Goal: Task Accomplishment & Management: Manage account settings

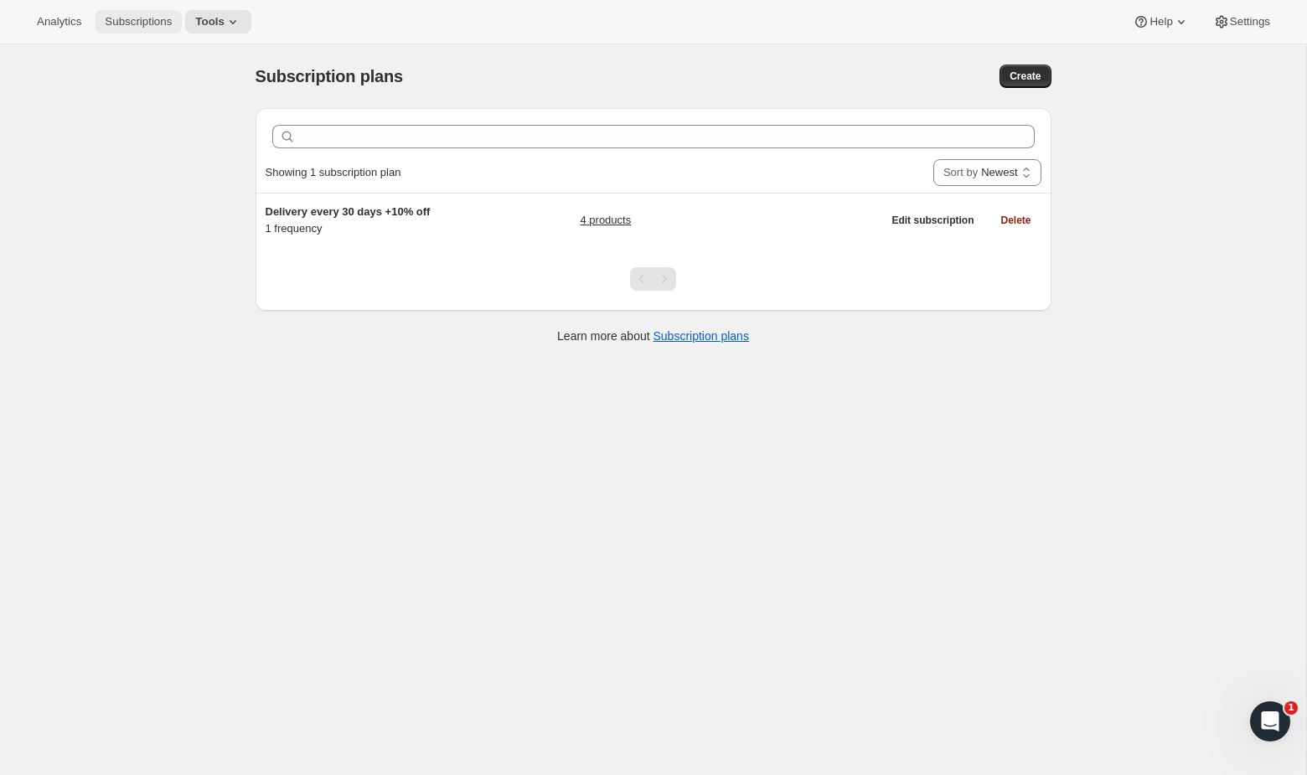
click at [112, 28] on button "Subscriptions" at bounding box center [138, 21] width 87 height 23
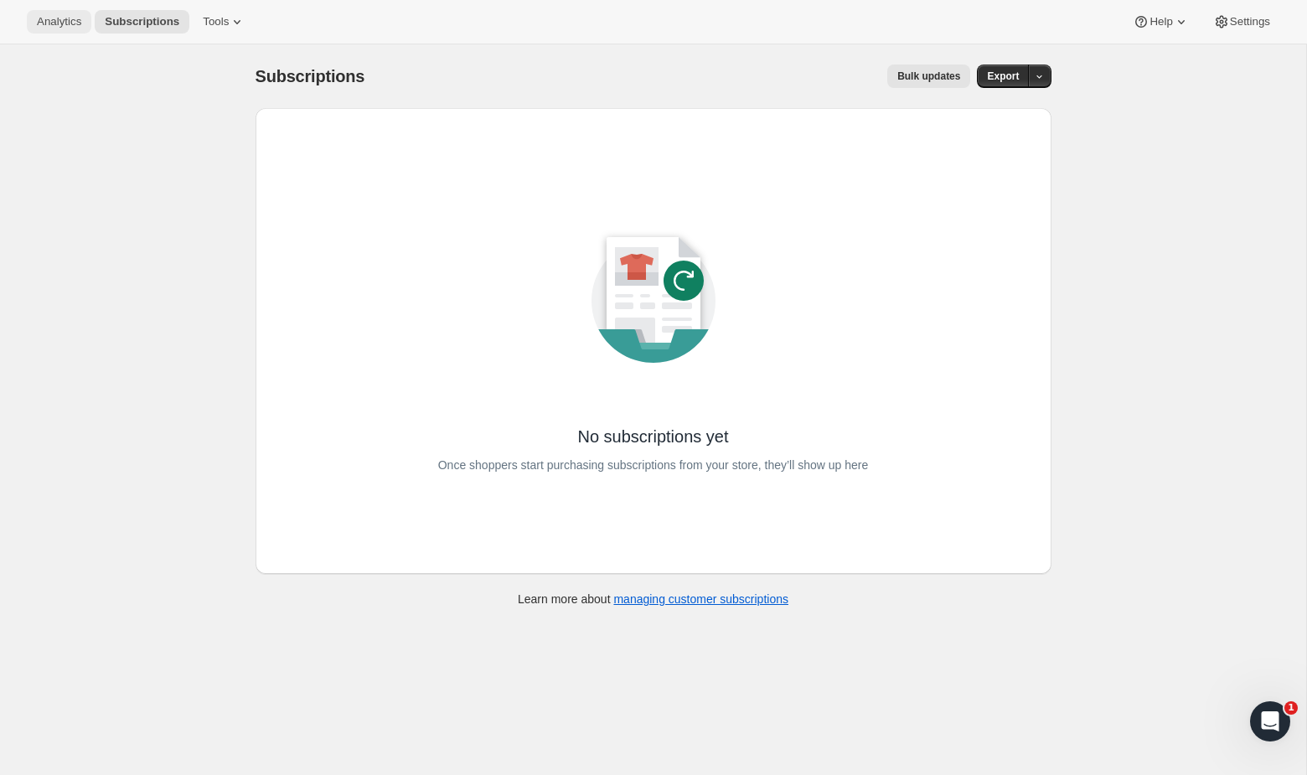
click at [90, 14] on button "Analytics" at bounding box center [59, 21] width 65 height 23
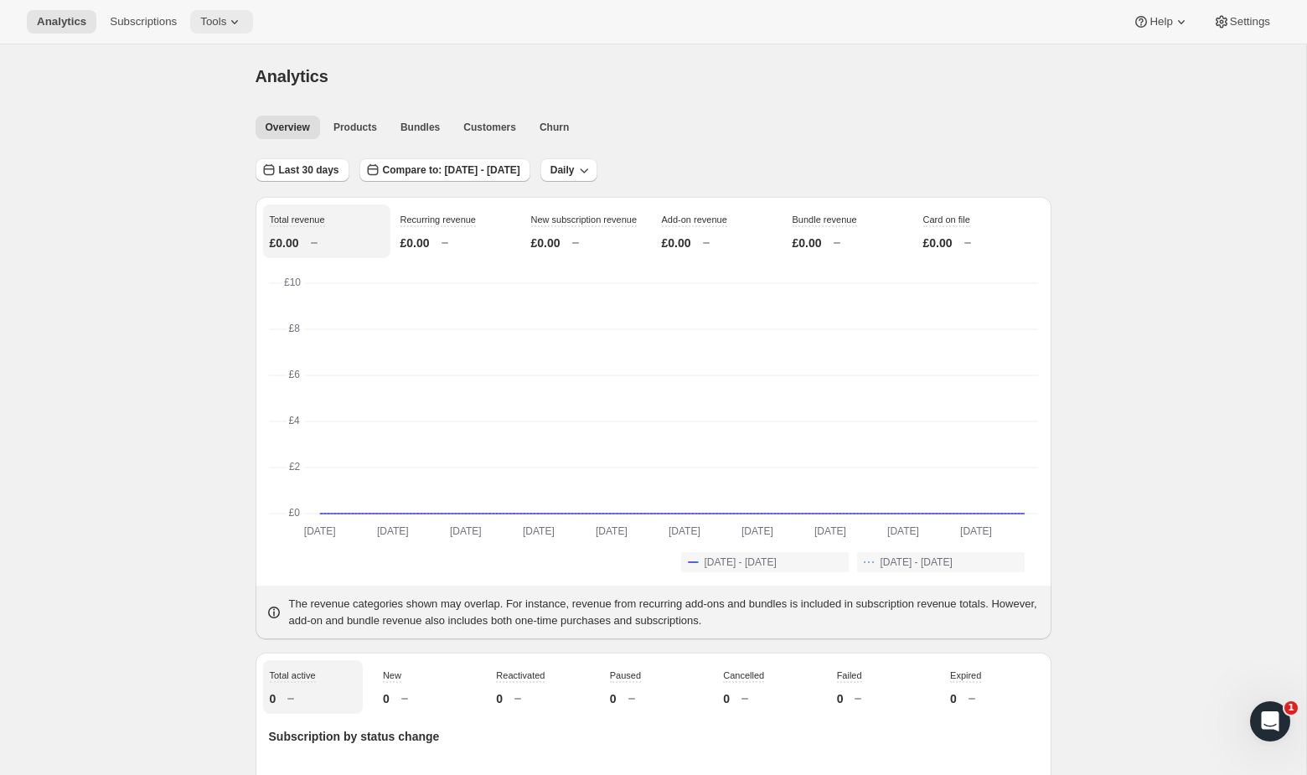
click at [250, 28] on button "Tools" at bounding box center [221, 21] width 63 height 23
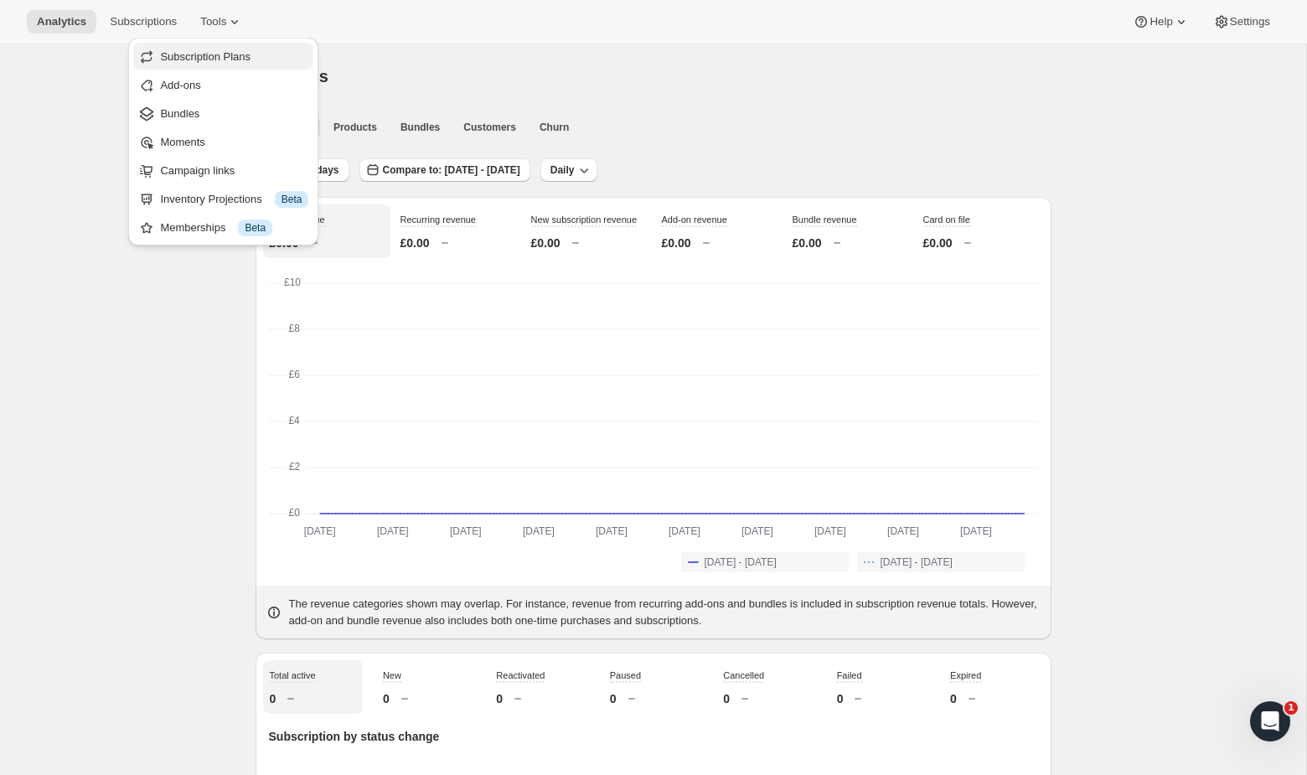
click at [231, 43] on button "Subscription Plans" at bounding box center [223, 56] width 180 height 27
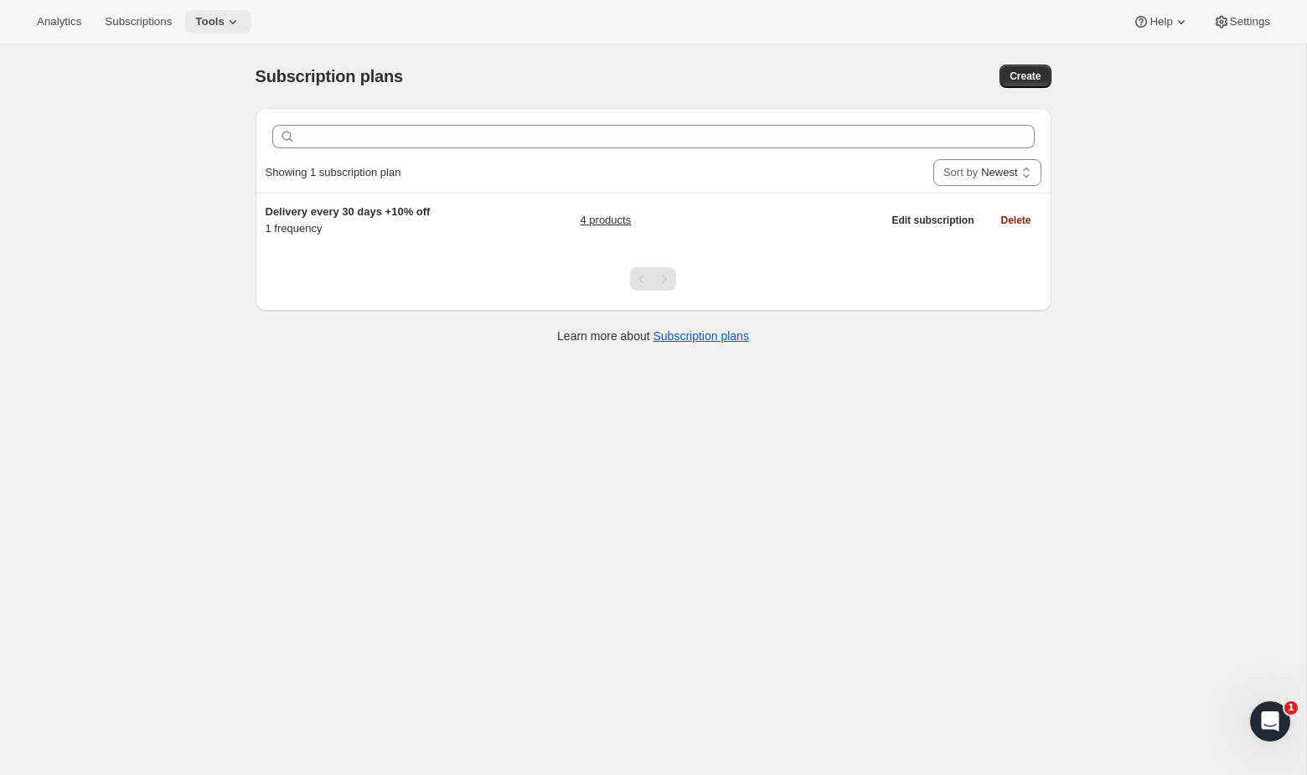
click at [237, 17] on icon at bounding box center [233, 21] width 17 height 17
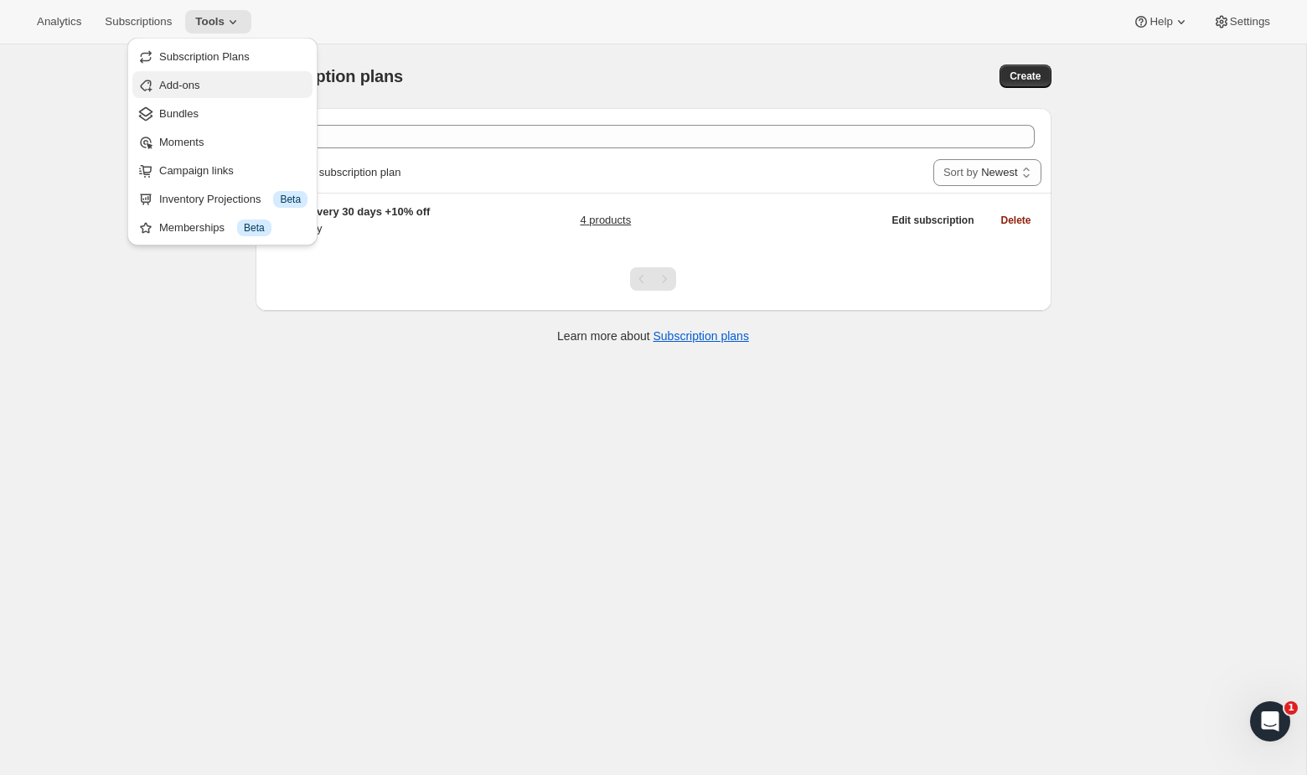
click at [235, 86] on span "Add-ons" at bounding box center [233, 85] width 148 height 17
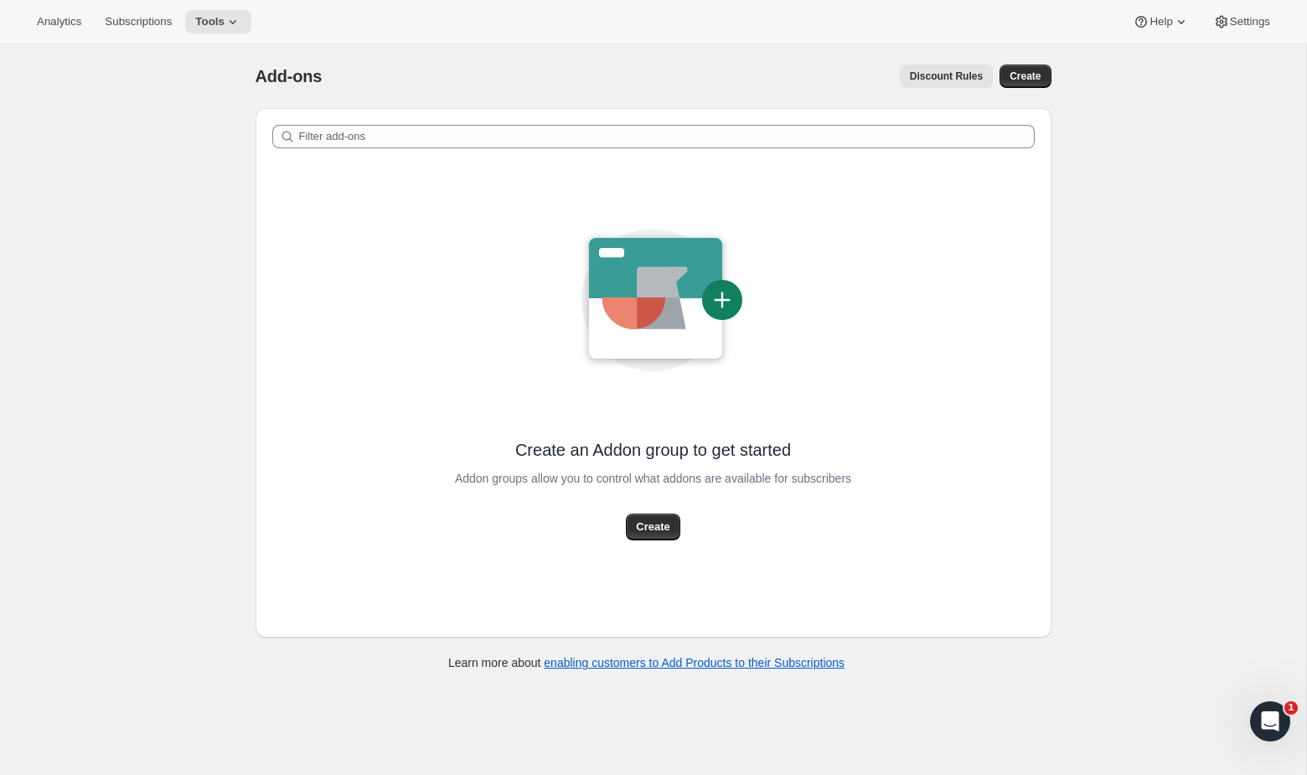
click at [245, 8] on div "Analytics Subscriptions Tools Help Settings" at bounding box center [653, 22] width 1307 height 44
click at [236, 23] on icon at bounding box center [233, 22] width 7 height 4
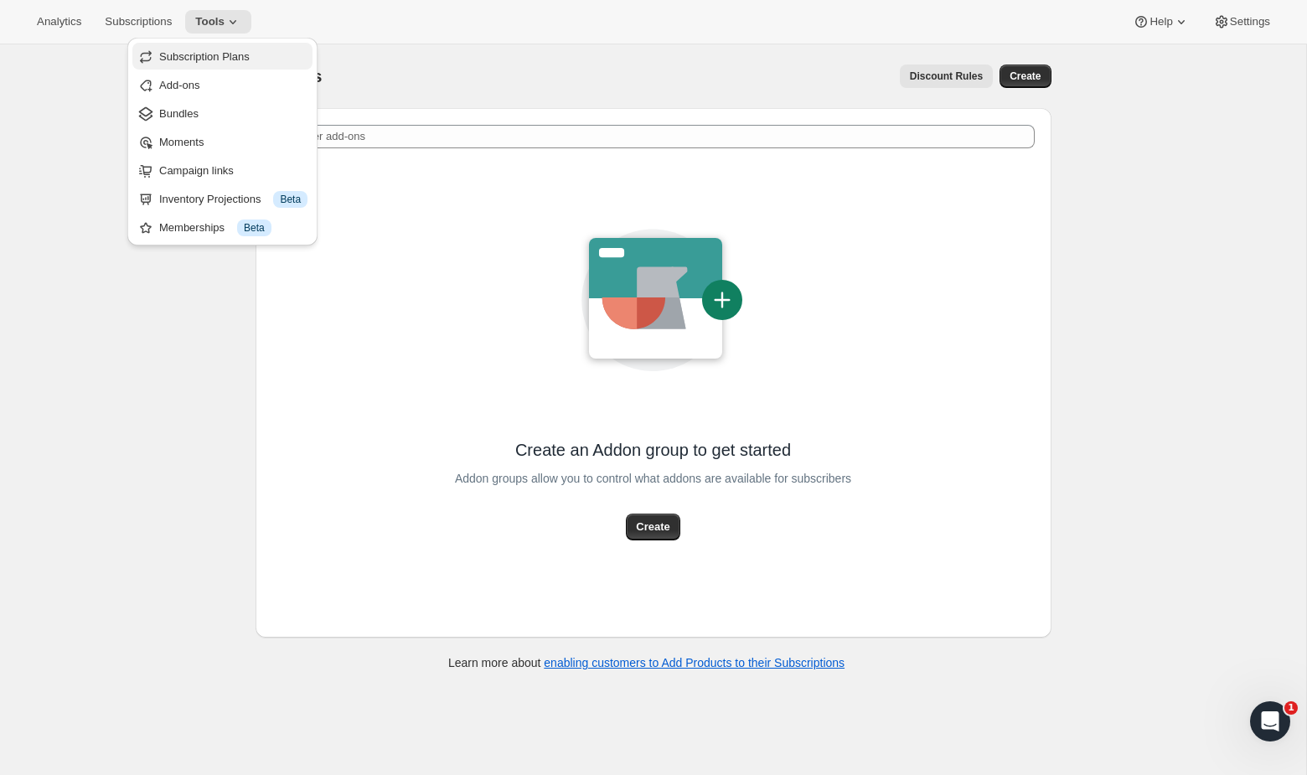
click at [209, 53] on span "Subscription Plans" at bounding box center [204, 56] width 90 height 13
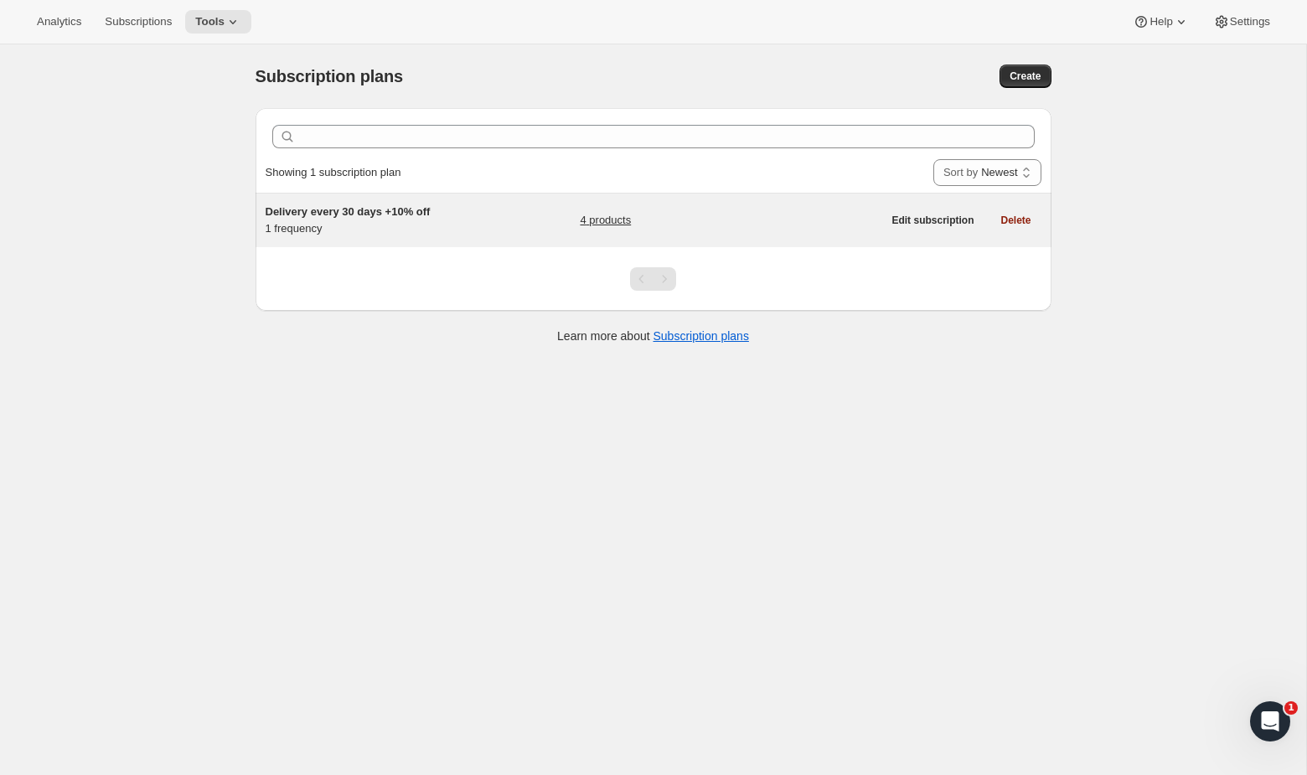
click at [401, 221] on div "Delivery every 30 days +10% off 1 frequency" at bounding box center [370, 221] width 209 height 34
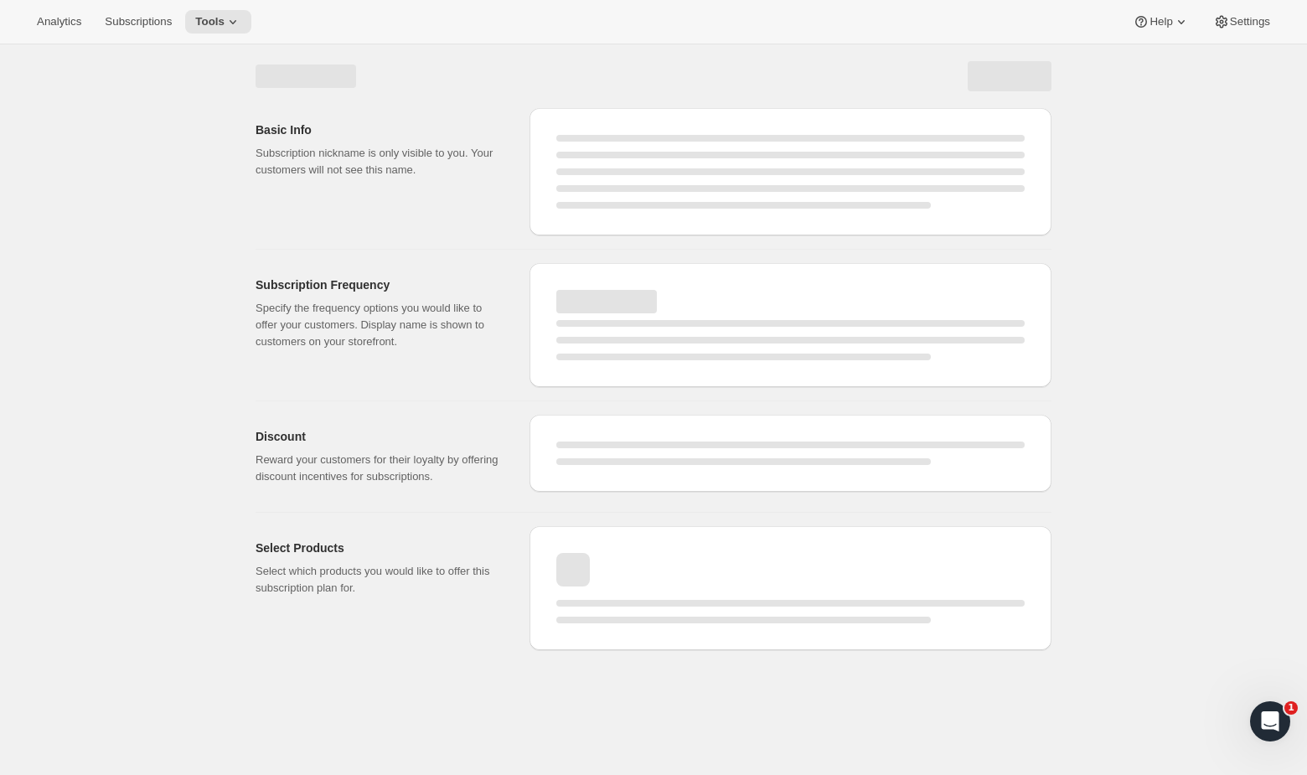
select select "WEEK"
select select "MONTH"
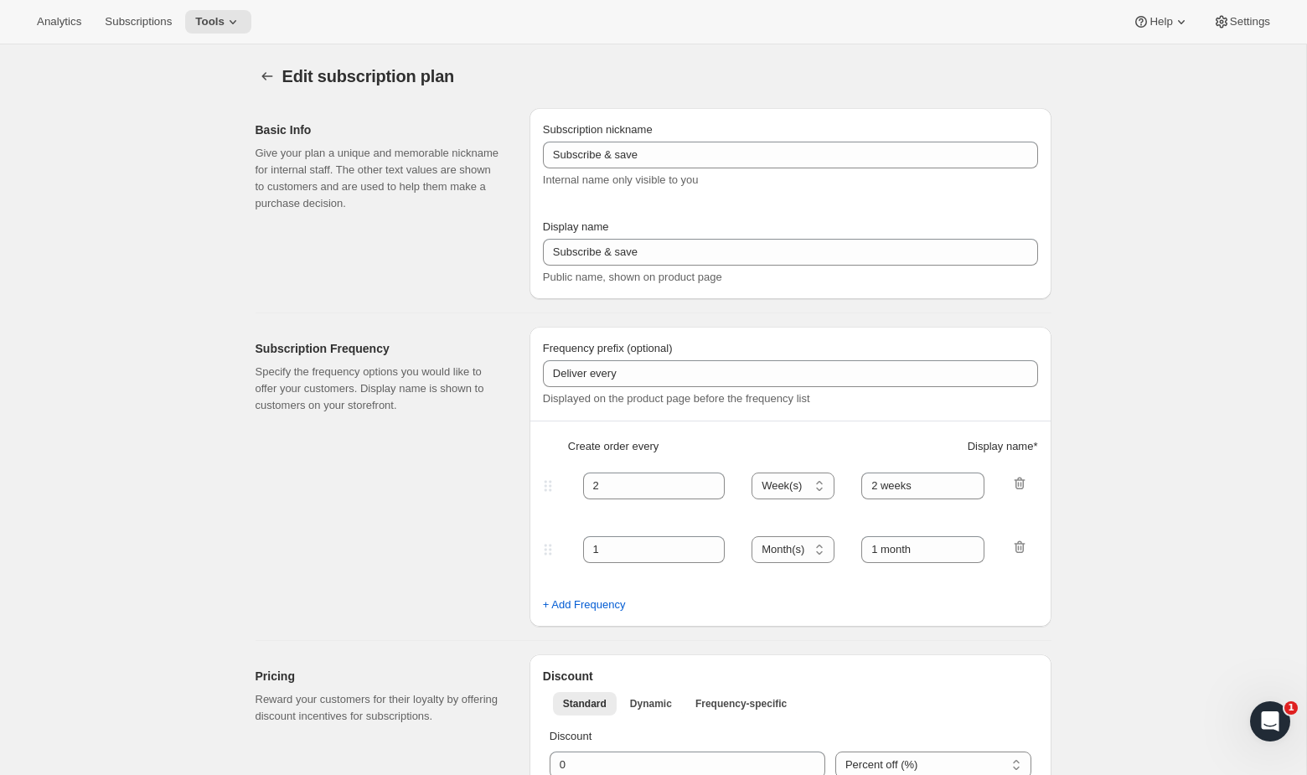
type input "Delivery every 30 days +10% off"
type input "30"
select select "DAY"
type input "30 Days"
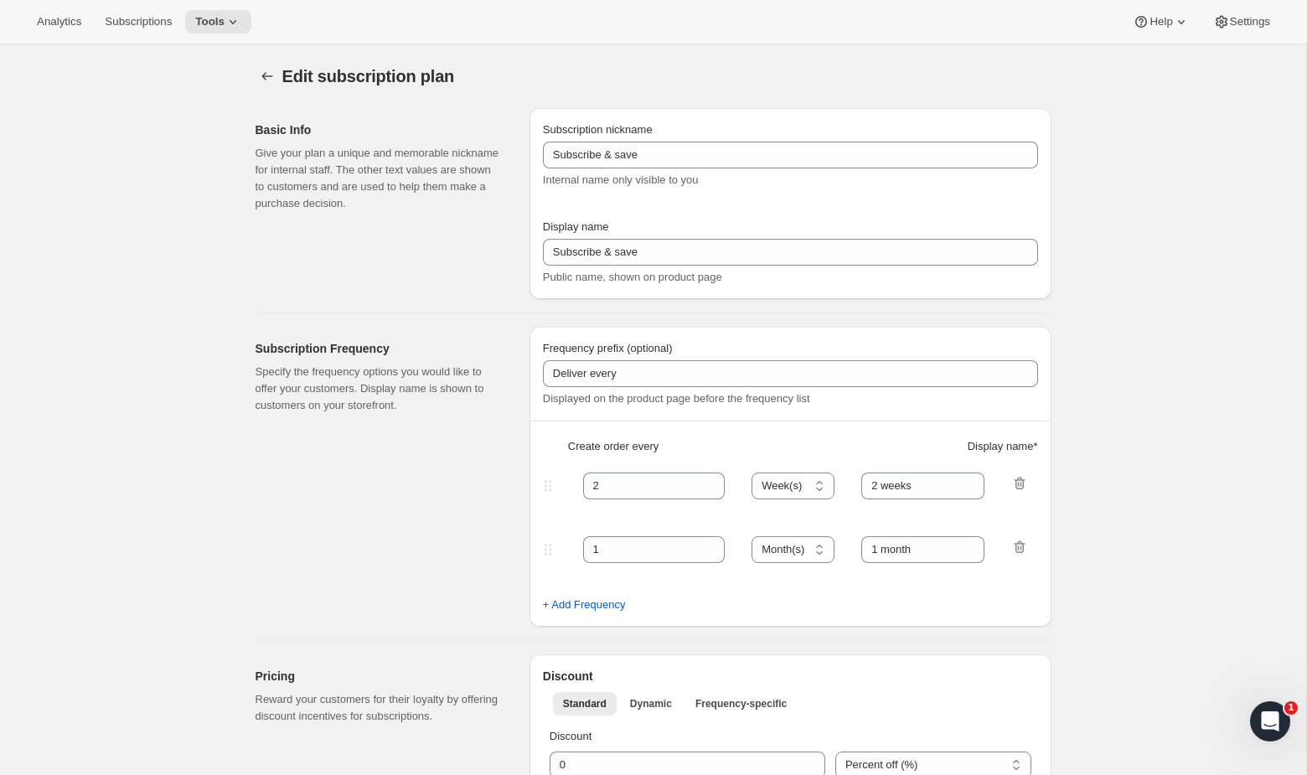
type input "10"
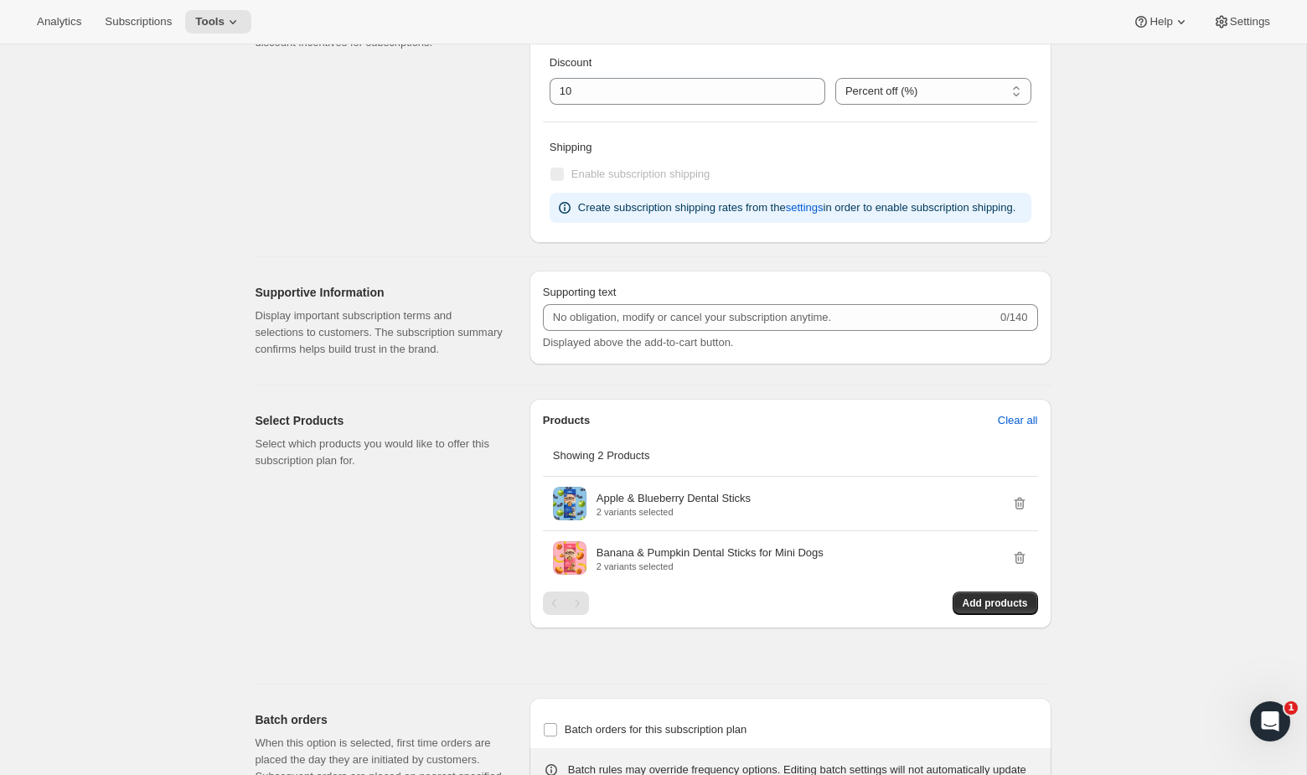
scroll to position [612, 0]
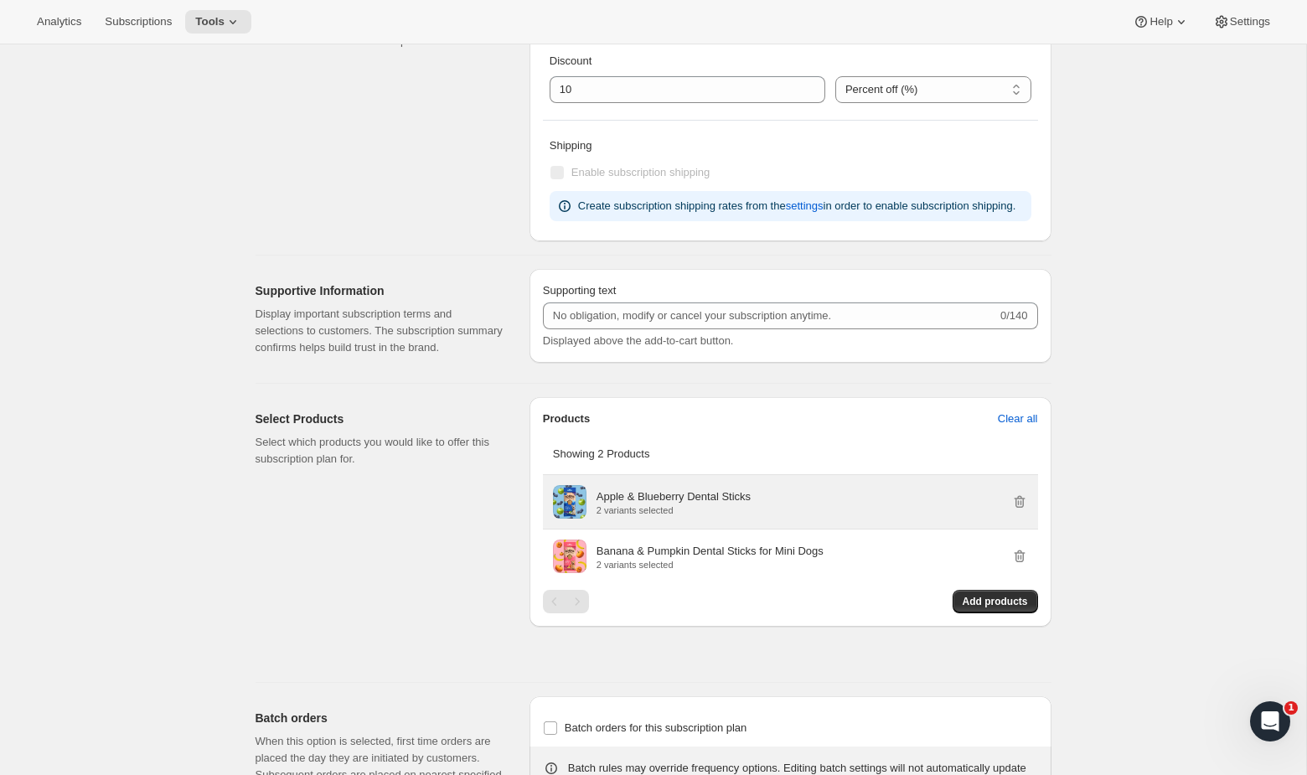
click at [671, 505] on p "Apple & Blueberry Dental Sticks" at bounding box center [673, 496] width 154 height 17
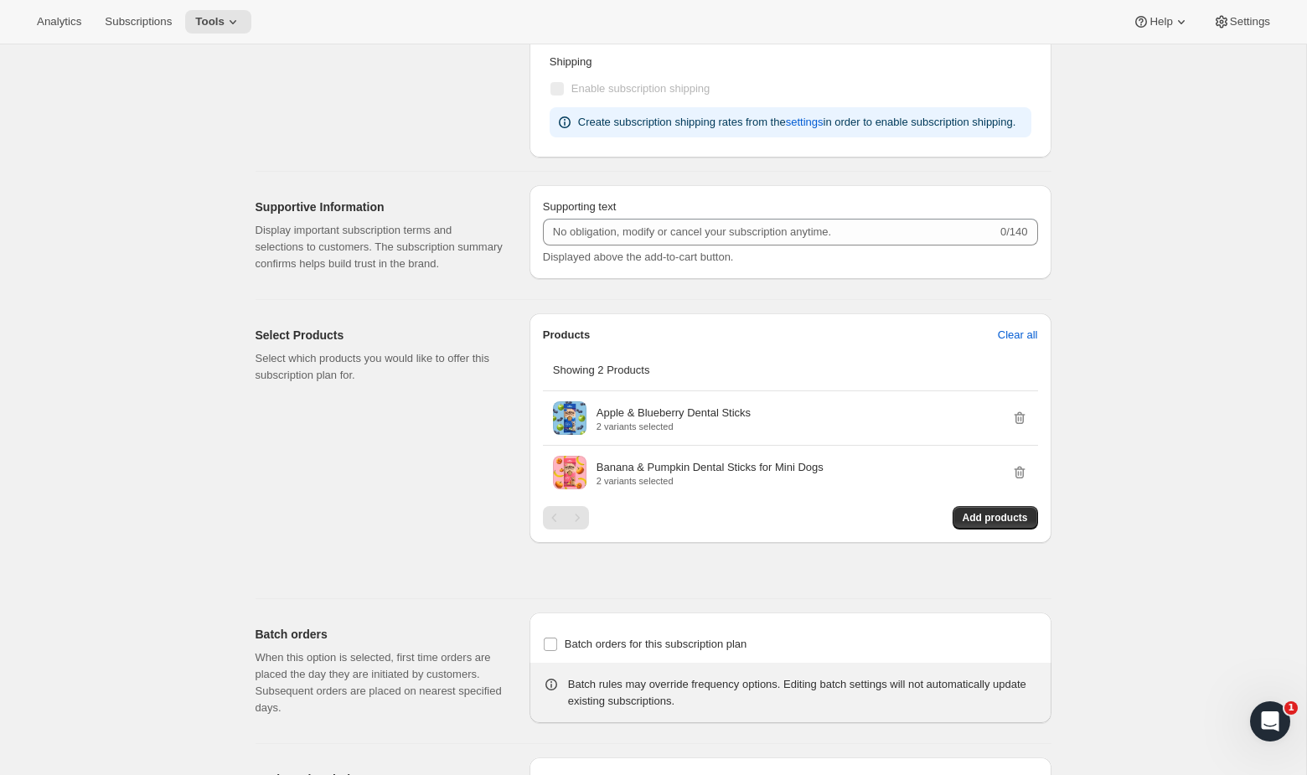
scroll to position [932, 0]
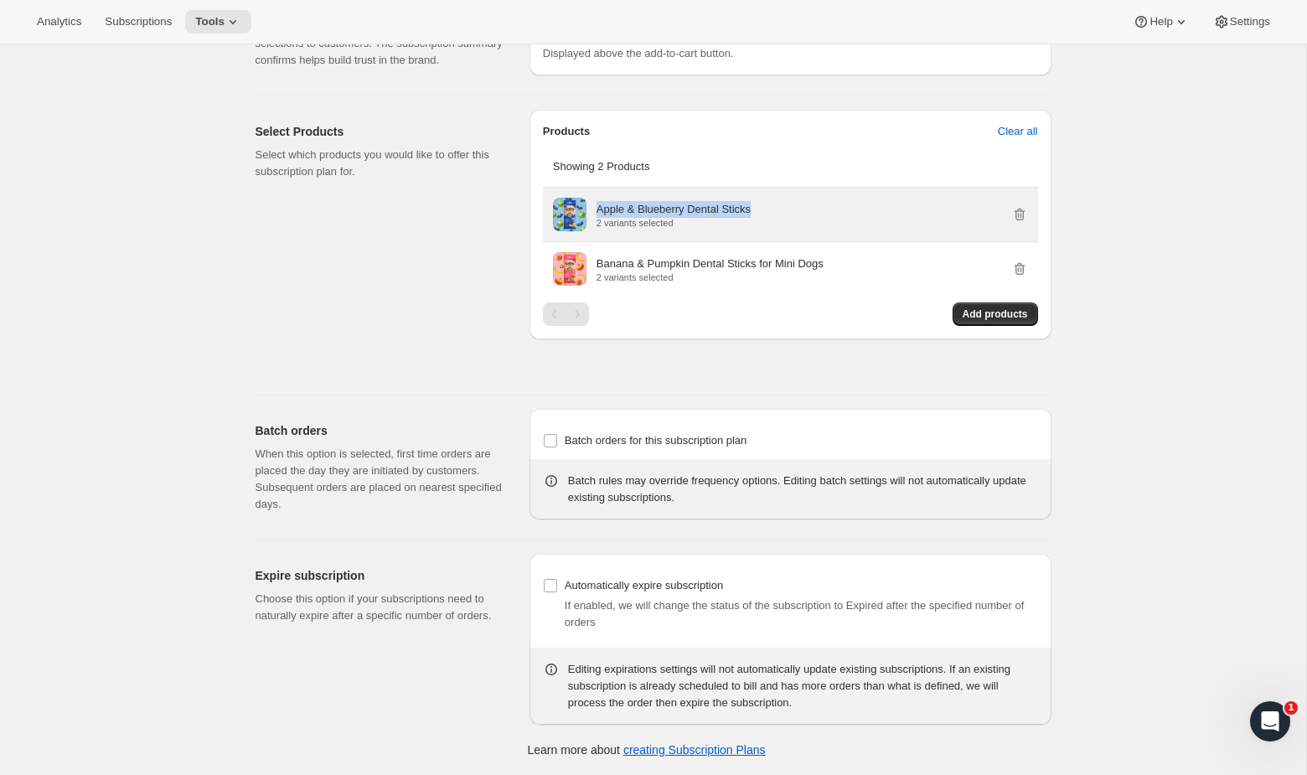
drag, startPoint x: 781, startPoint y: 209, endPoint x: 596, endPoint y: 212, distance: 185.2
click at [596, 212] on div "Apple & Blueberry Dental Sticks 2 variants selected" at bounding box center [811, 214] width 431 height 27
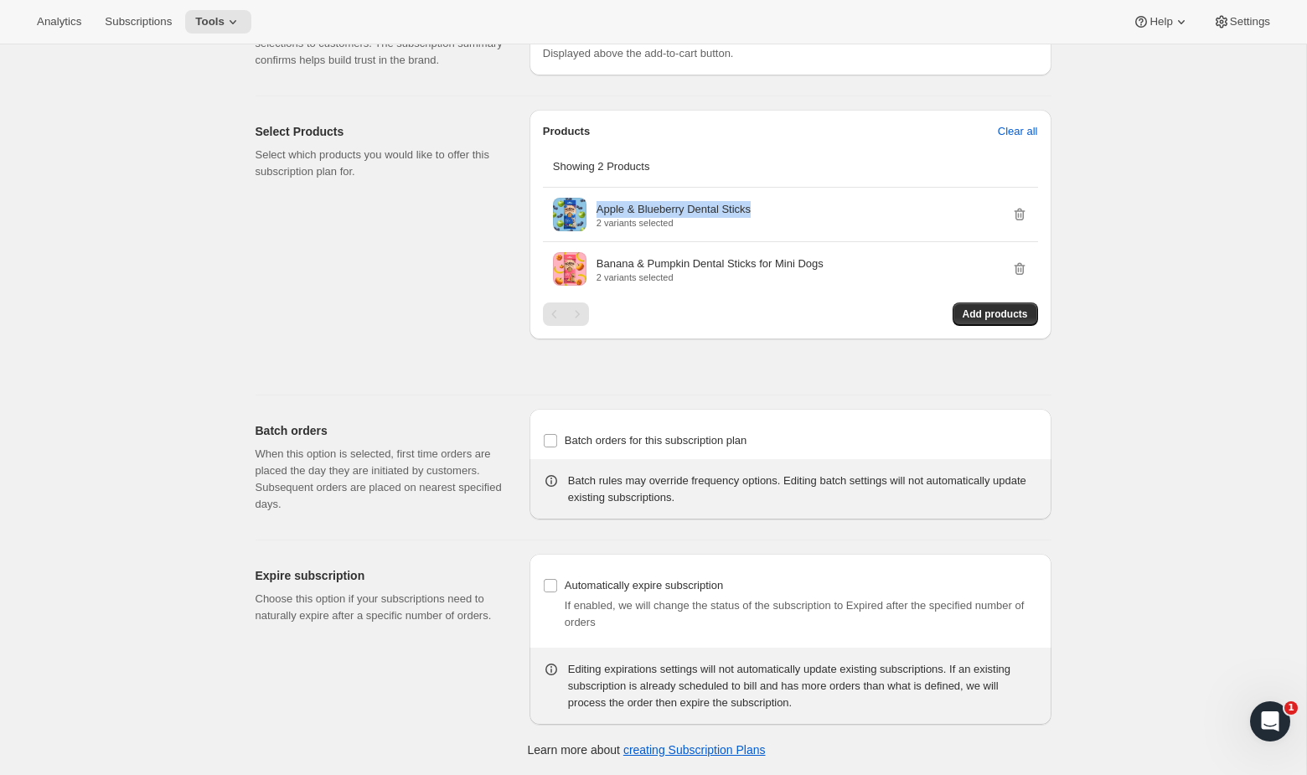
copy p "Apple & Blueberry Dental Sticks"
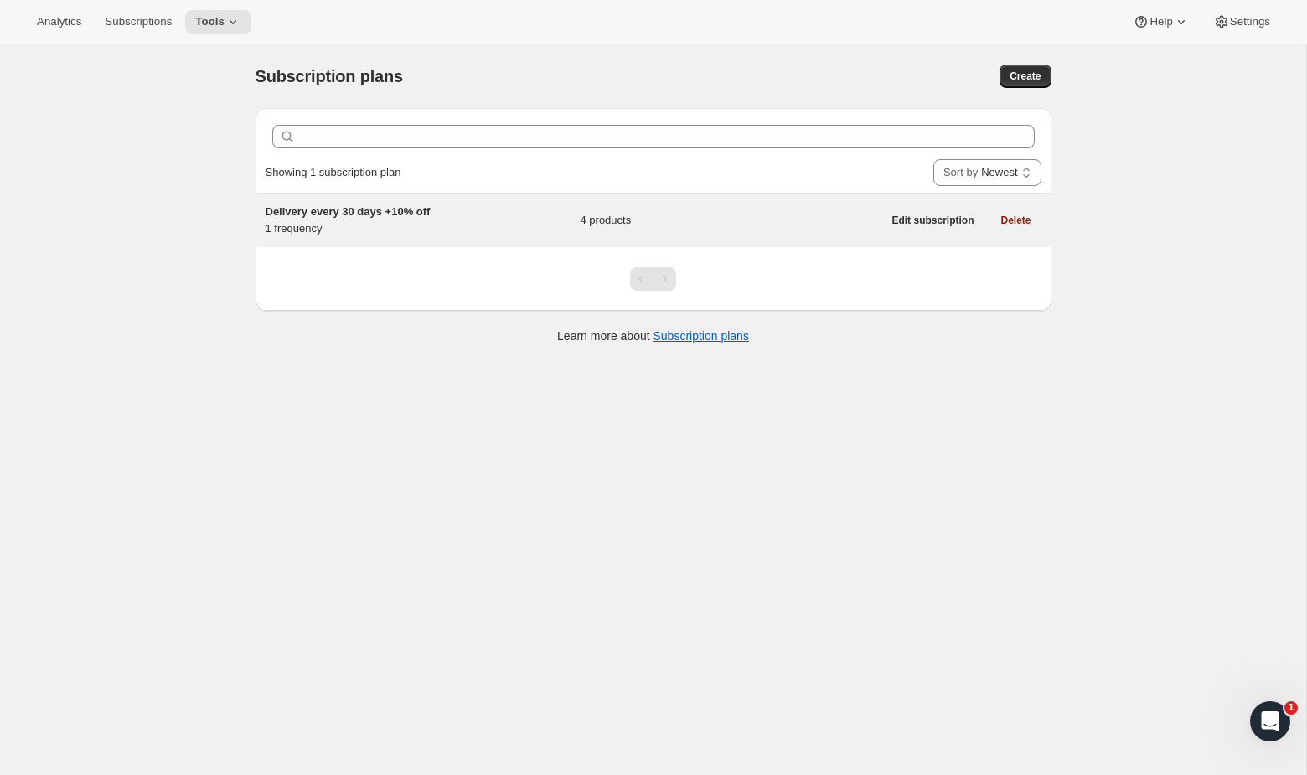
click at [602, 220] on link "4 products" at bounding box center [605, 220] width 51 height 17
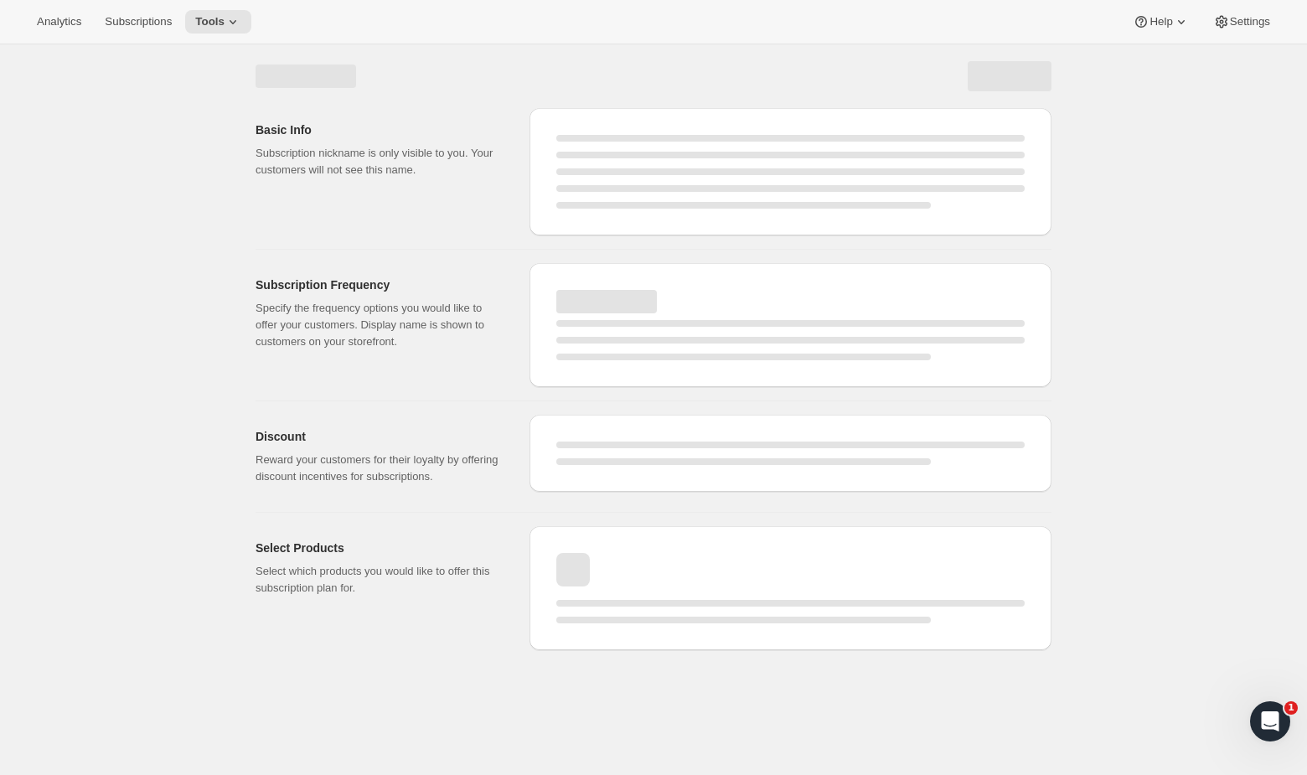
select select "WEEK"
select select "MONTH"
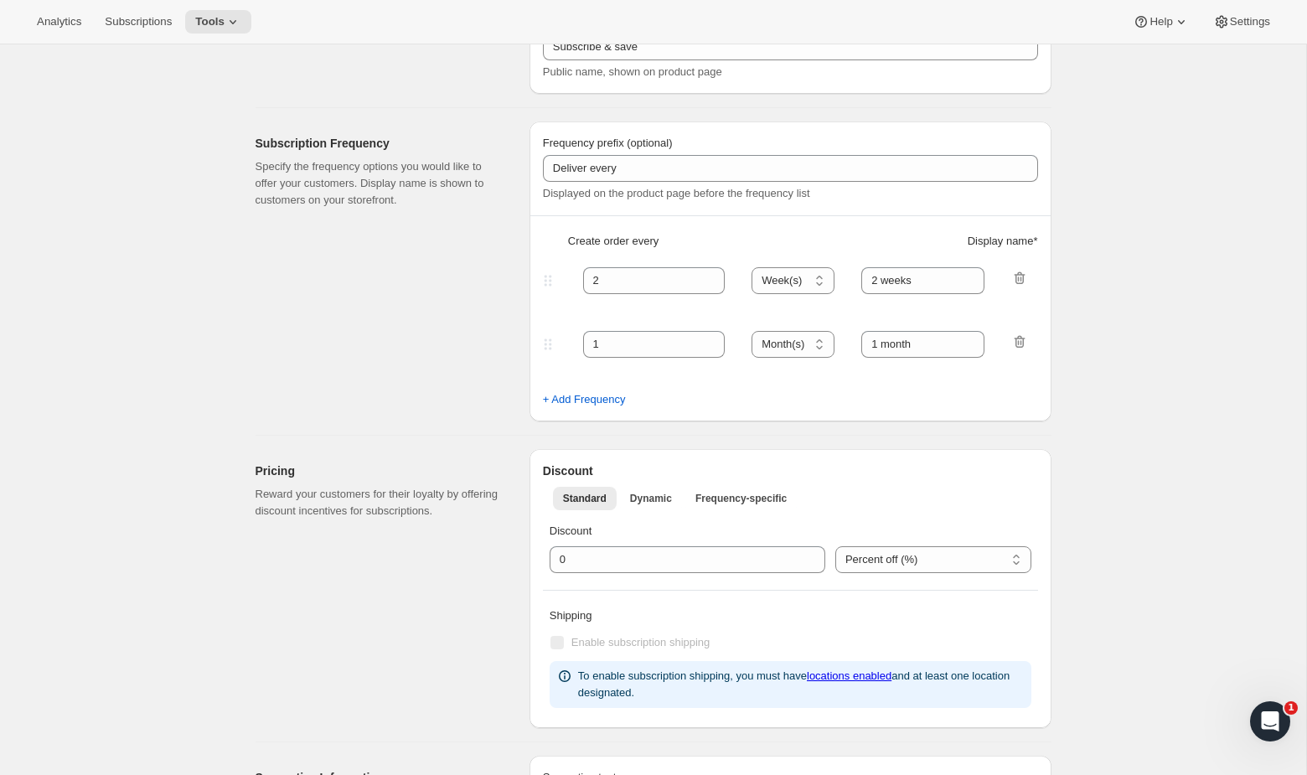
type input "Delivery every 30 days +10% off"
type input "30"
select select "DAY"
type input "30 Days"
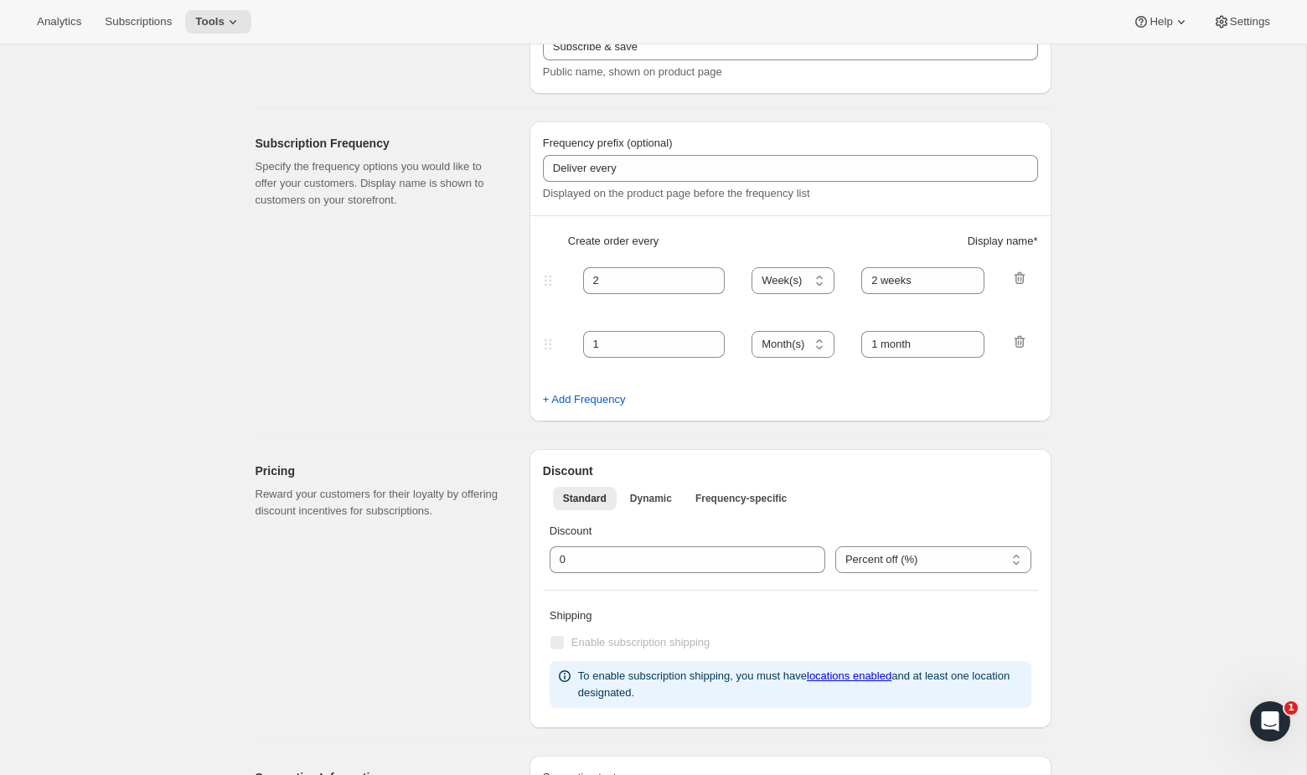
type input "10"
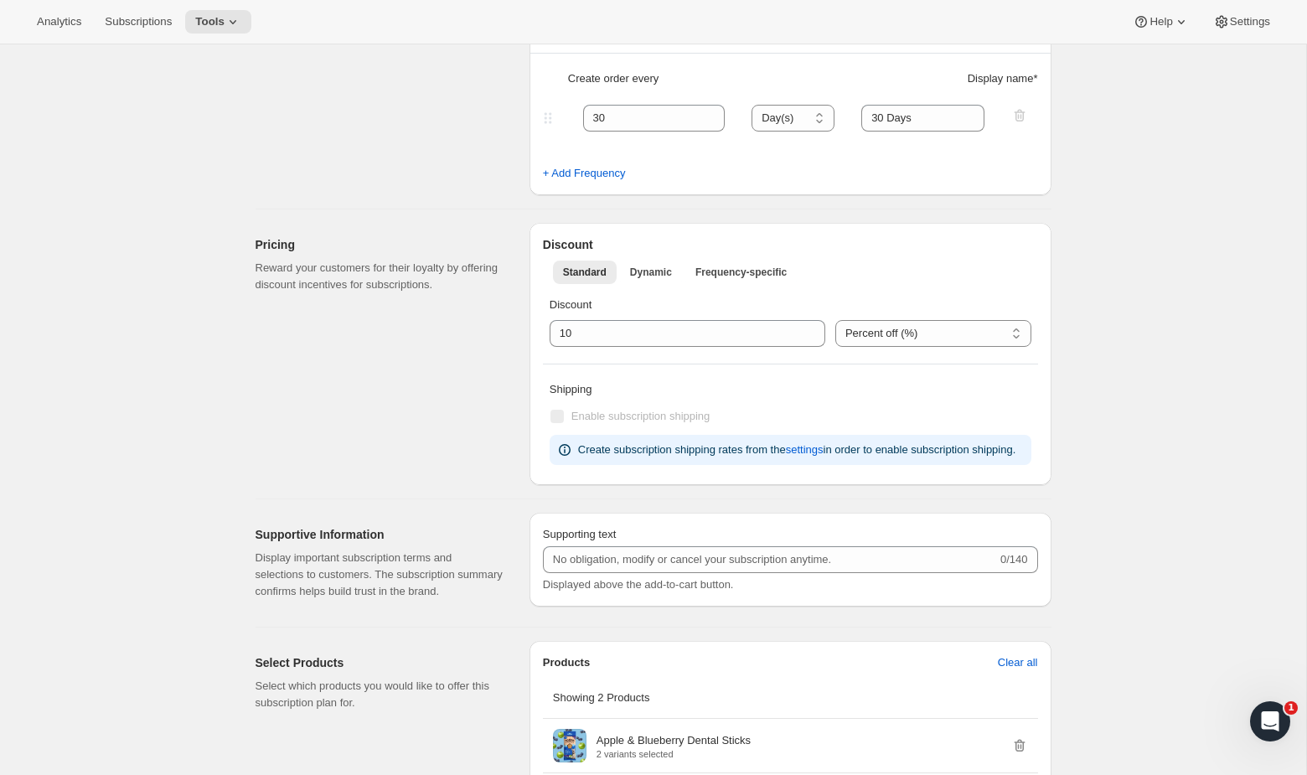
scroll to position [766, 0]
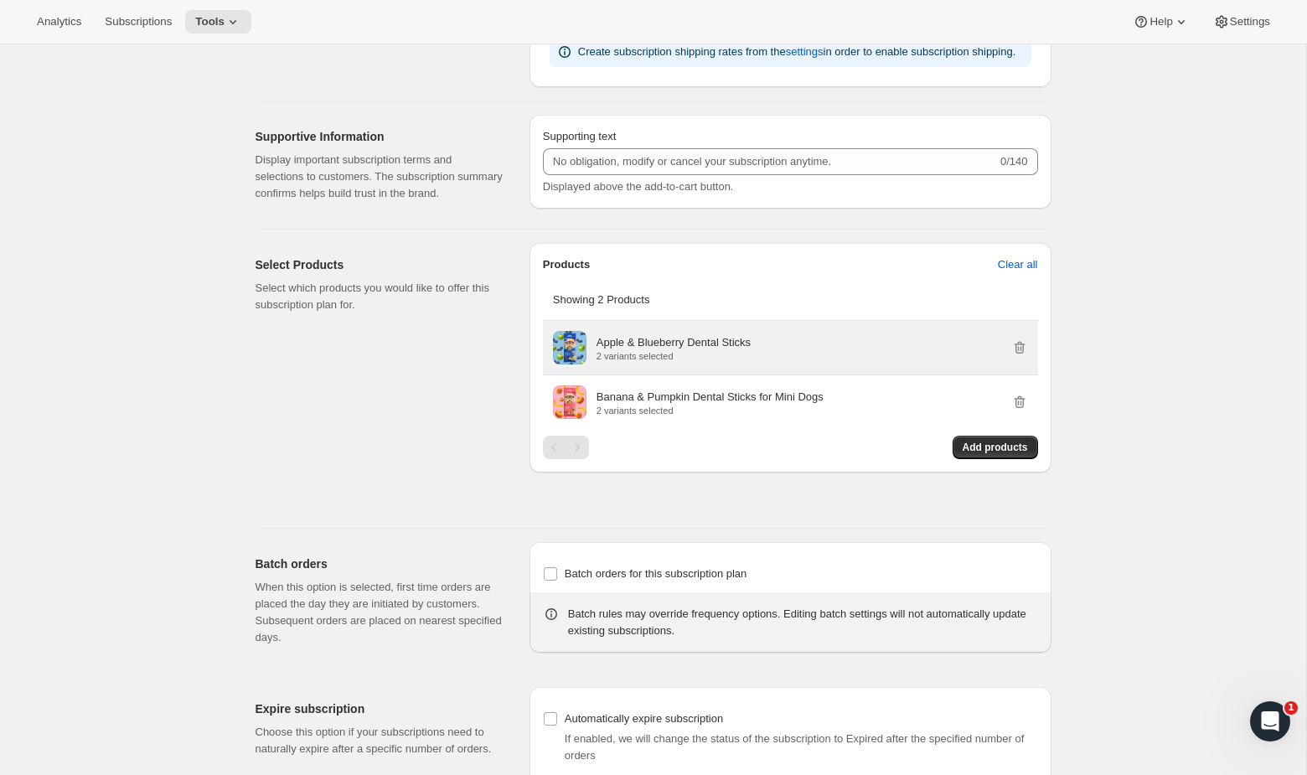
click at [649, 351] on p "Apple & Blueberry Dental Sticks" at bounding box center [673, 342] width 154 height 17
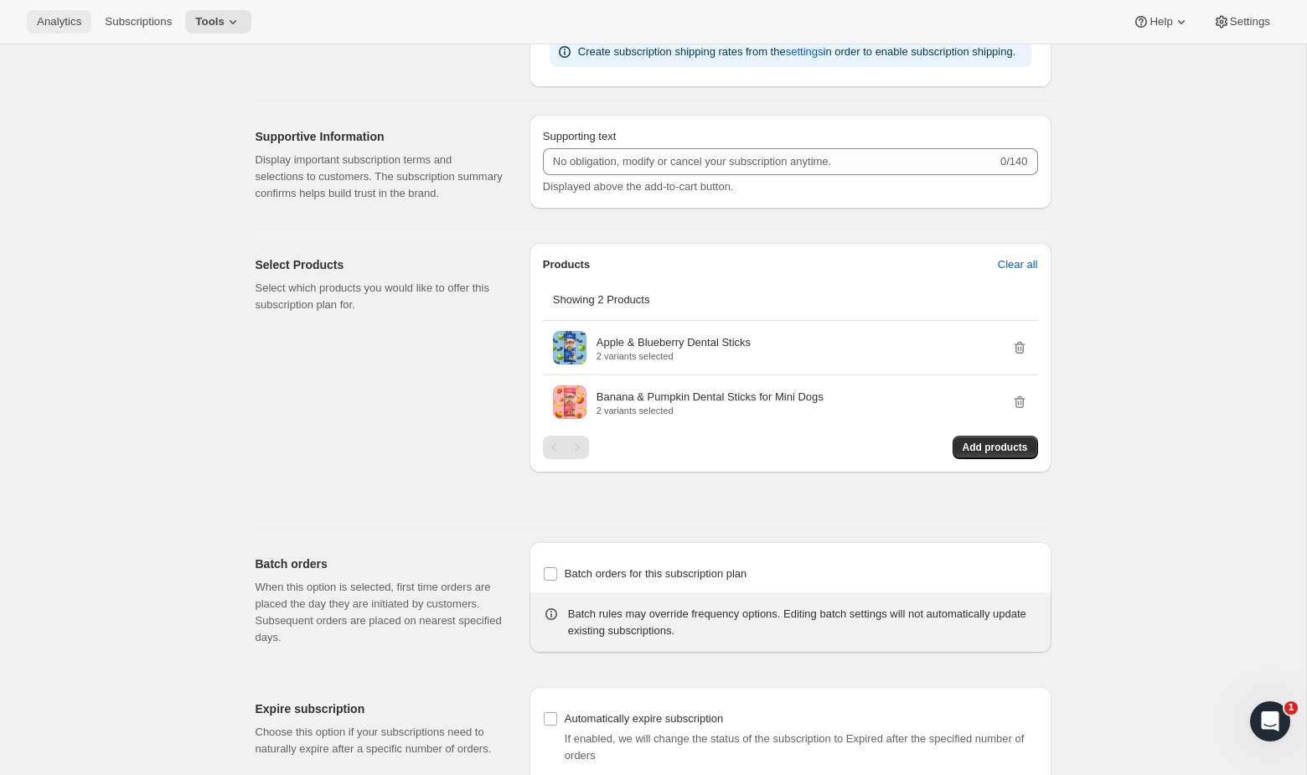
click at [57, 23] on span "Analytics" at bounding box center [59, 21] width 44 height 13
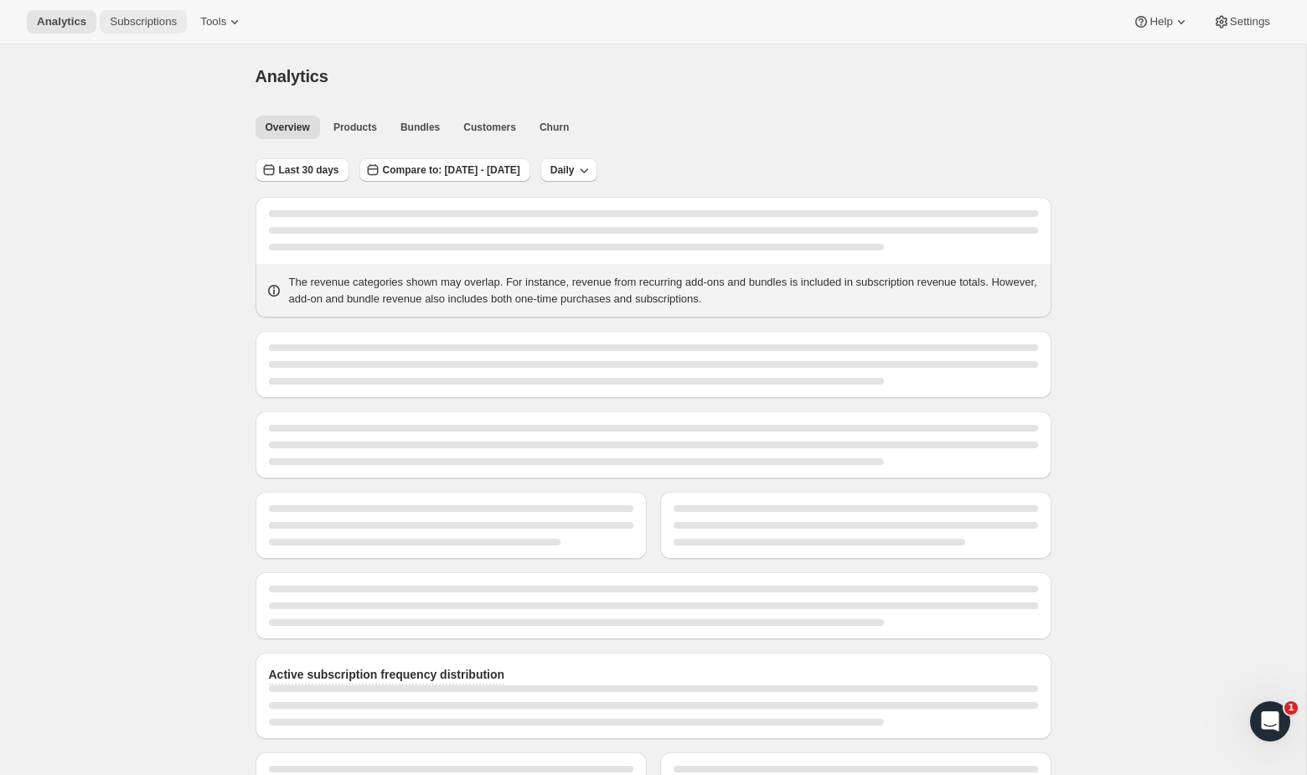
click at [181, 10] on button "Subscriptions" at bounding box center [143, 21] width 87 height 23
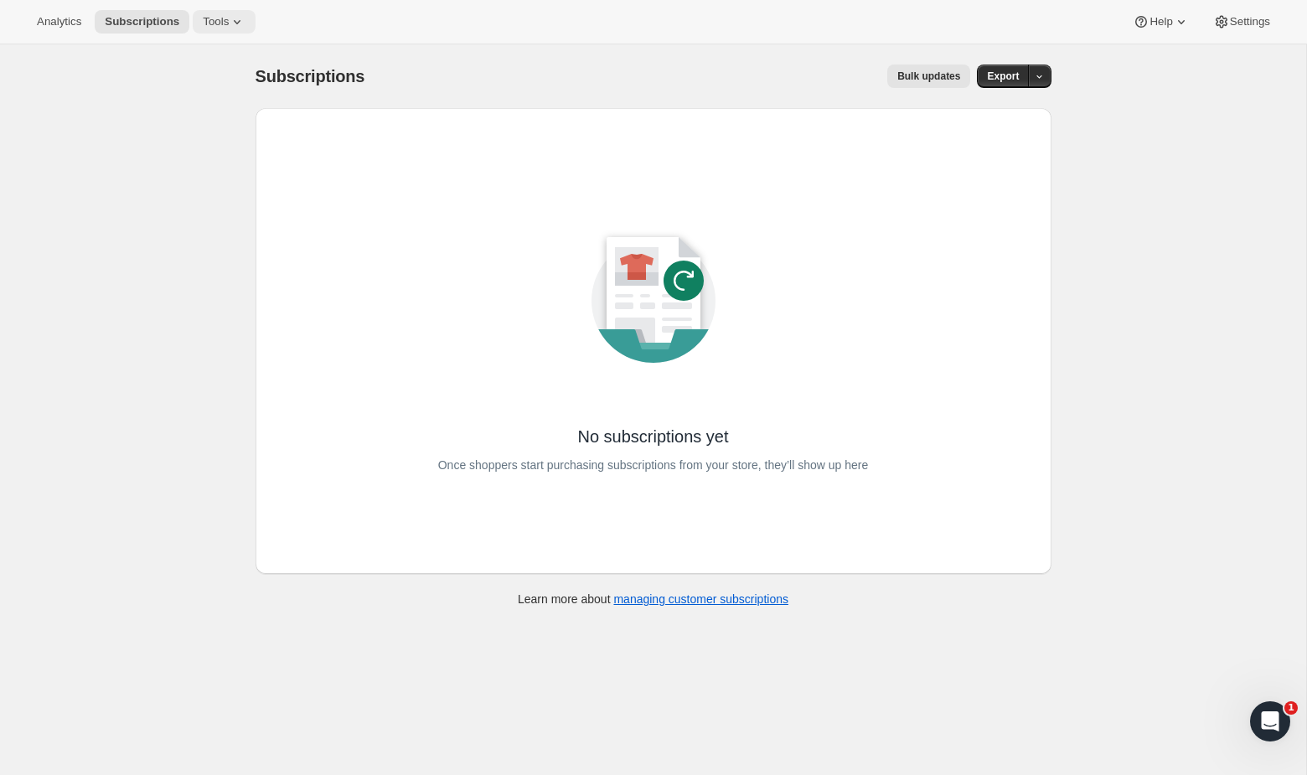
click at [229, 20] on span "Tools" at bounding box center [216, 21] width 26 height 13
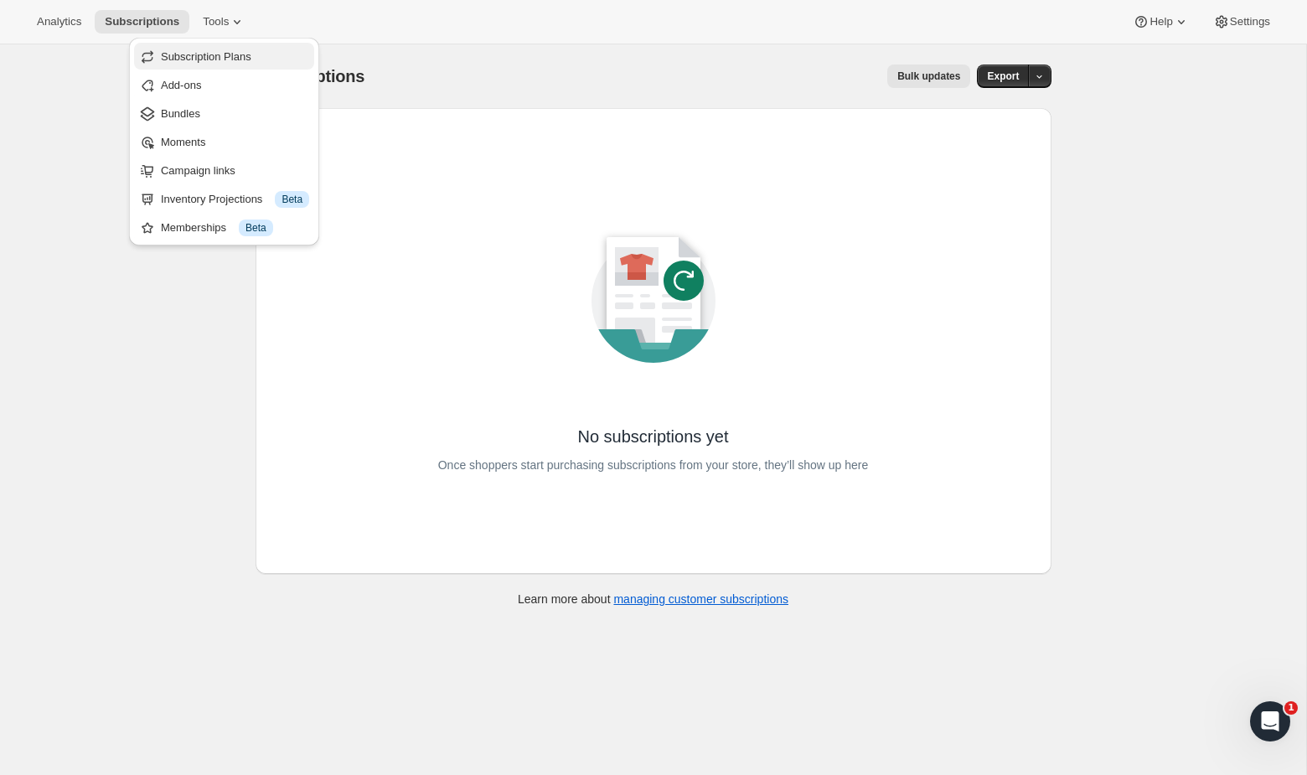
click at [235, 52] on span "Subscription Plans" at bounding box center [206, 56] width 90 height 13
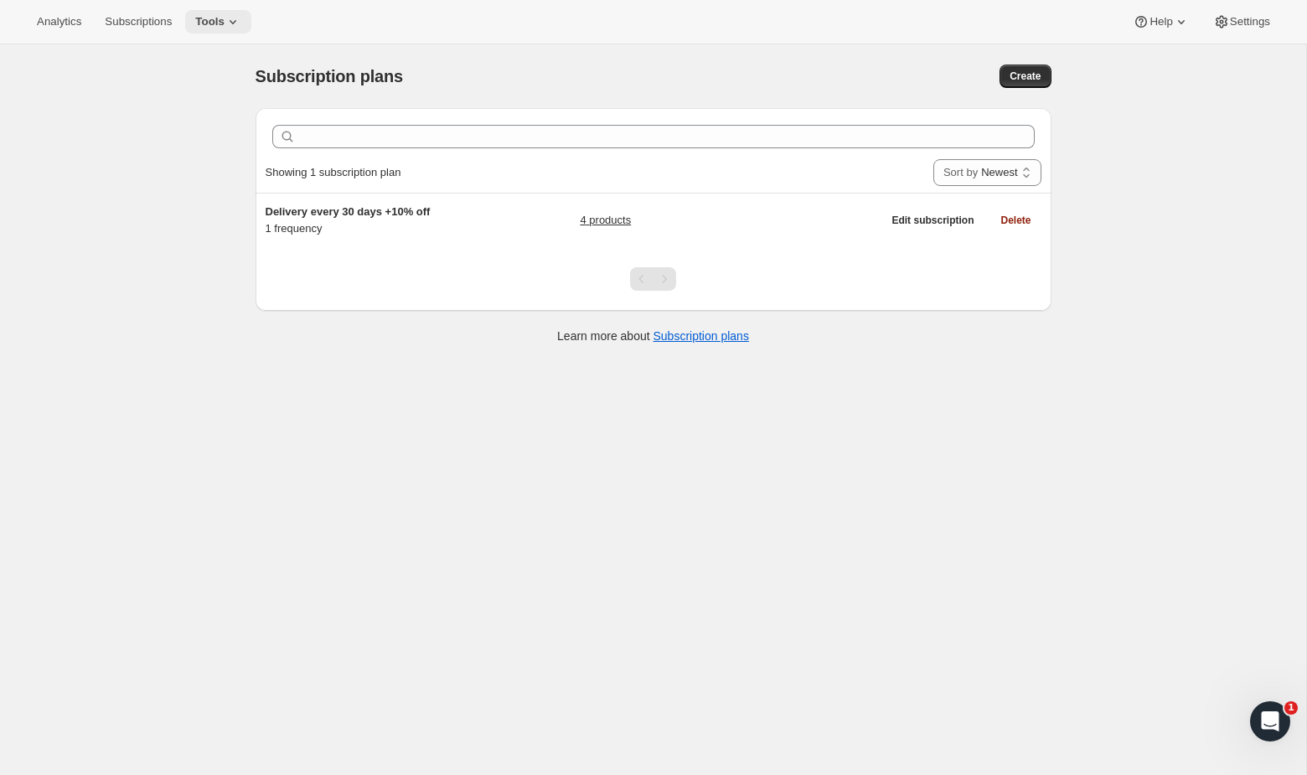
click at [251, 14] on button "Tools" at bounding box center [218, 21] width 66 height 23
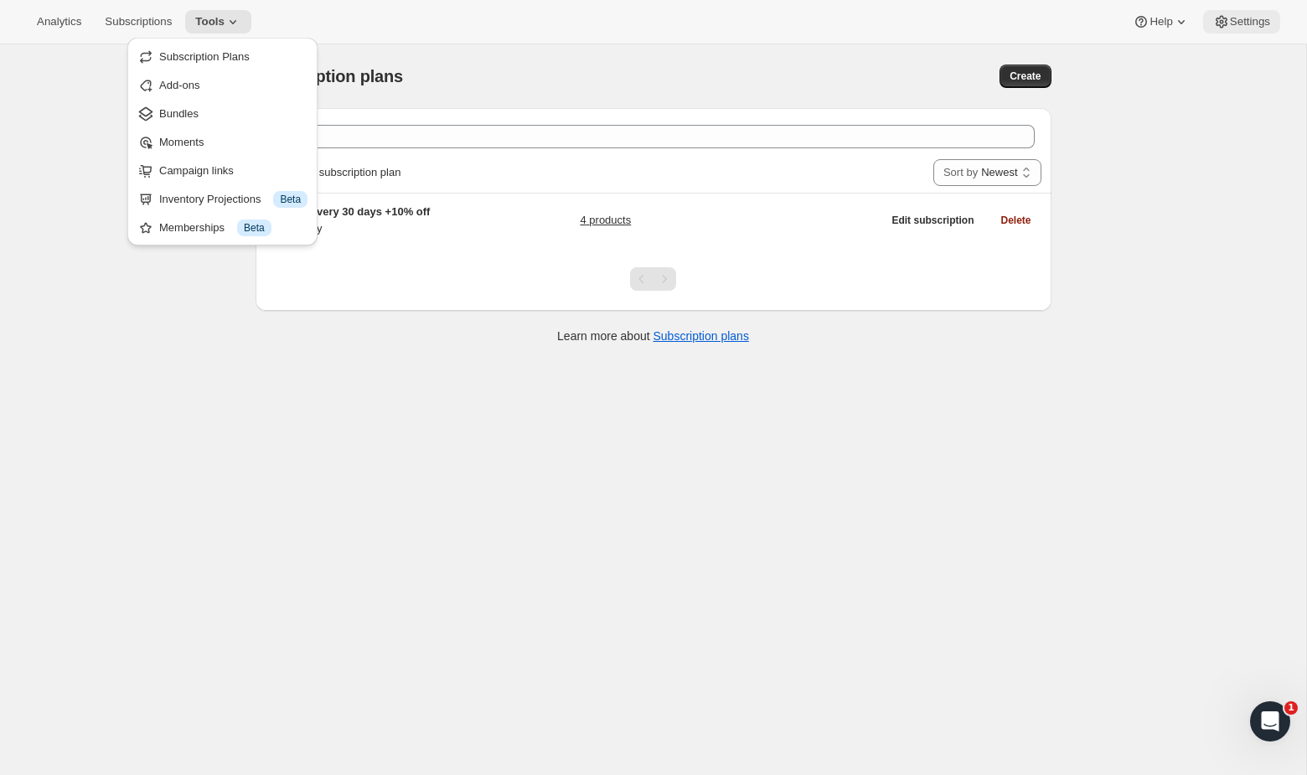
click at [1220, 16] on icon at bounding box center [1221, 21] width 17 height 17
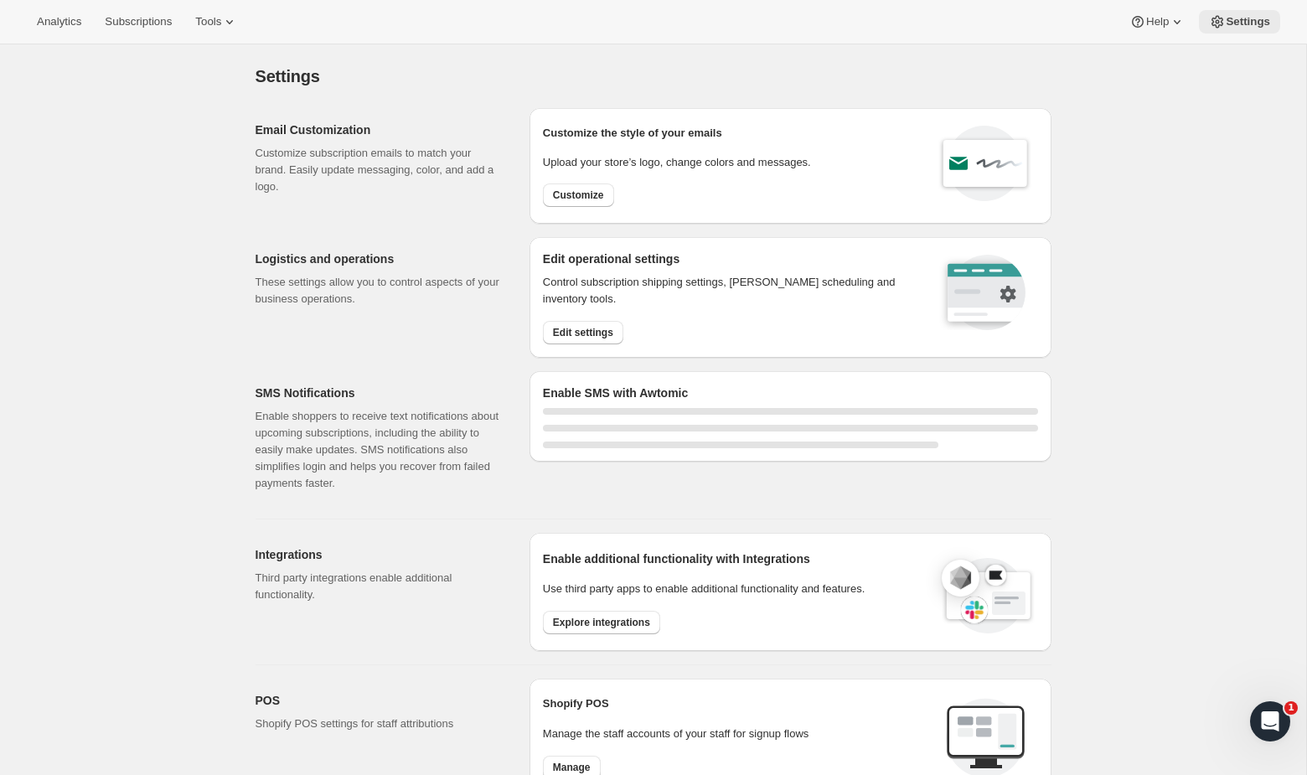
click at [1220, 16] on icon at bounding box center [1217, 21] width 17 height 17
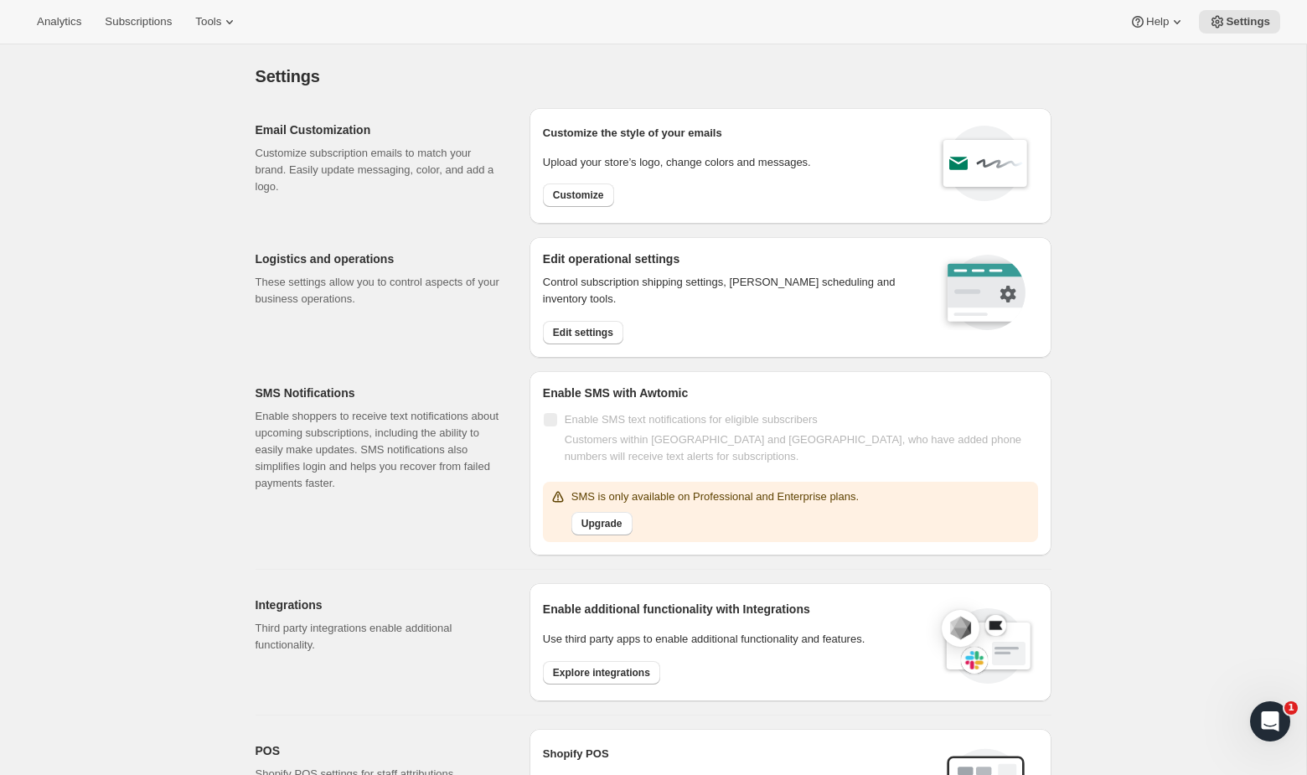
click at [1235, 312] on div "Settings. This page is ready Settings Email Customization Customize subscriptio…" at bounding box center [653, 688] width 1306 height 1288
click at [1205, 306] on div "Settings. This page is ready Settings Email Customization Customize subscriptio…" at bounding box center [653, 688] width 1306 height 1288
click at [1159, 190] on div "Settings. This page is ready Settings Email Customization Customize subscriptio…" at bounding box center [653, 688] width 1306 height 1288
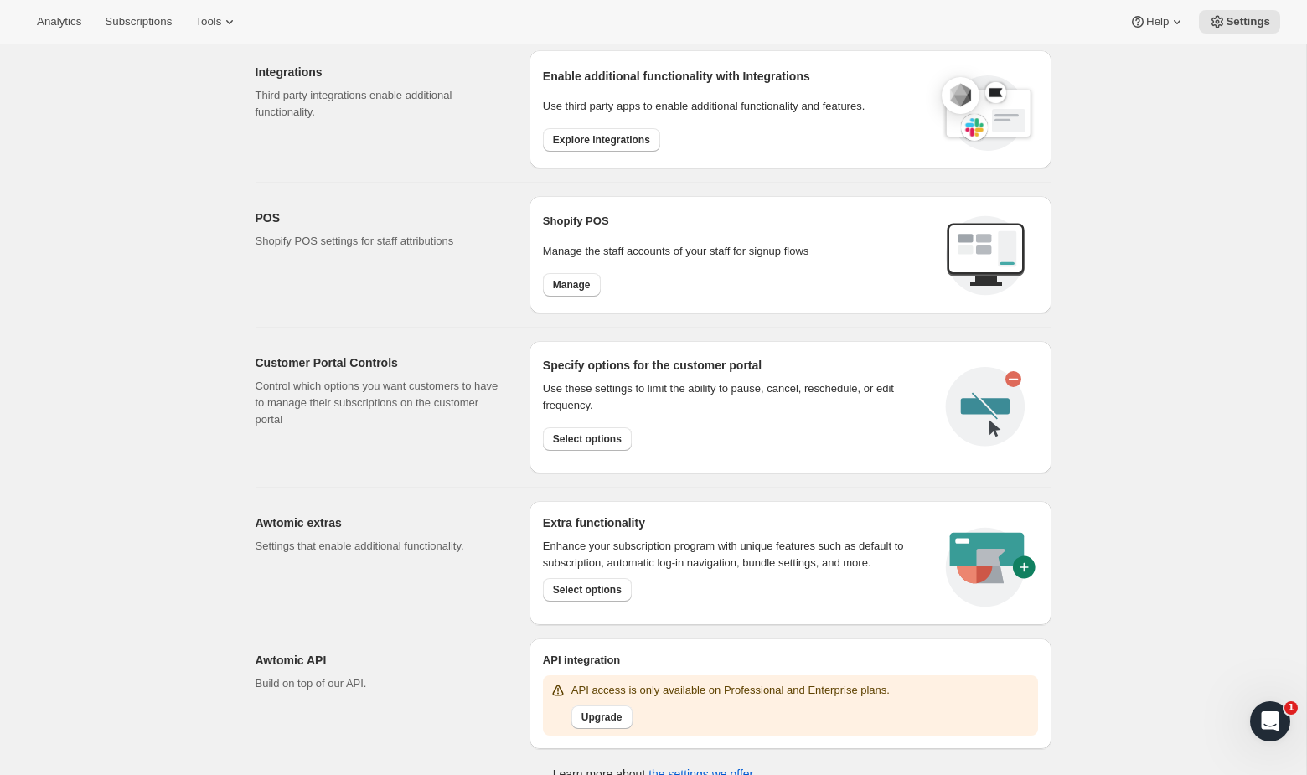
scroll to position [531, 0]
click at [604, 595] on span "Select options" at bounding box center [587, 591] width 69 height 13
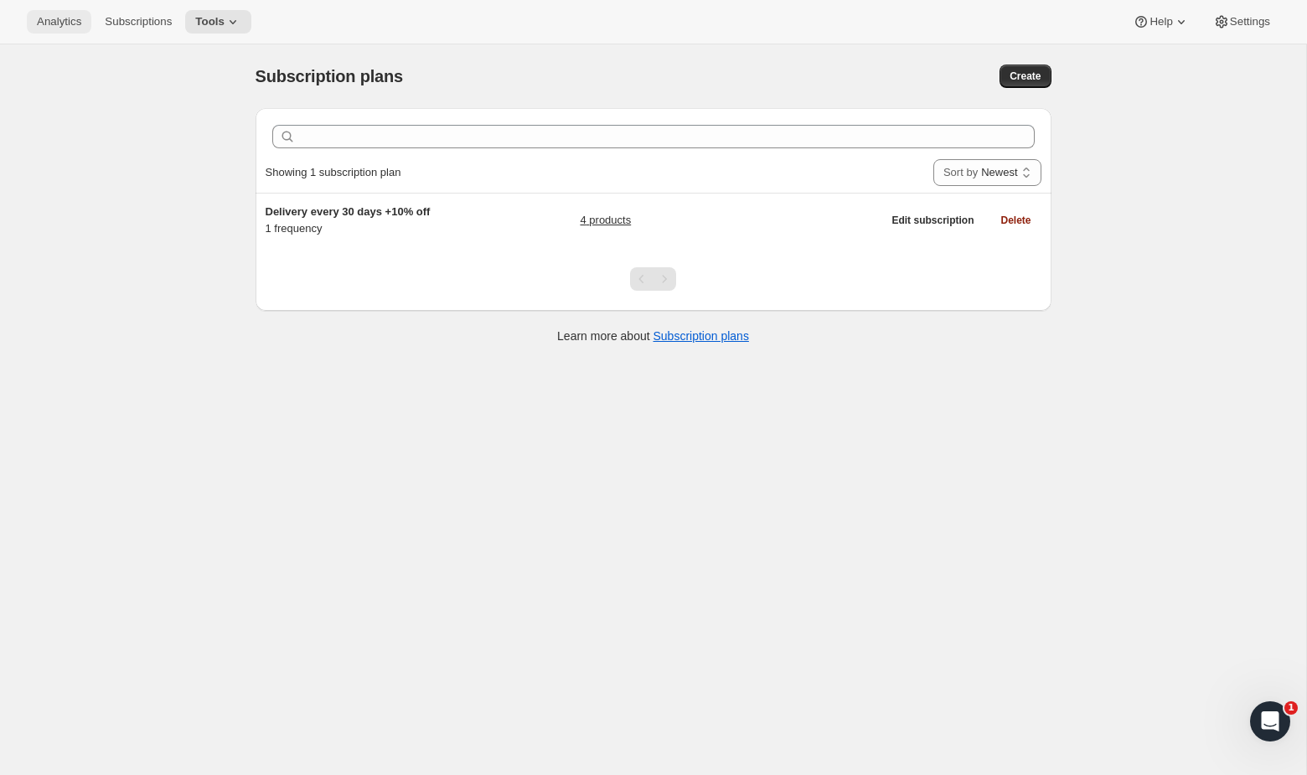
click at [65, 15] on span "Analytics" at bounding box center [59, 21] width 44 height 13
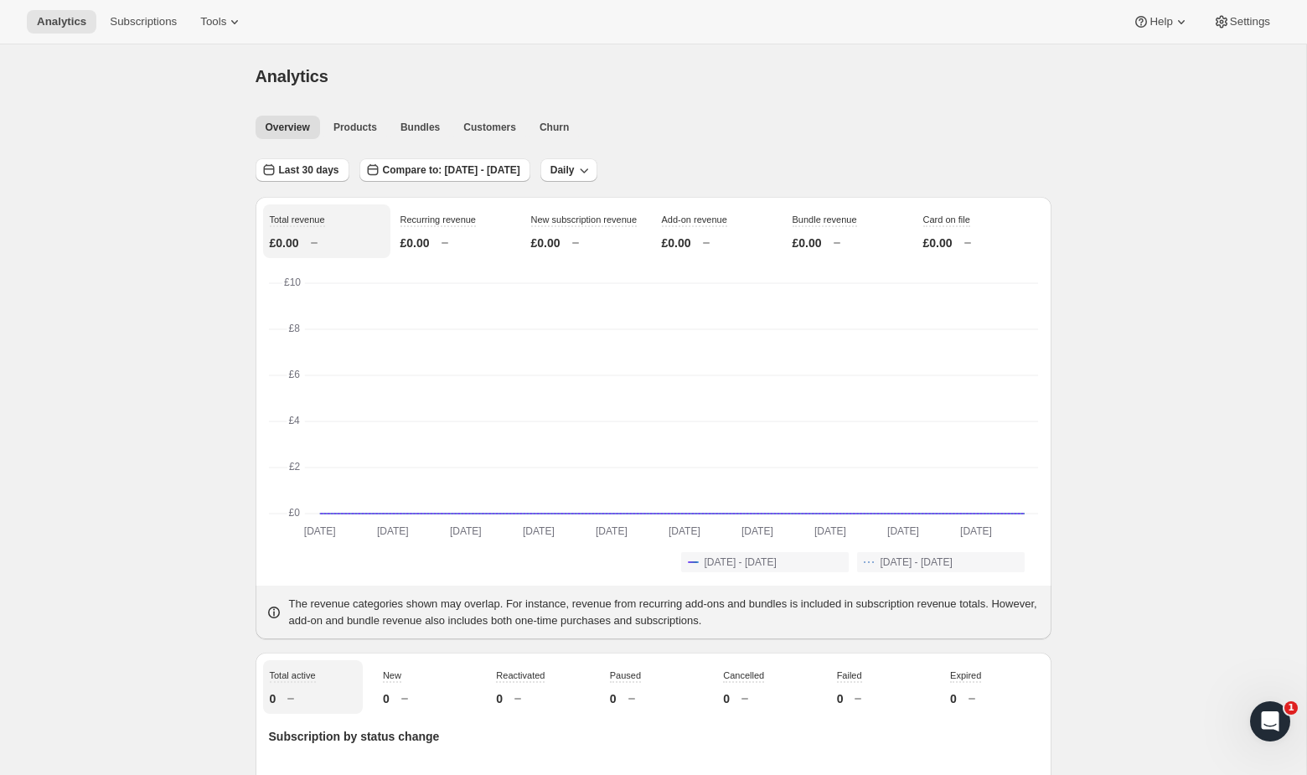
click at [162, 34] on div "Analytics Subscriptions Tools Help Settings" at bounding box center [653, 22] width 1307 height 44
click at [1231, 18] on span "Settings" at bounding box center [1250, 21] width 40 height 13
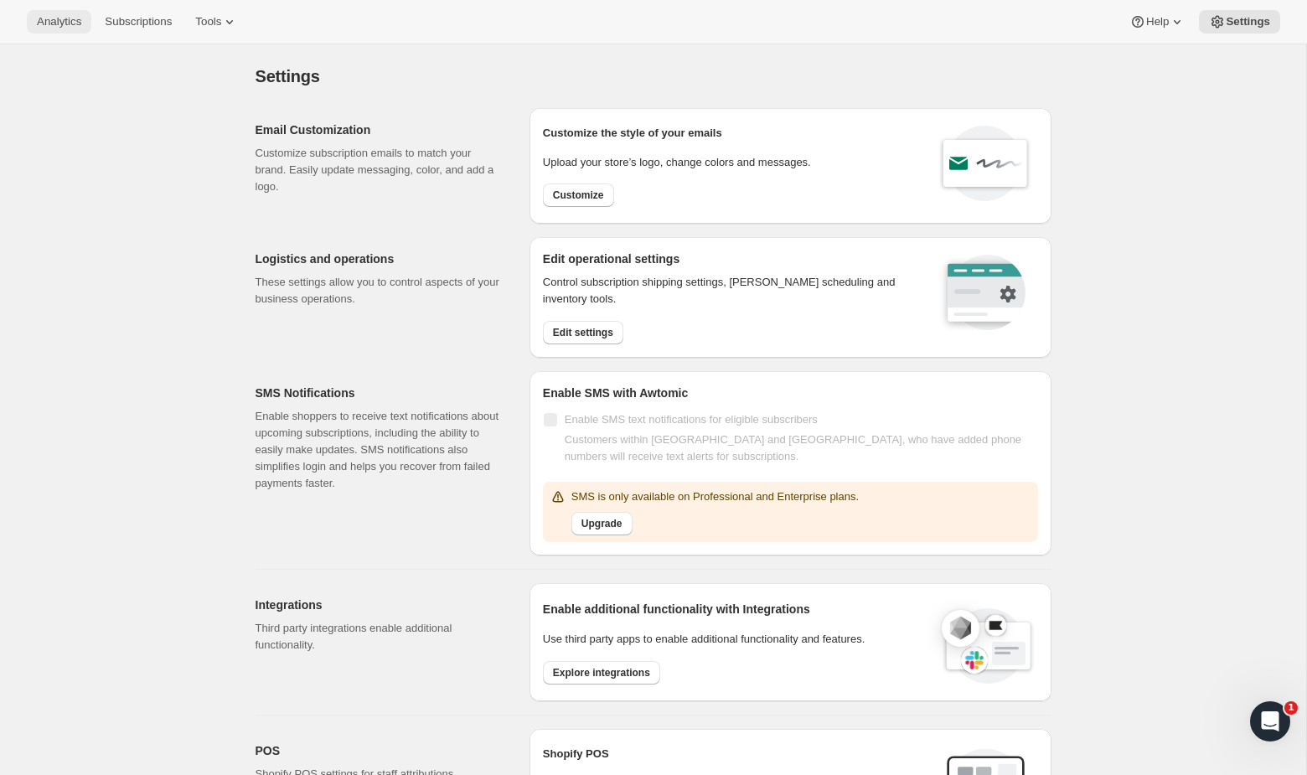
click at [64, 30] on button "Analytics" at bounding box center [59, 21] width 65 height 23
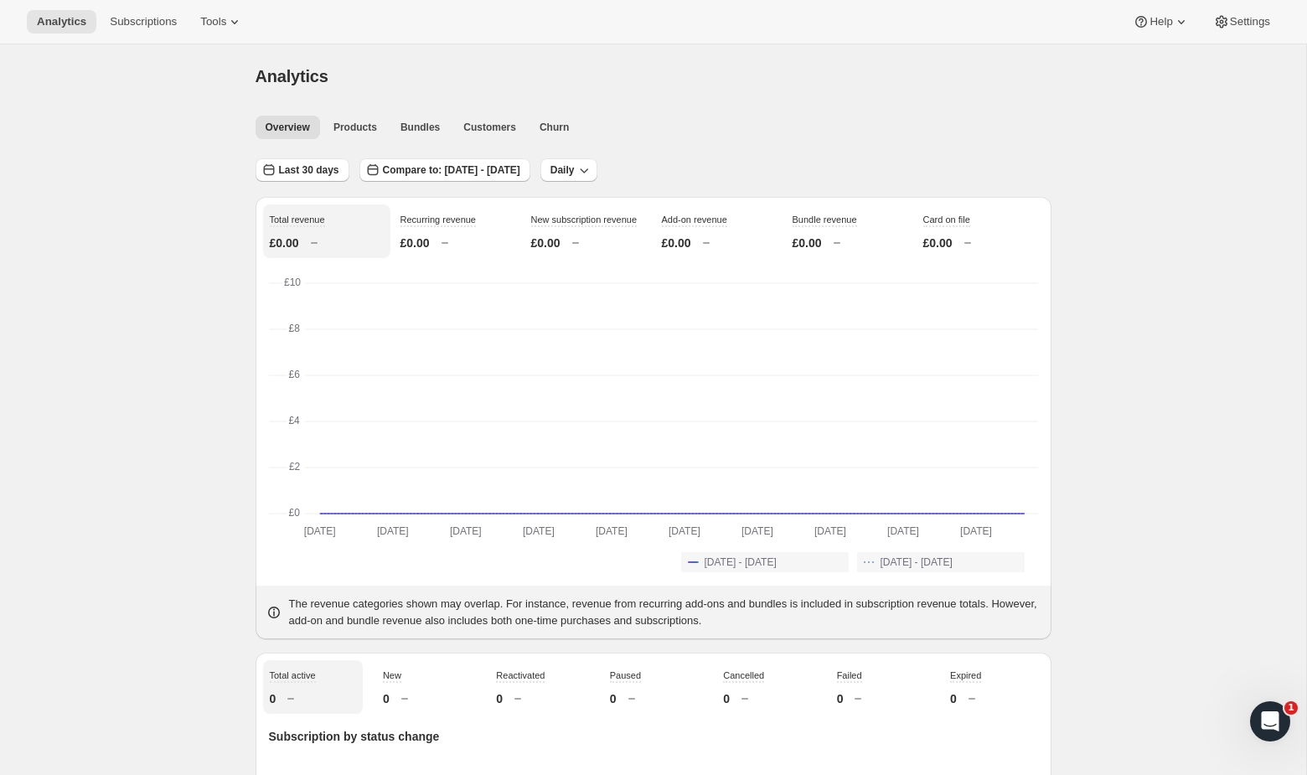
click at [194, 30] on div "Tools" at bounding box center [221, 21] width 63 height 23
click at [214, 23] on span "Tools" at bounding box center [213, 21] width 26 height 13
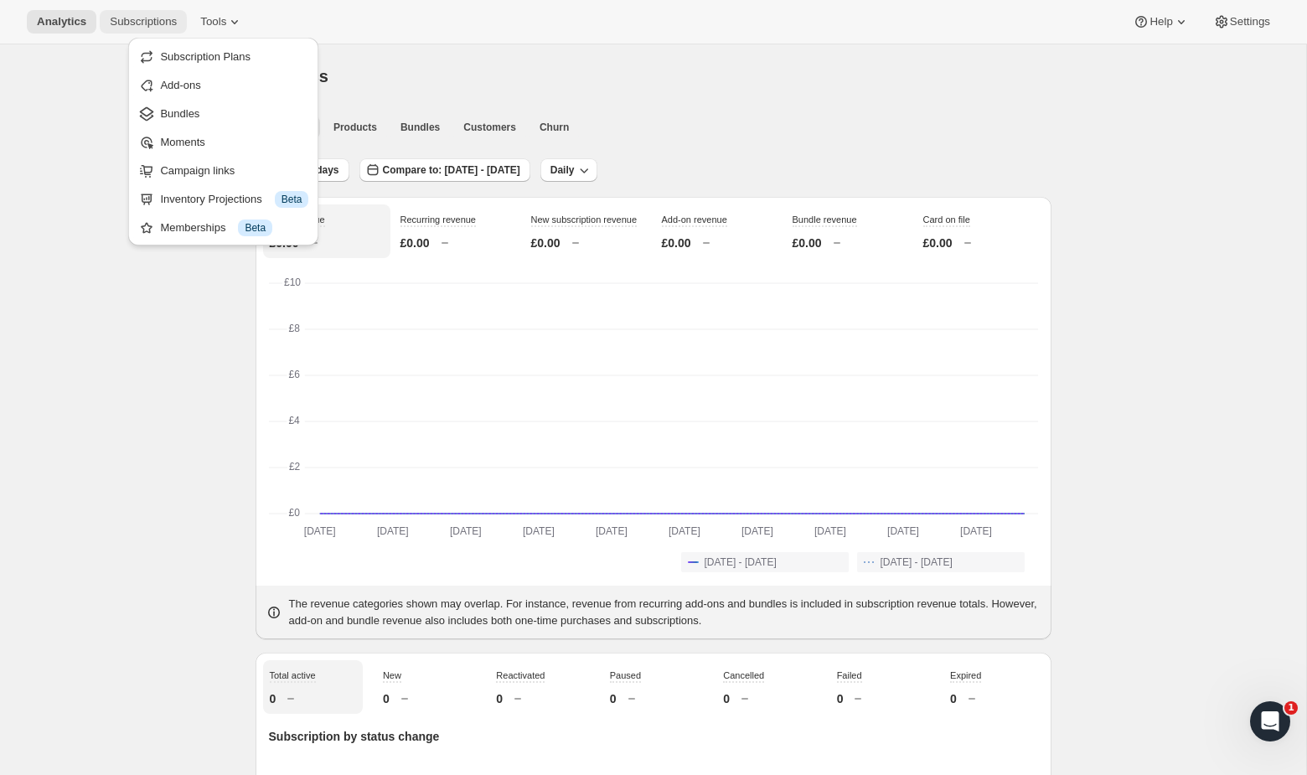
click at [127, 13] on button "Subscriptions" at bounding box center [143, 21] width 87 height 23
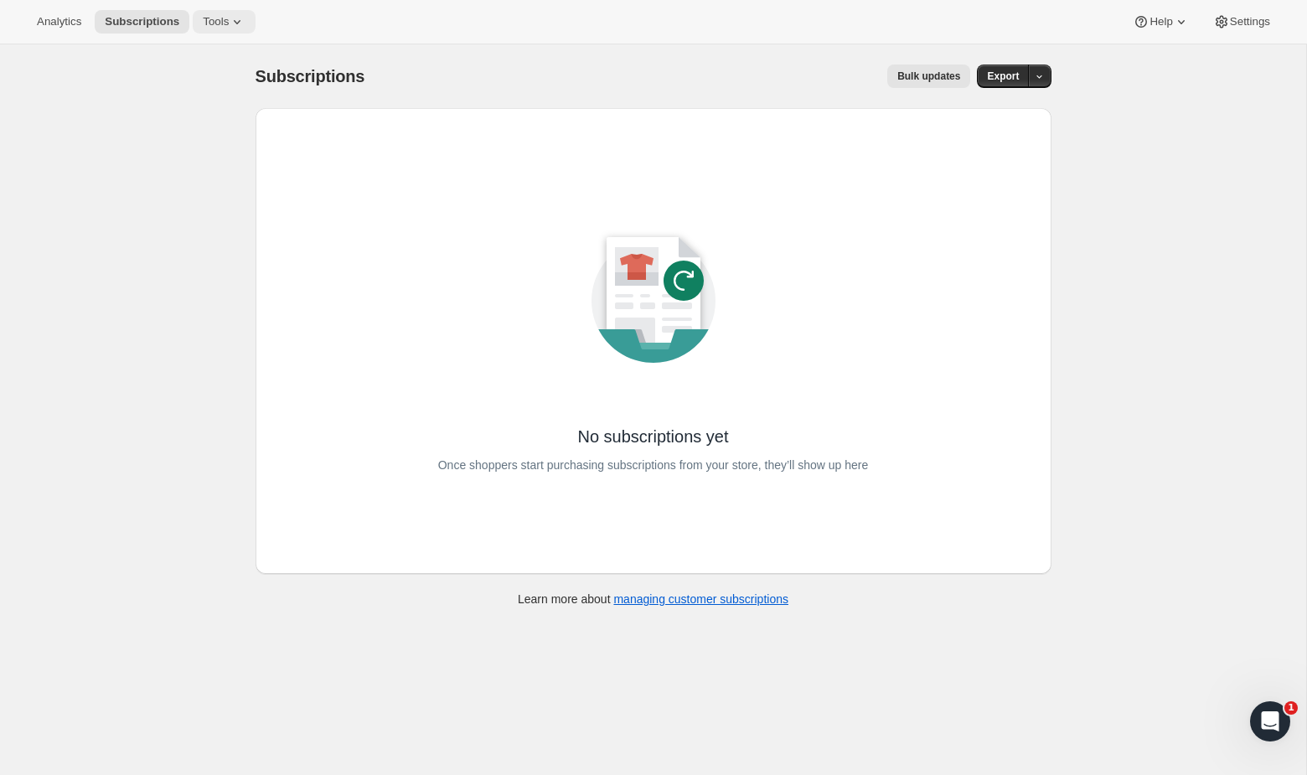
click at [250, 24] on button "Tools" at bounding box center [224, 21] width 63 height 23
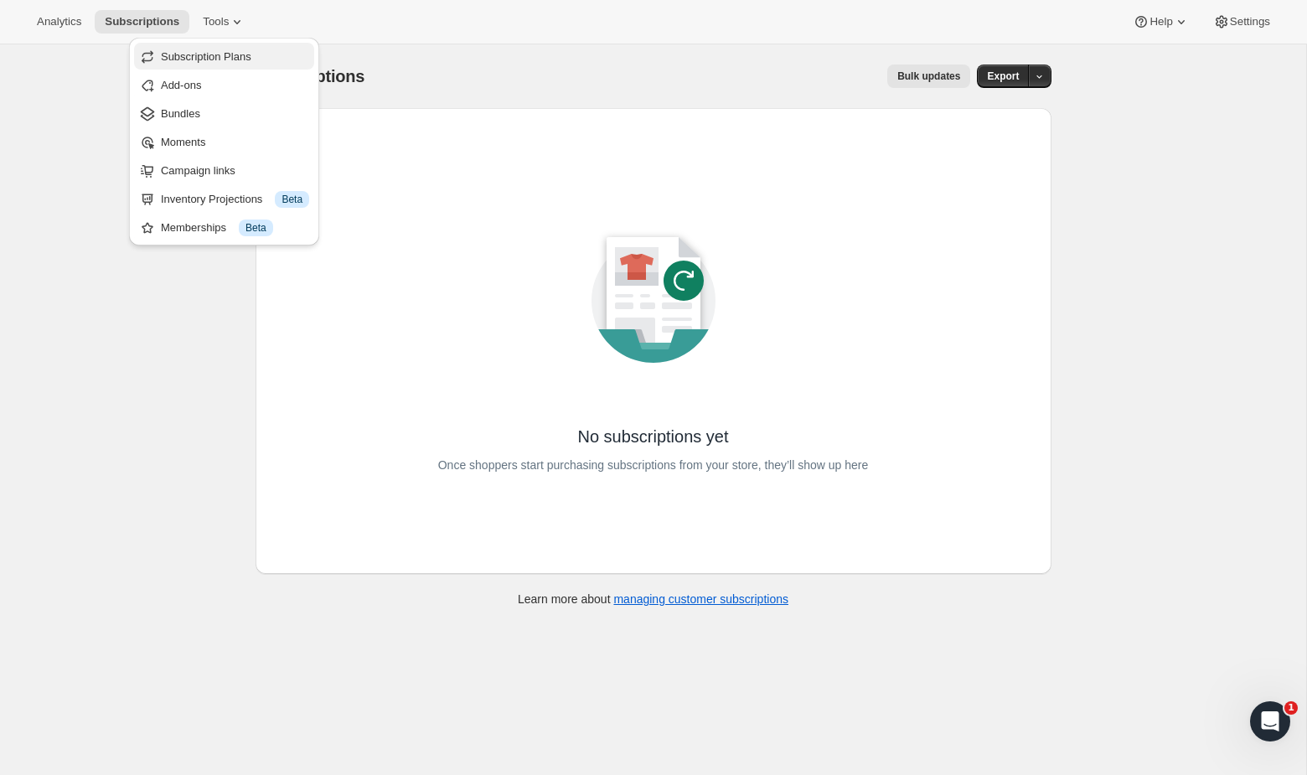
click at [243, 63] on span "Subscription Plans" at bounding box center [235, 57] width 148 height 17
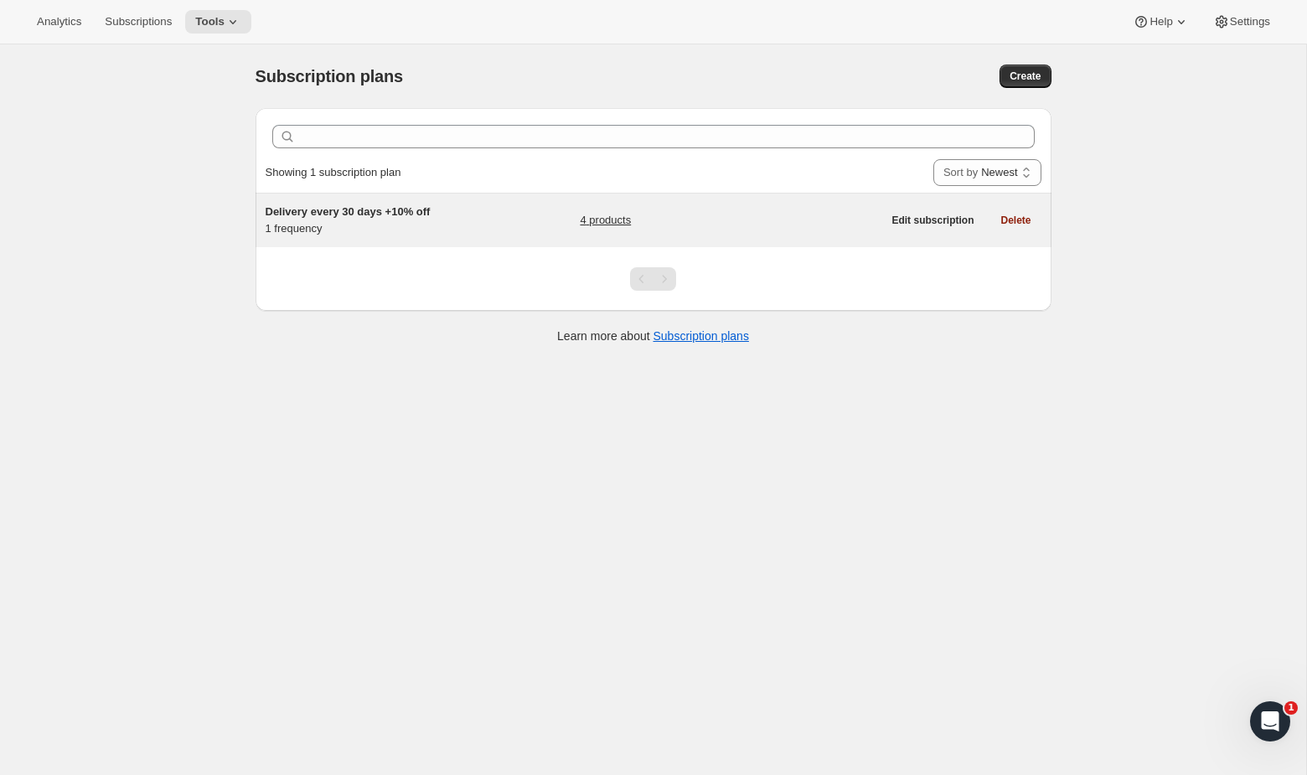
click at [410, 239] on div "Delivery every 30 days +10% off 1 frequency 4 products Edit subscription Delete" at bounding box center [654, 221] width 796 height 54
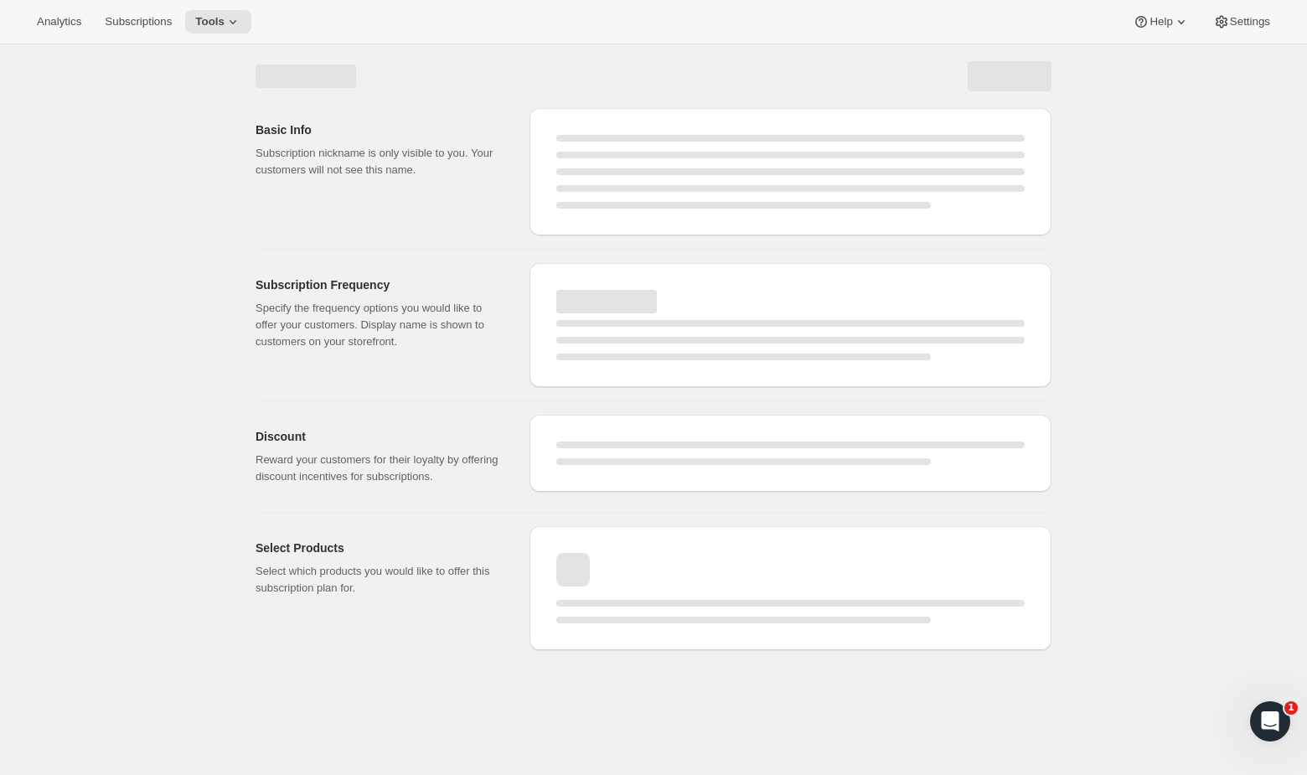
select select "WEEK"
select select "MONTH"
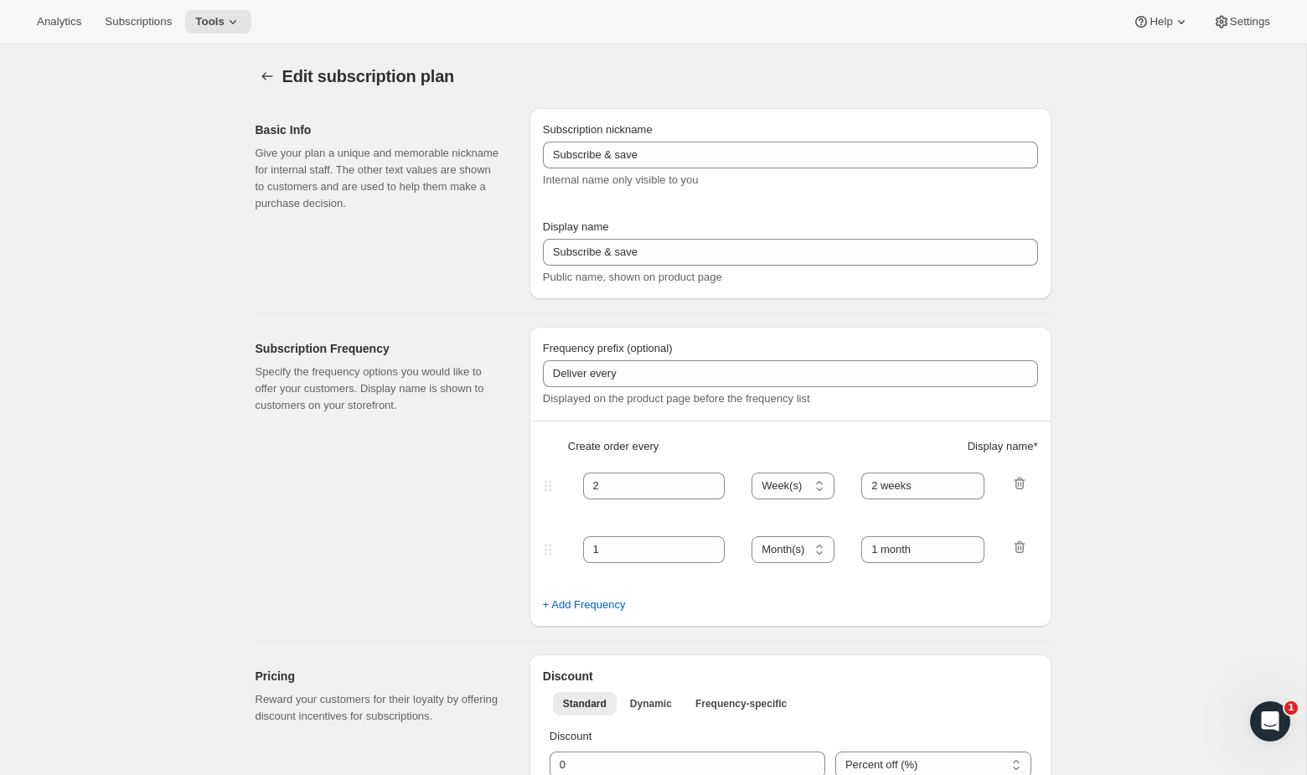
type input "Delivery every 30 days +10% off"
type input "30"
select select "DAY"
type input "30 Days"
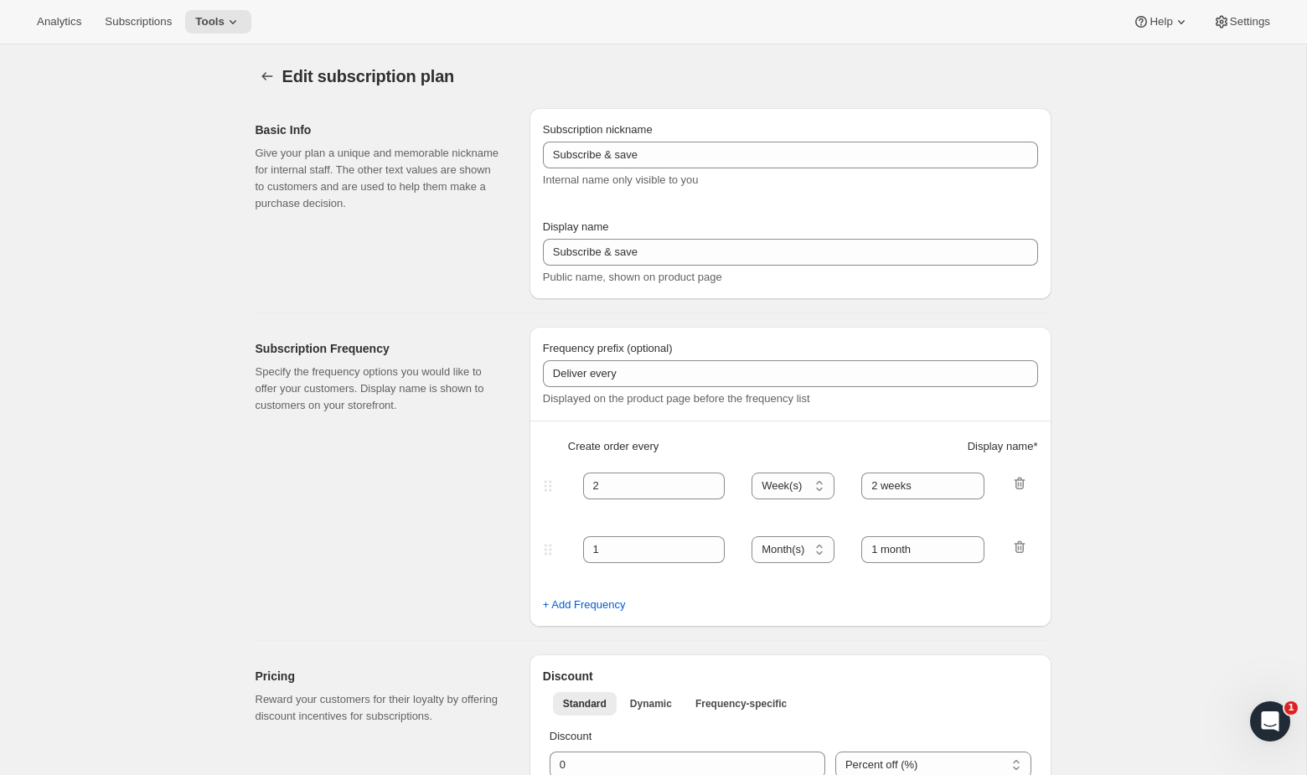
type input "10"
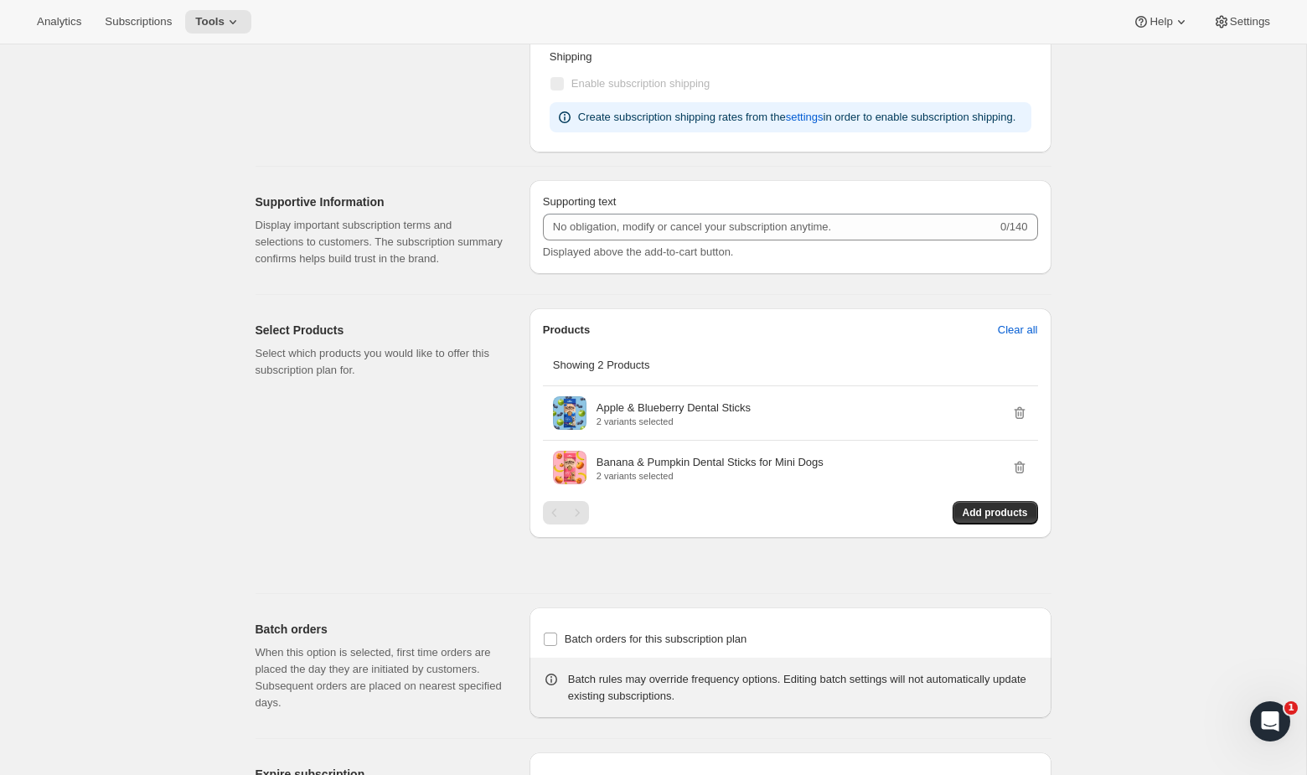
scroll to position [932, 0]
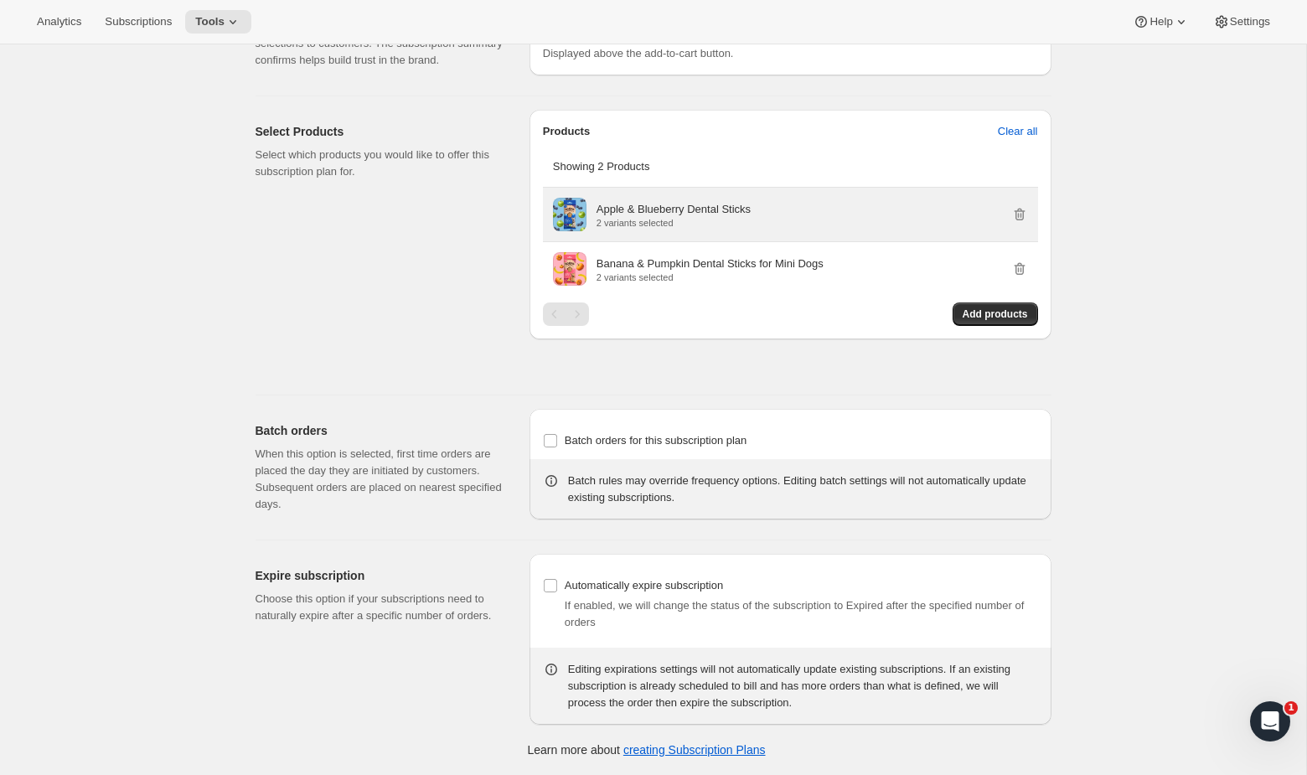
click at [644, 205] on p "Apple & Blueberry Dental Sticks" at bounding box center [673, 209] width 154 height 17
click at [575, 202] on span at bounding box center [570, 215] width 34 height 34
click at [660, 194] on div "Apple & Blueberry Dental Sticks 2 variants selected" at bounding box center [790, 215] width 495 height 54
click at [658, 207] on p "Apple & Blueberry Dental Sticks" at bounding box center [673, 209] width 154 height 17
click at [573, 220] on span at bounding box center [570, 215] width 34 height 34
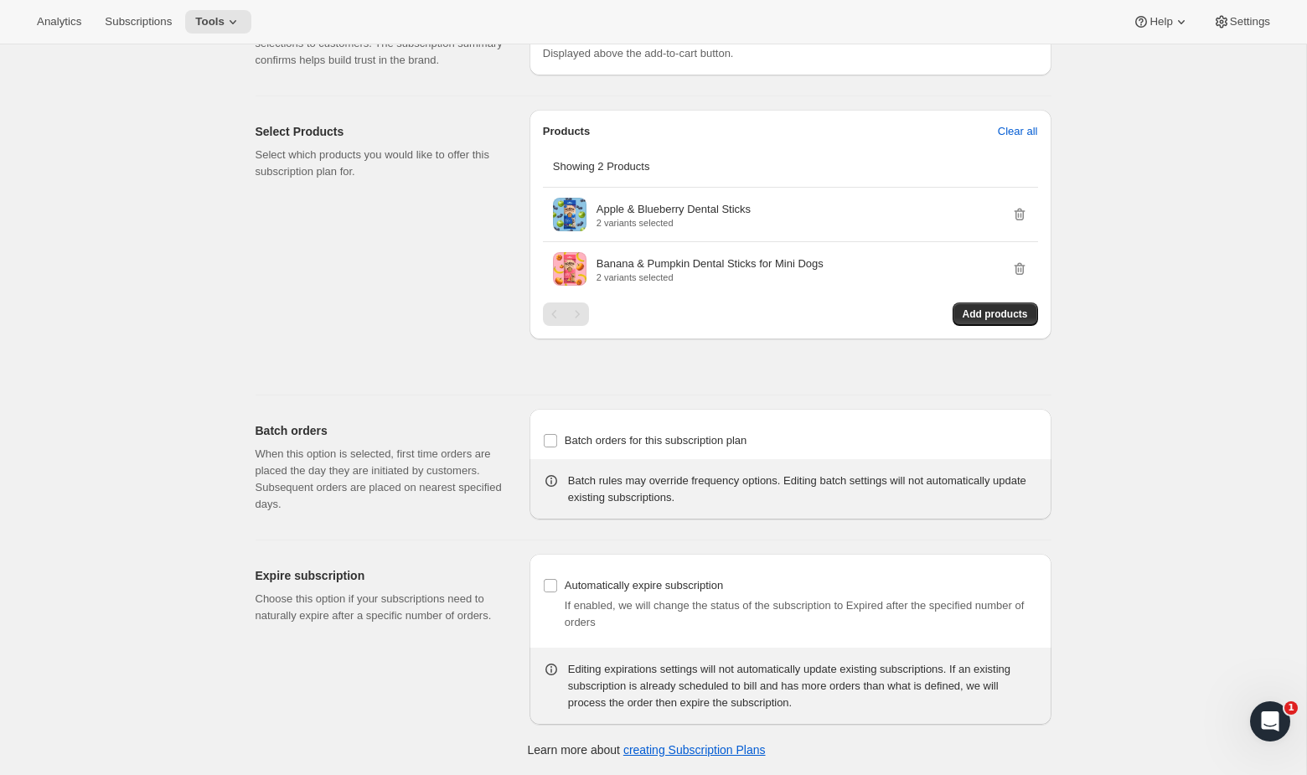
click at [1216, 34] on div "Analytics Subscriptions Tools Help Settings" at bounding box center [653, 22] width 1307 height 44
click at [1216, 30] on button "Settings" at bounding box center [1241, 21] width 77 height 23
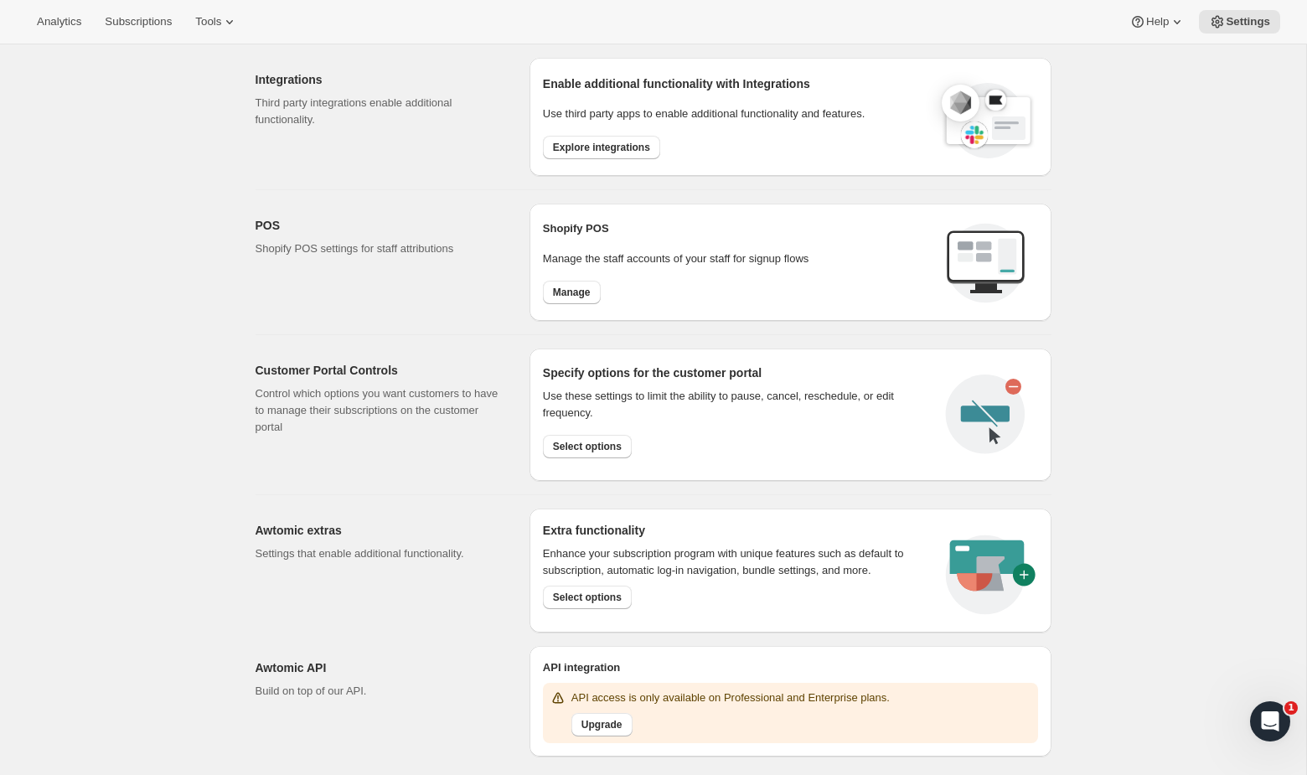
scroll to position [555, 0]
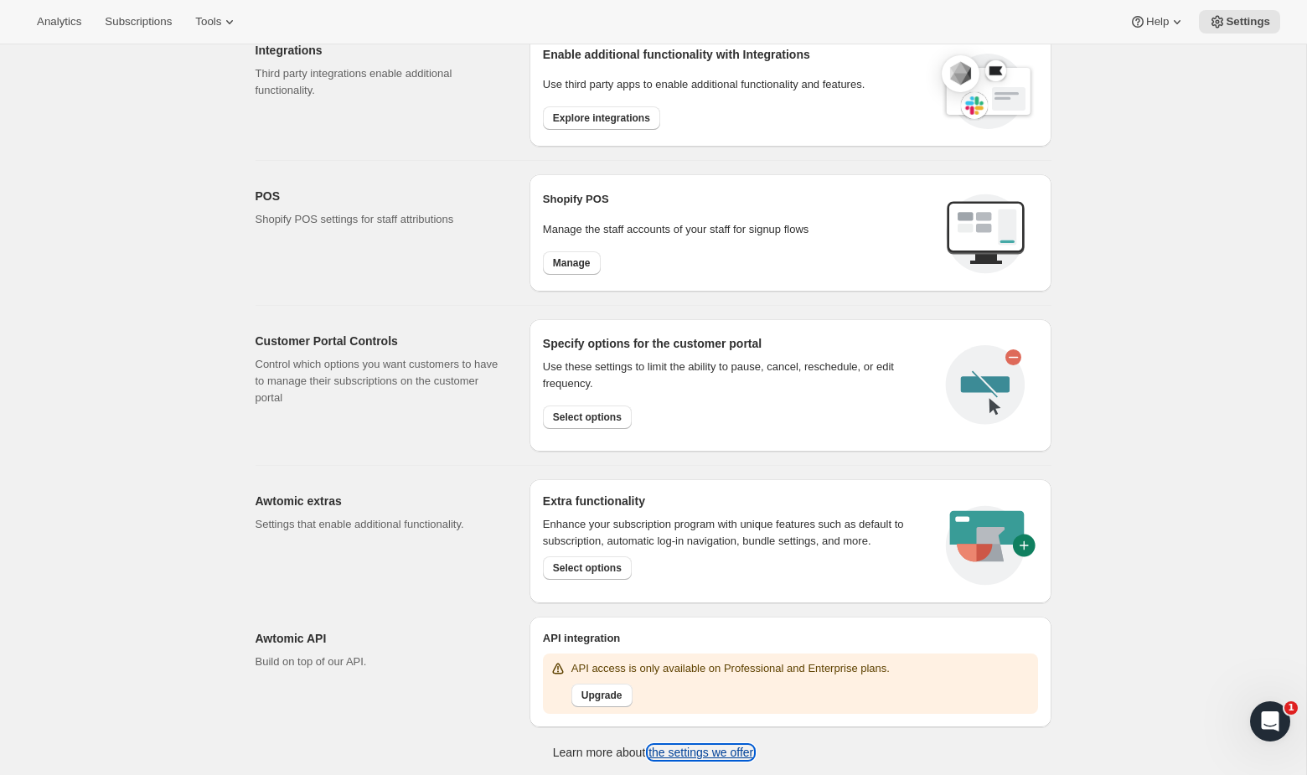
click at [737, 751] on link "the settings we offer" at bounding box center [700, 752] width 105 height 13
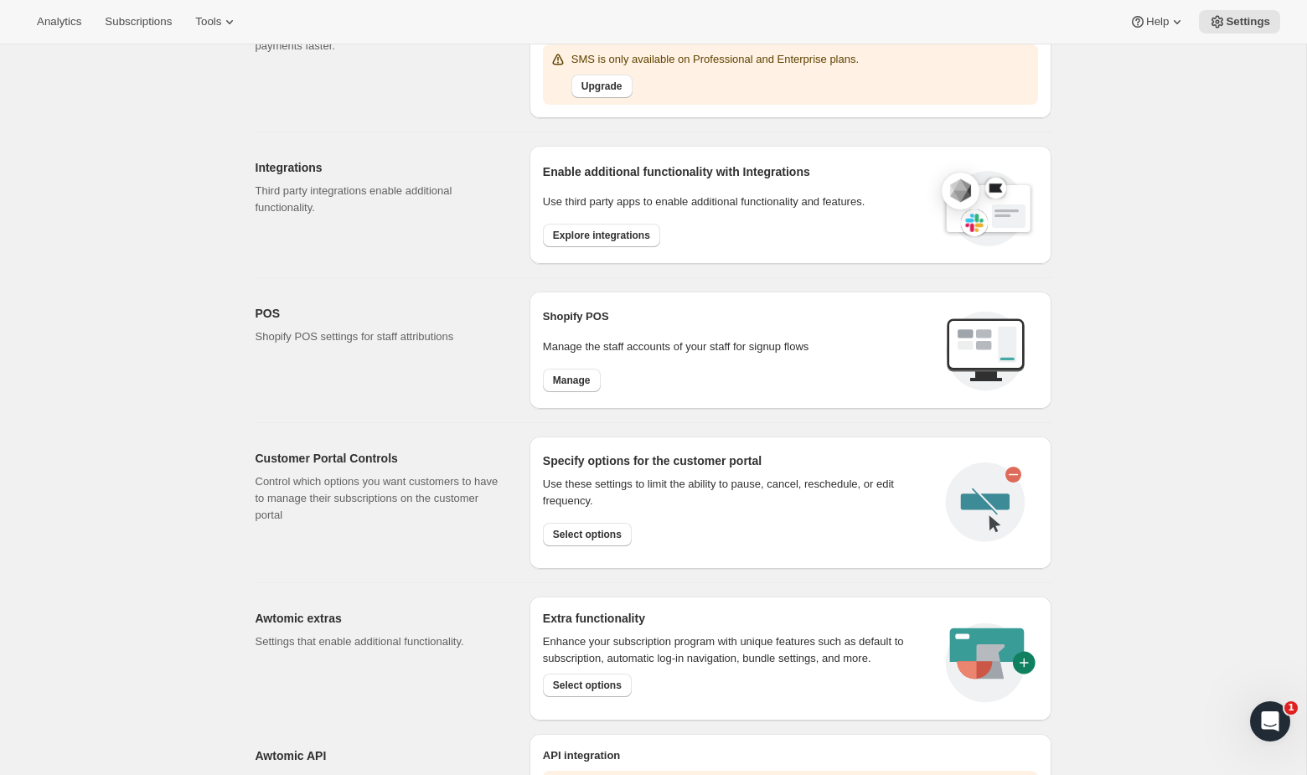
scroll to position [0, 0]
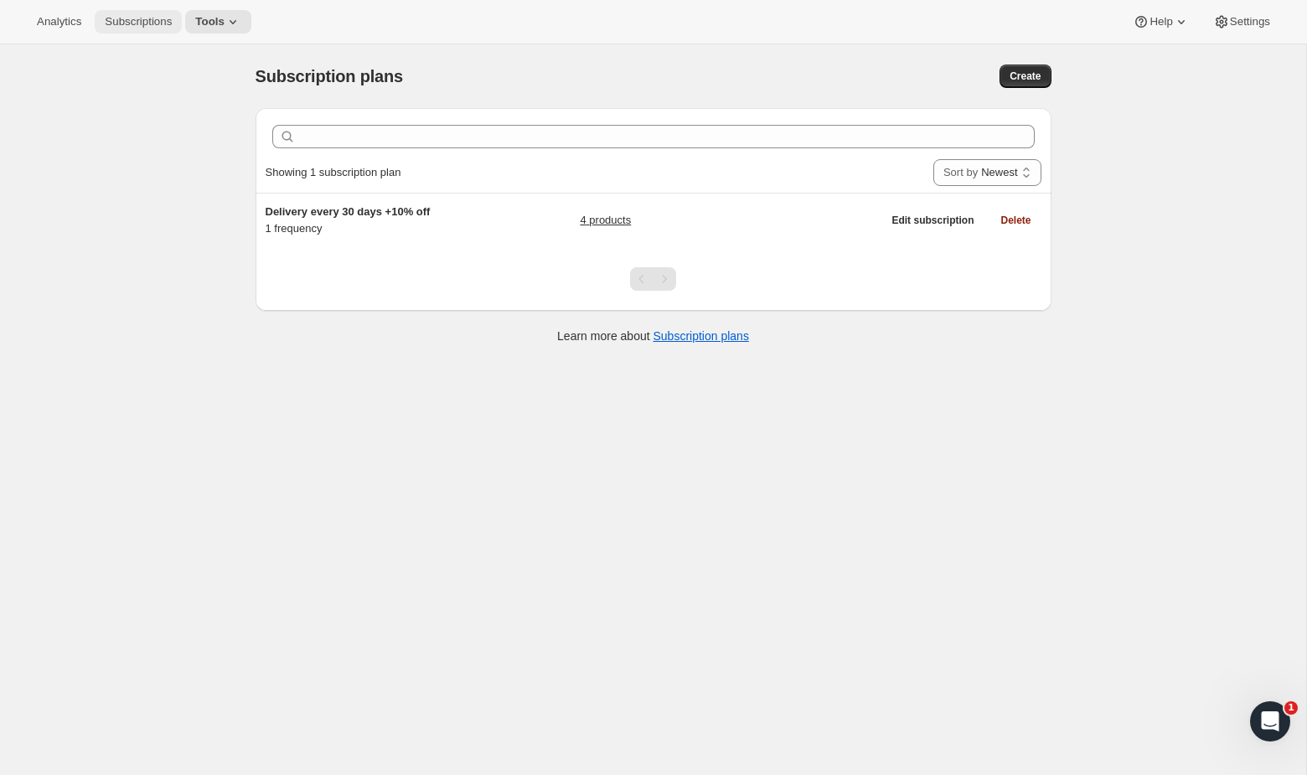
click at [147, 19] on span "Subscriptions" at bounding box center [138, 21] width 67 height 13
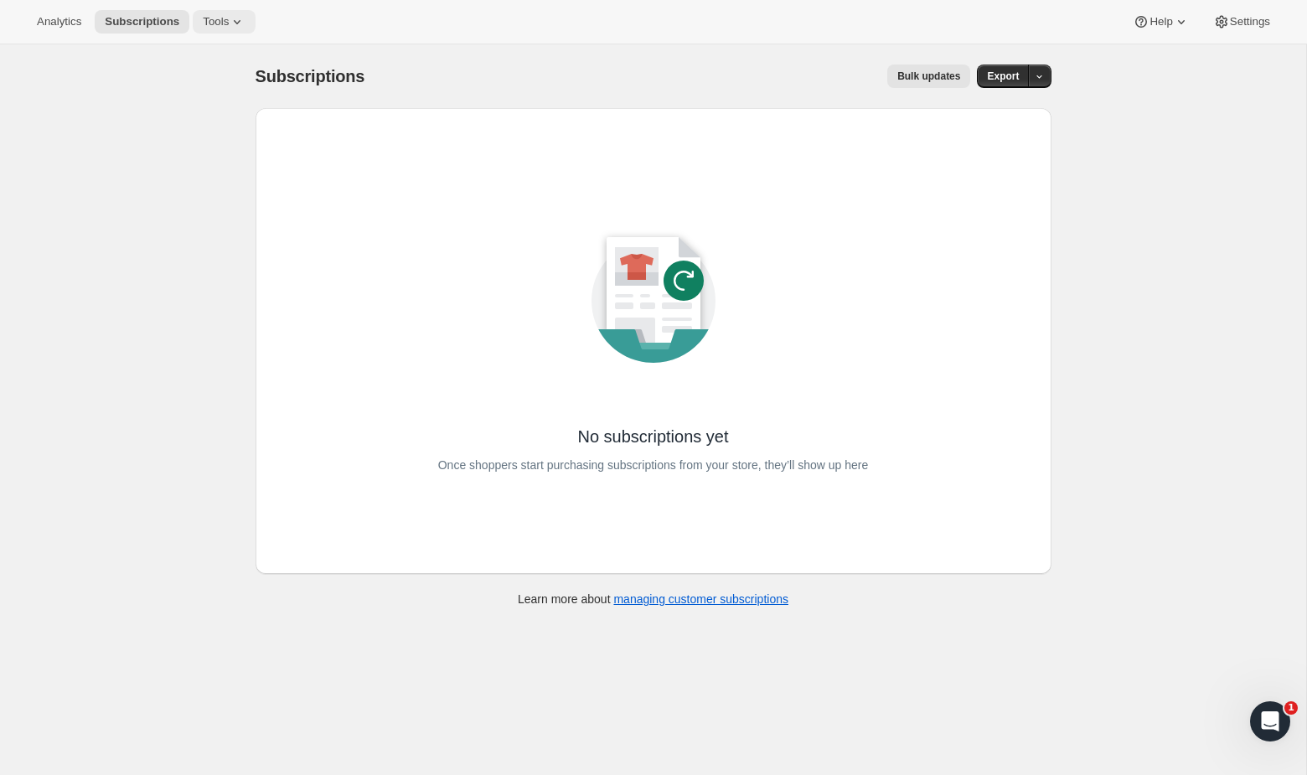
click at [229, 18] on span "Tools" at bounding box center [216, 21] width 26 height 13
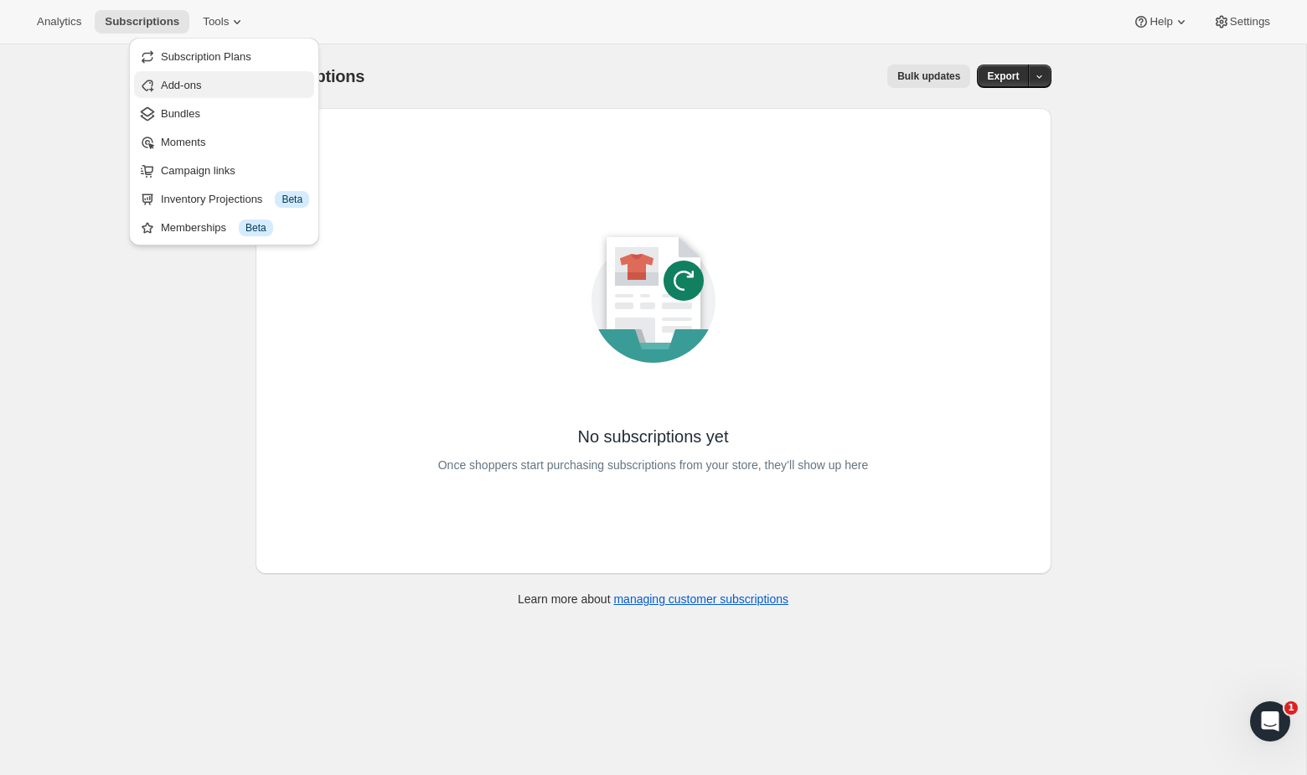
click at [224, 86] on span "Add-ons" at bounding box center [235, 85] width 148 height 17
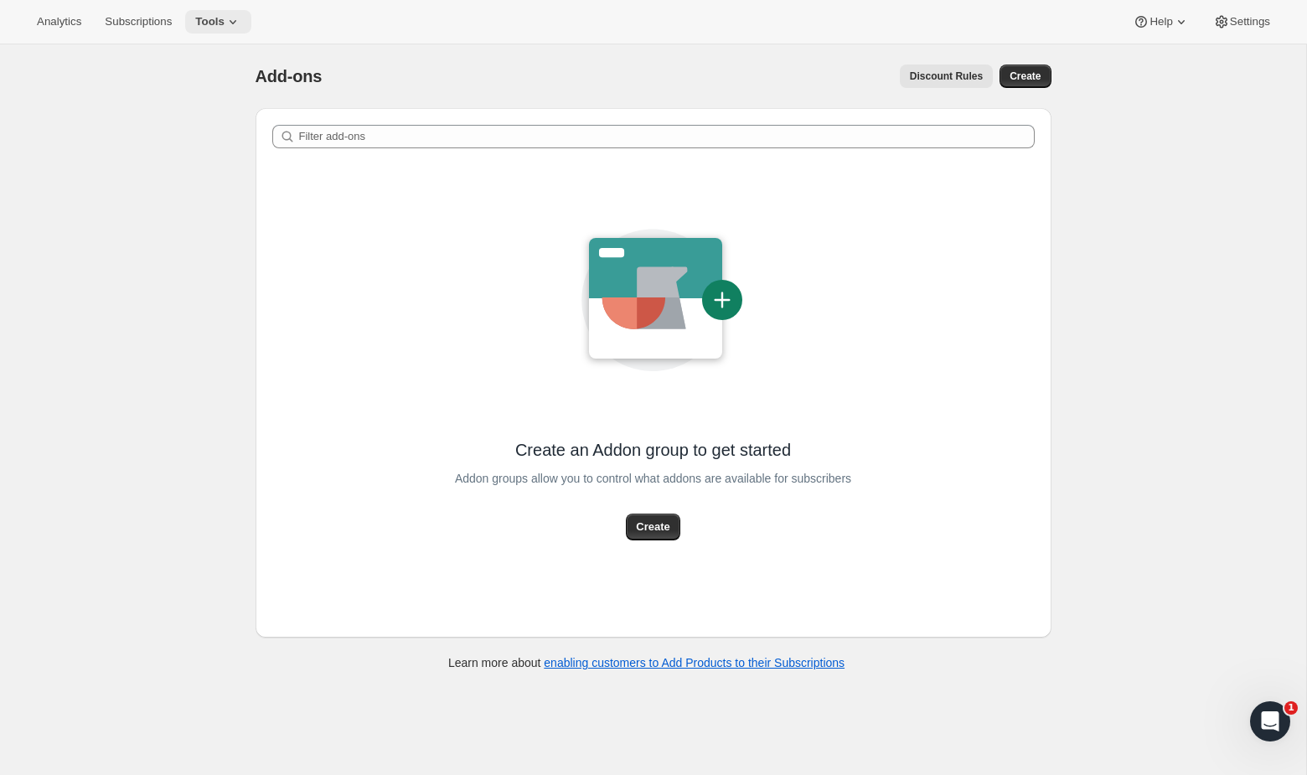
click at [241, 25] on icon at bounding box center [233, 21] width 17 height 17
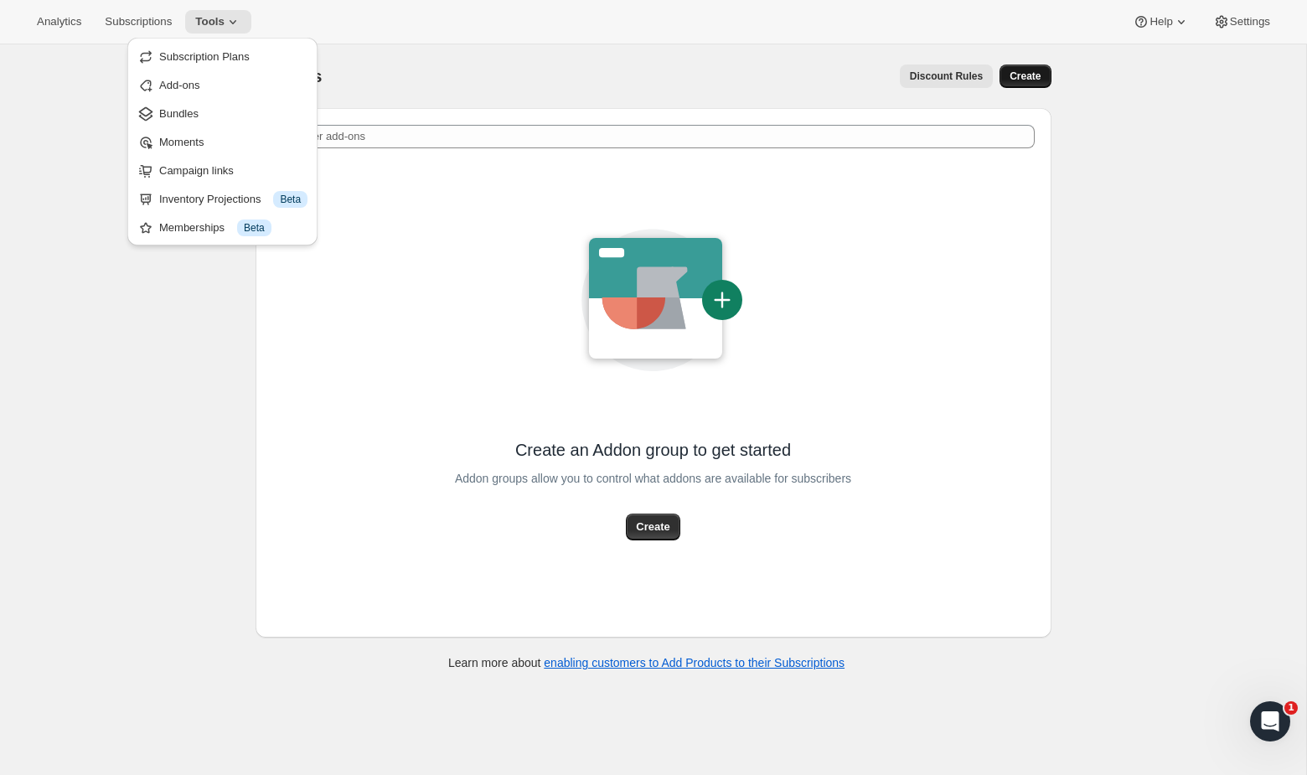
click at [1023, 75] on span "Create" at bounding box center [1024, 76] width 31 height 13
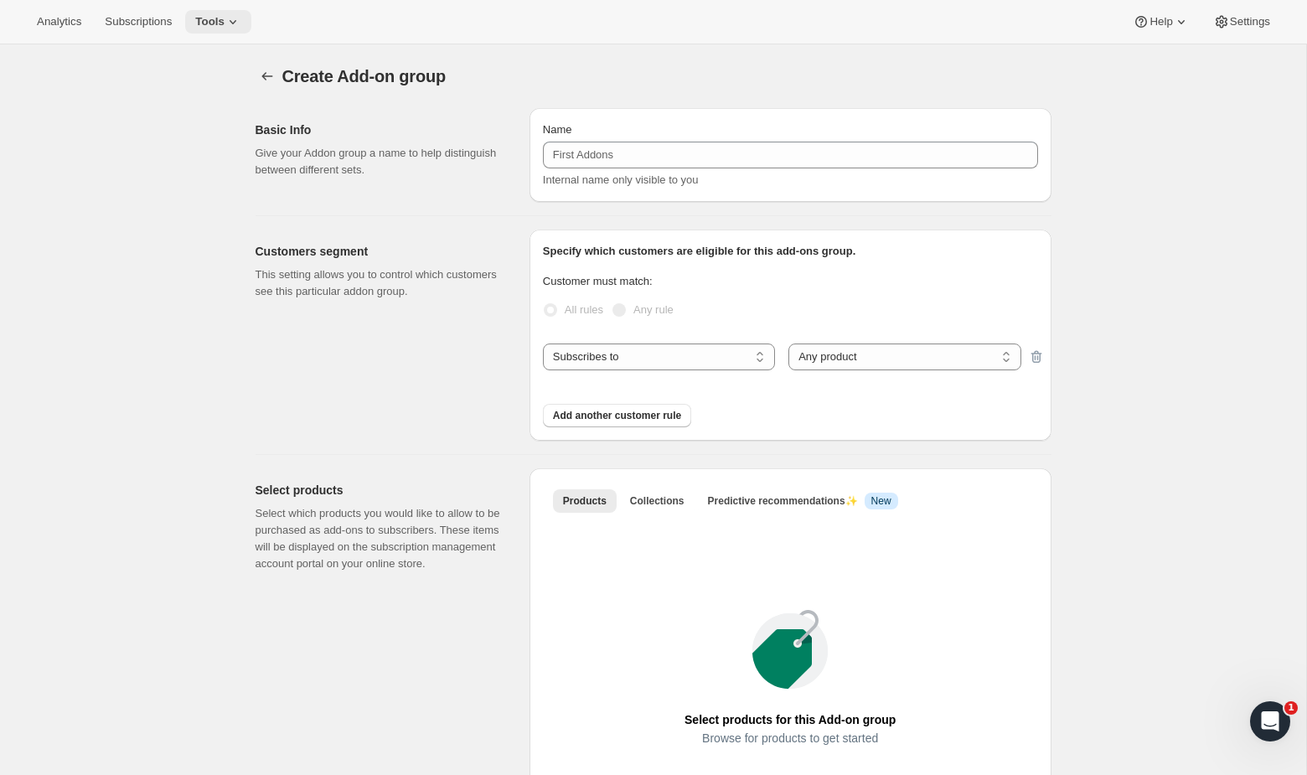
click at [249, 26] on button "Tools" at bounding box center [218, 21] width 66 height 23
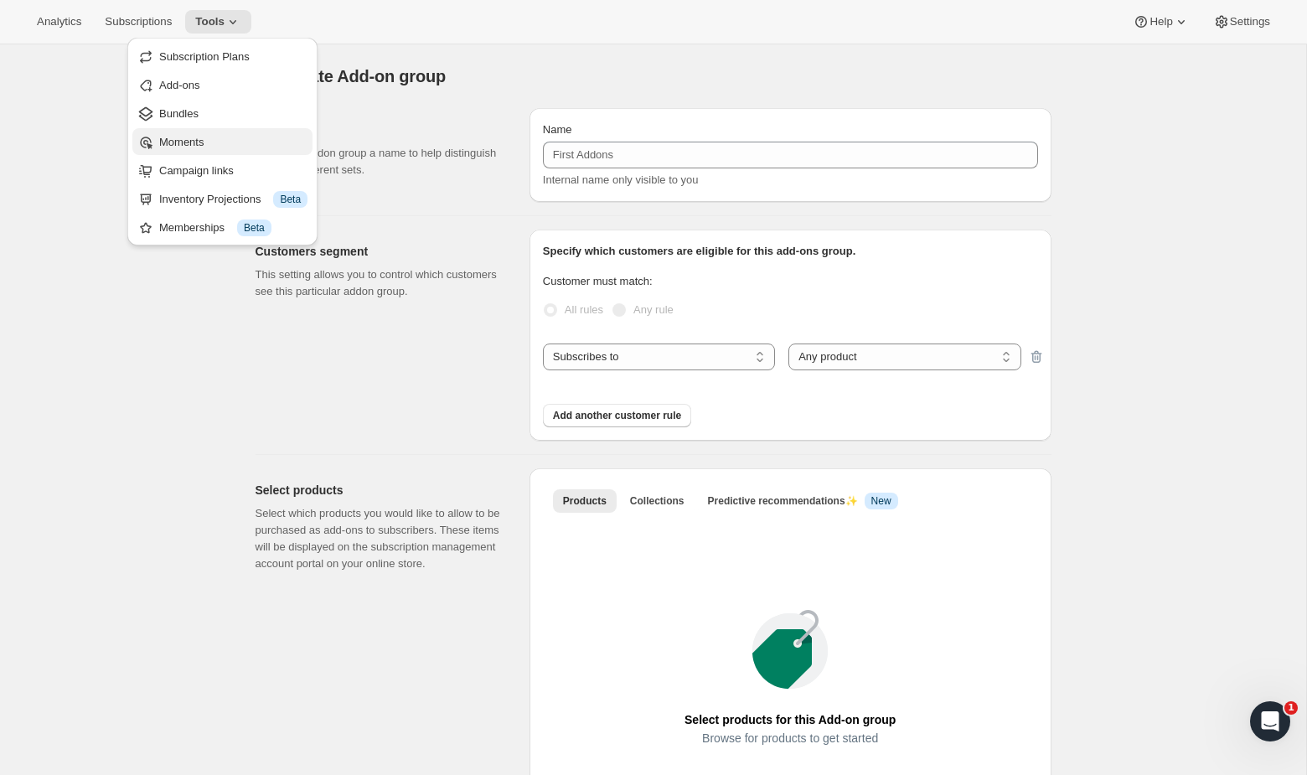
click at [254, 140] on span "Moments" at bounding box center [233, 142] width 148 height 17
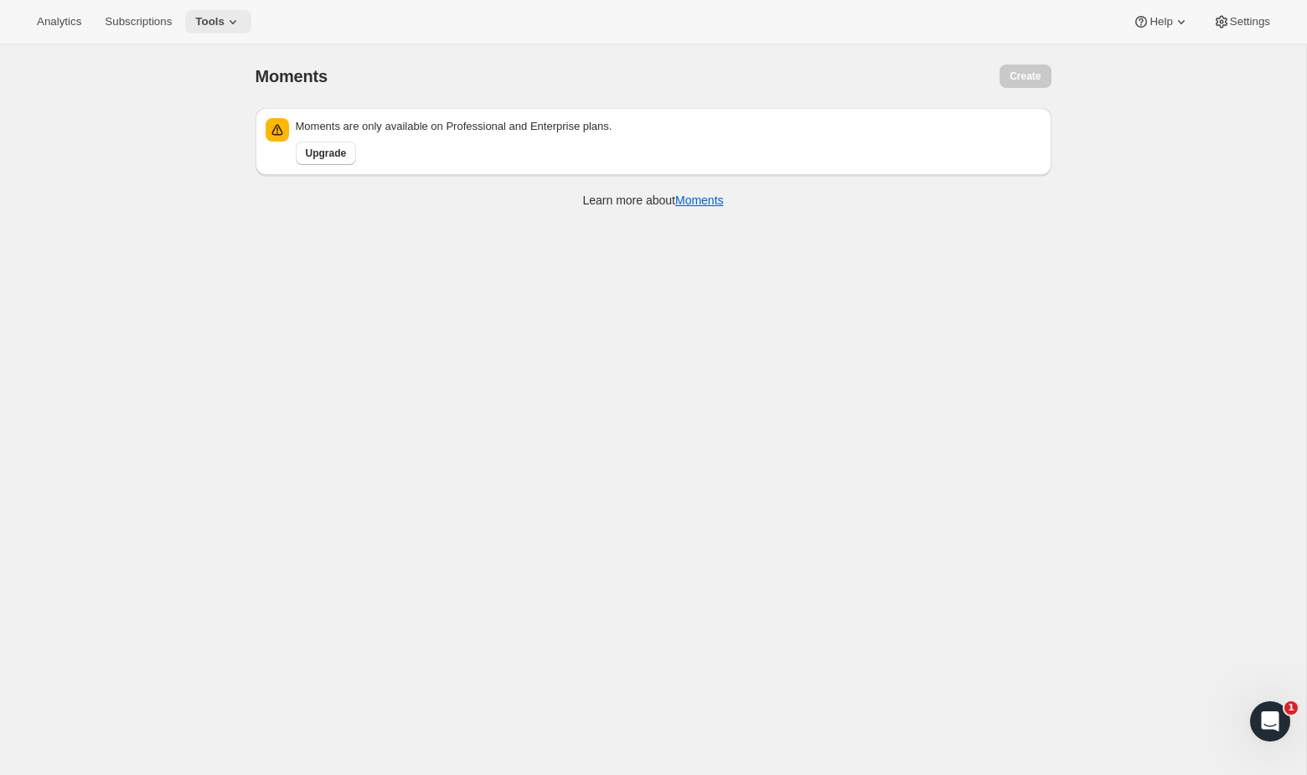
click at [238, 16] on icon at bounding box center [233, 21] width 17 height 17
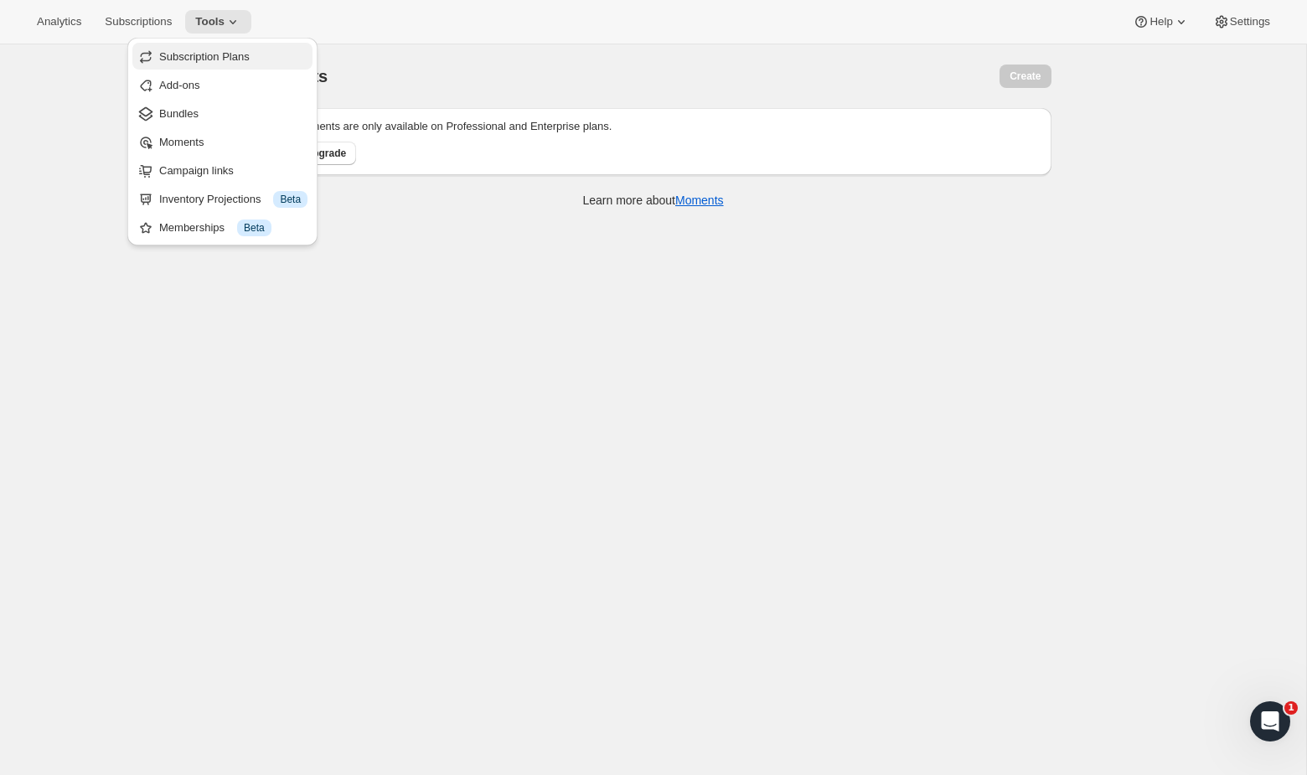
click at [204, 51] on span "Subscription Plans" at bounding box center [204, 56] width 90 height 13
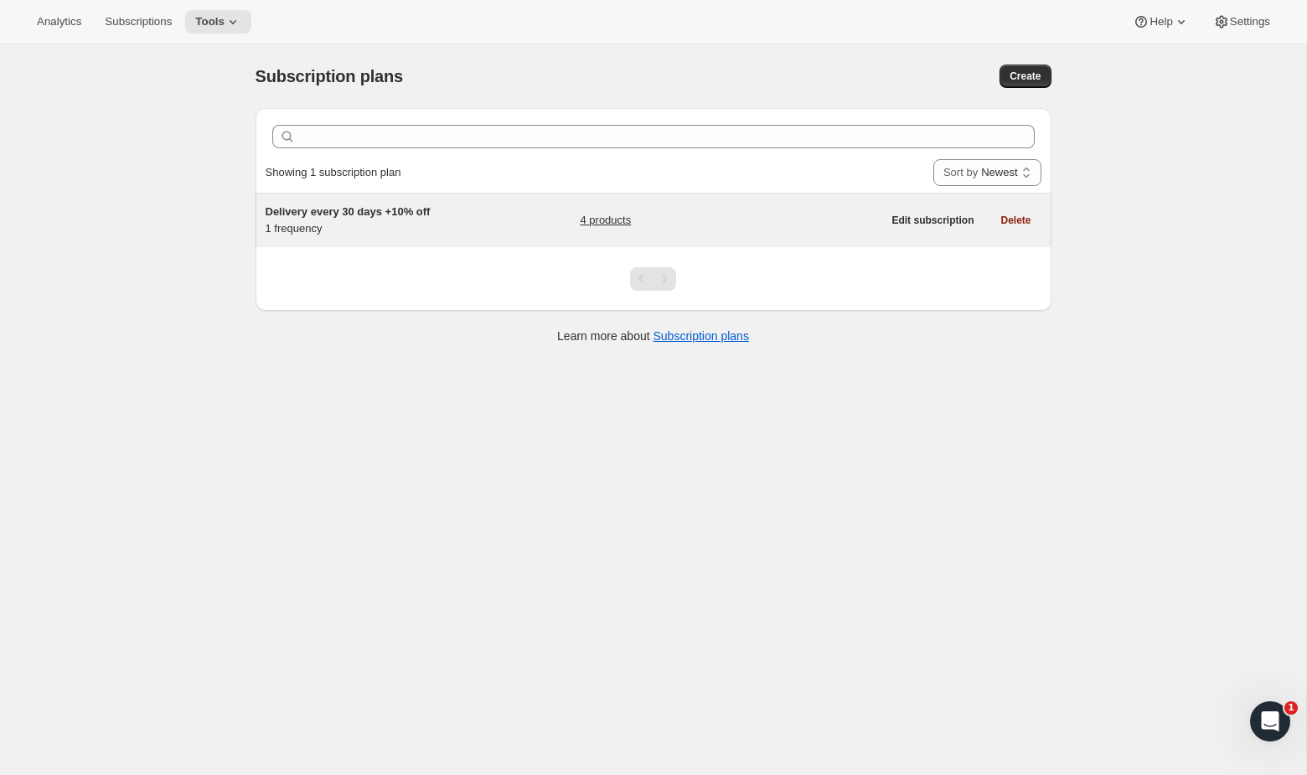
click at [479, 233] on div "Delivery every 30 days +10% off 1 frequency 4 products" at bounding box center [574, 221] width 617 height 34
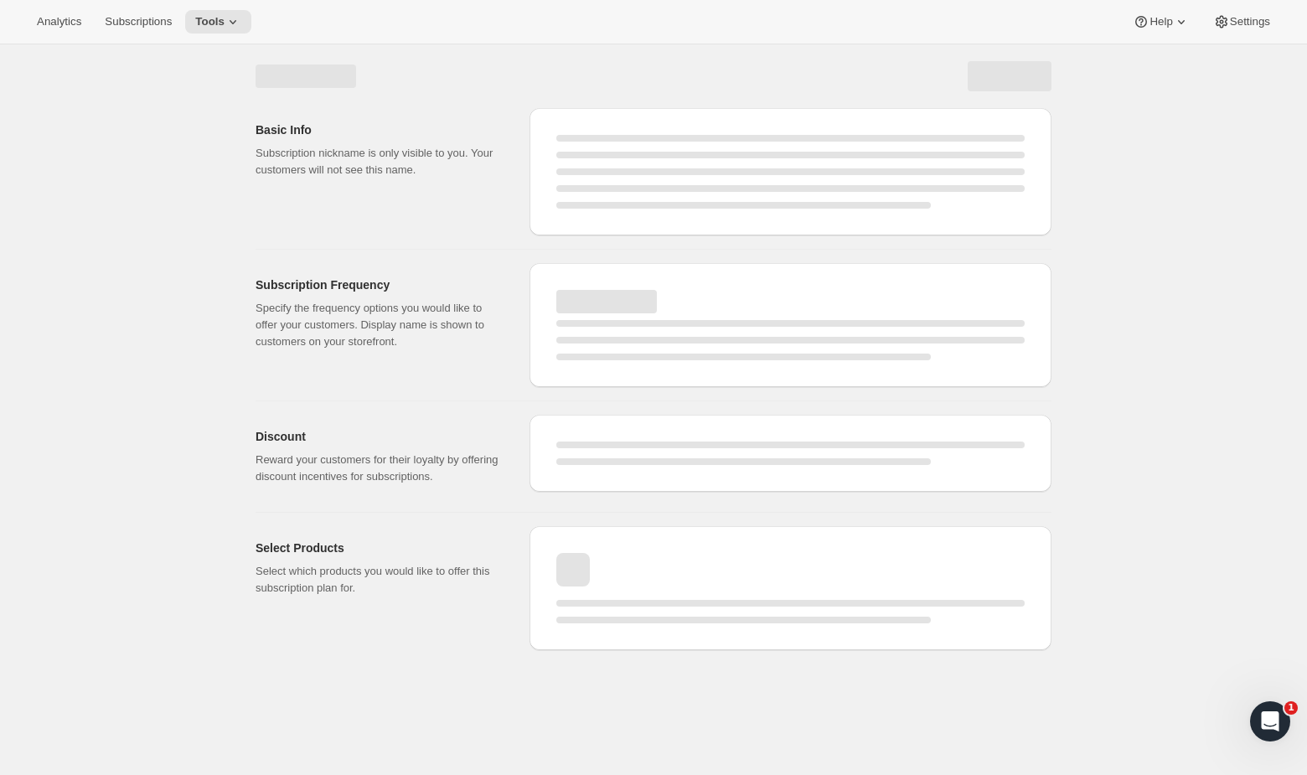
select select "WEEK"
select select "MONTH"
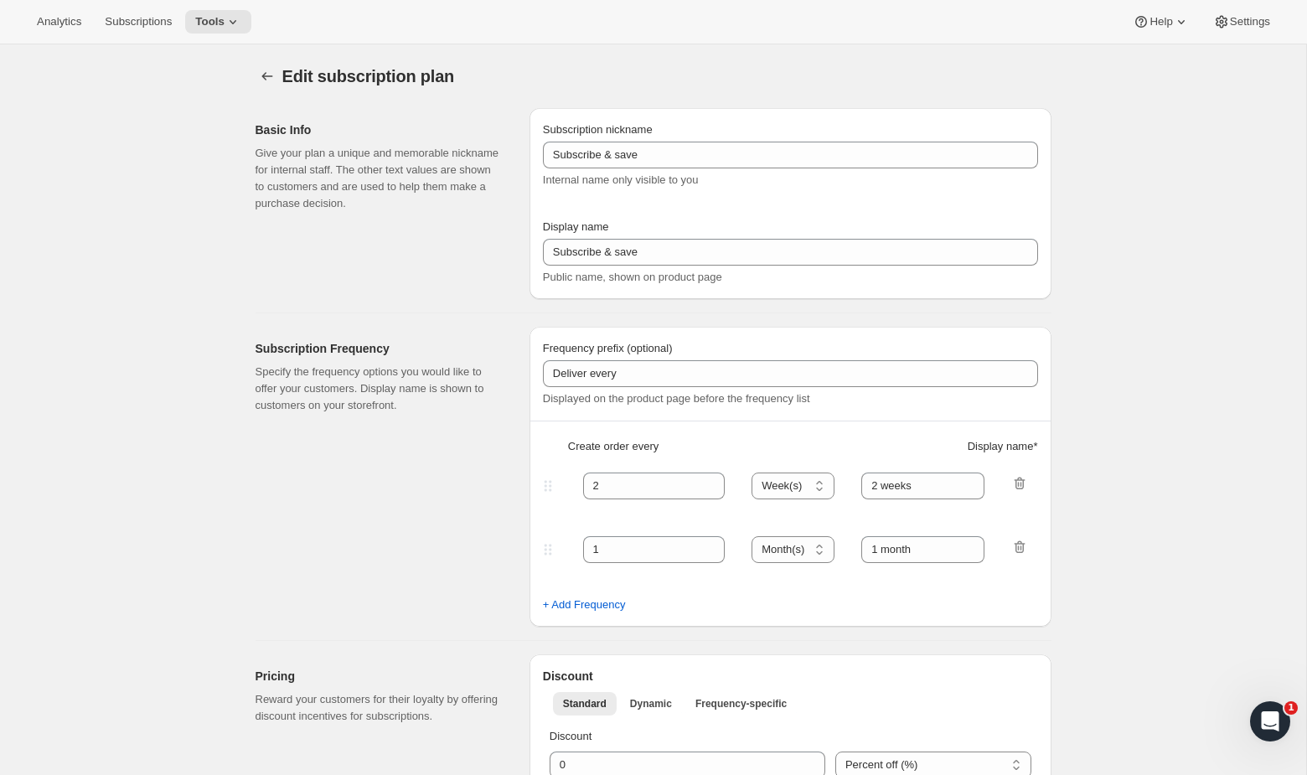
type input "Delivery every 30 days +10% off"
type input "30"
select select "DAY"
type input "30 Days"
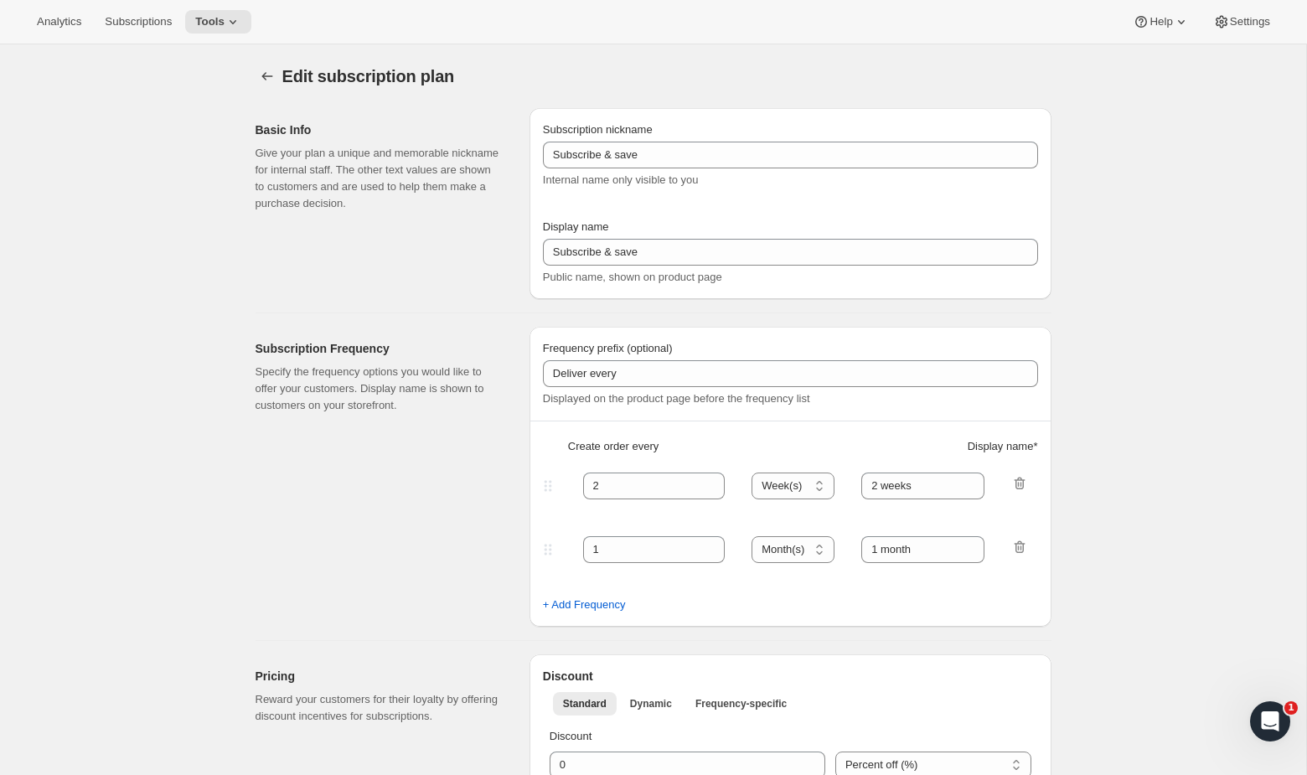
type input "10"
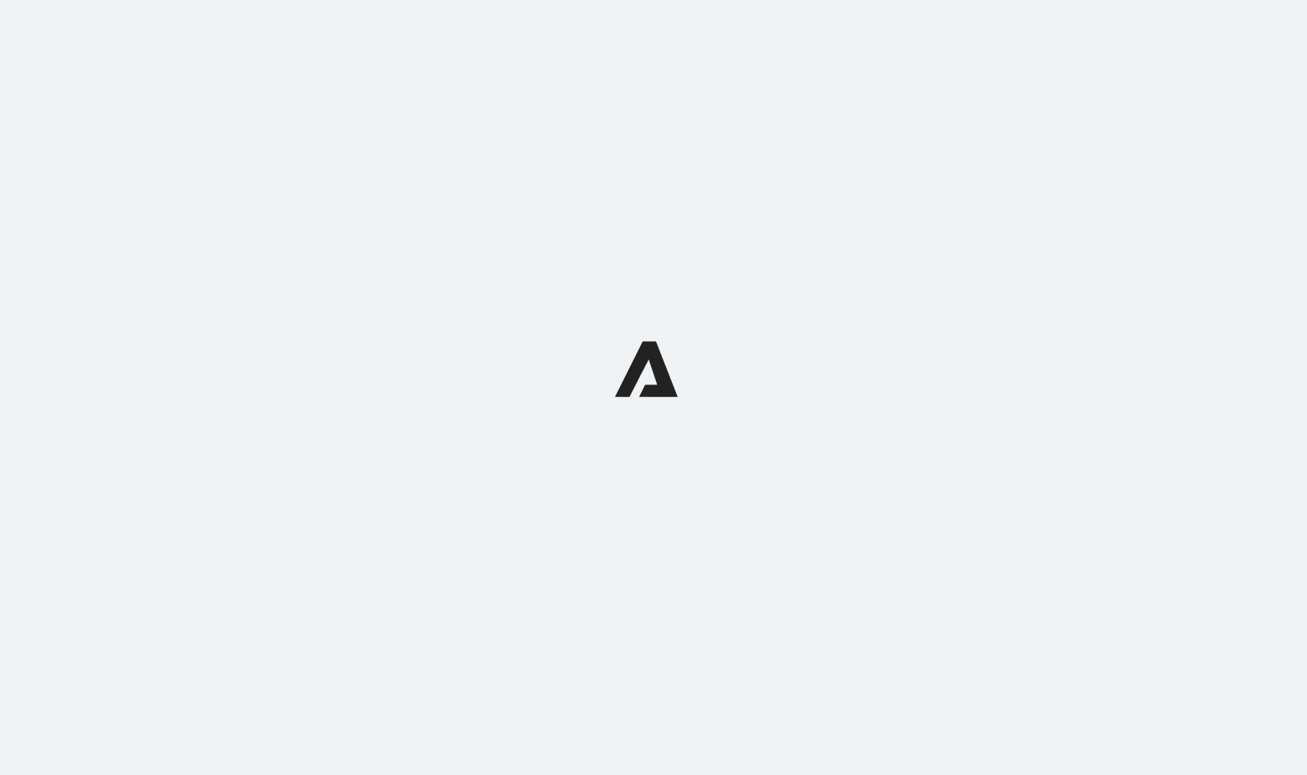
select select "WEEK"
select select "MONTH"
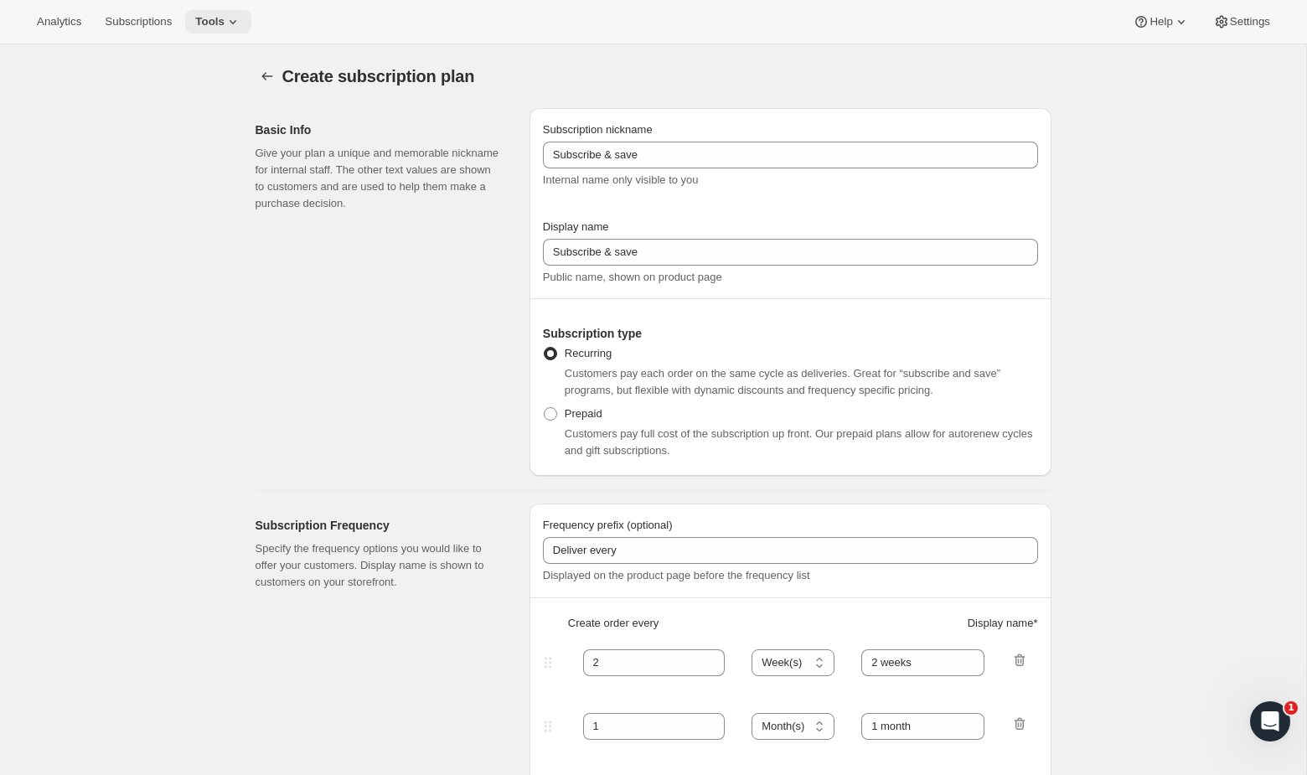
click at [196, 12] on button "Tools" at bounding box center [218, 21] width 66 height 23
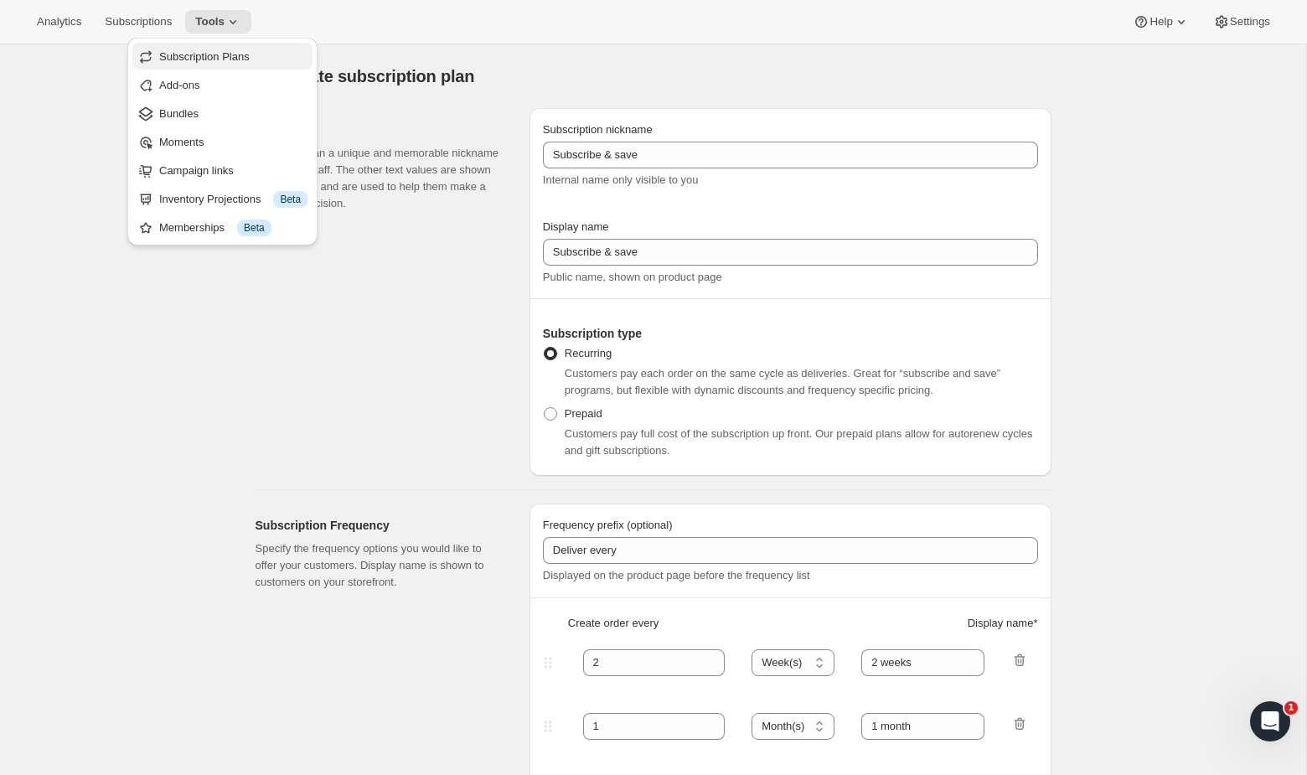
click at [198, 60] on span "Subscription Plans" at bounding box center [204, 56] width 90 height 13
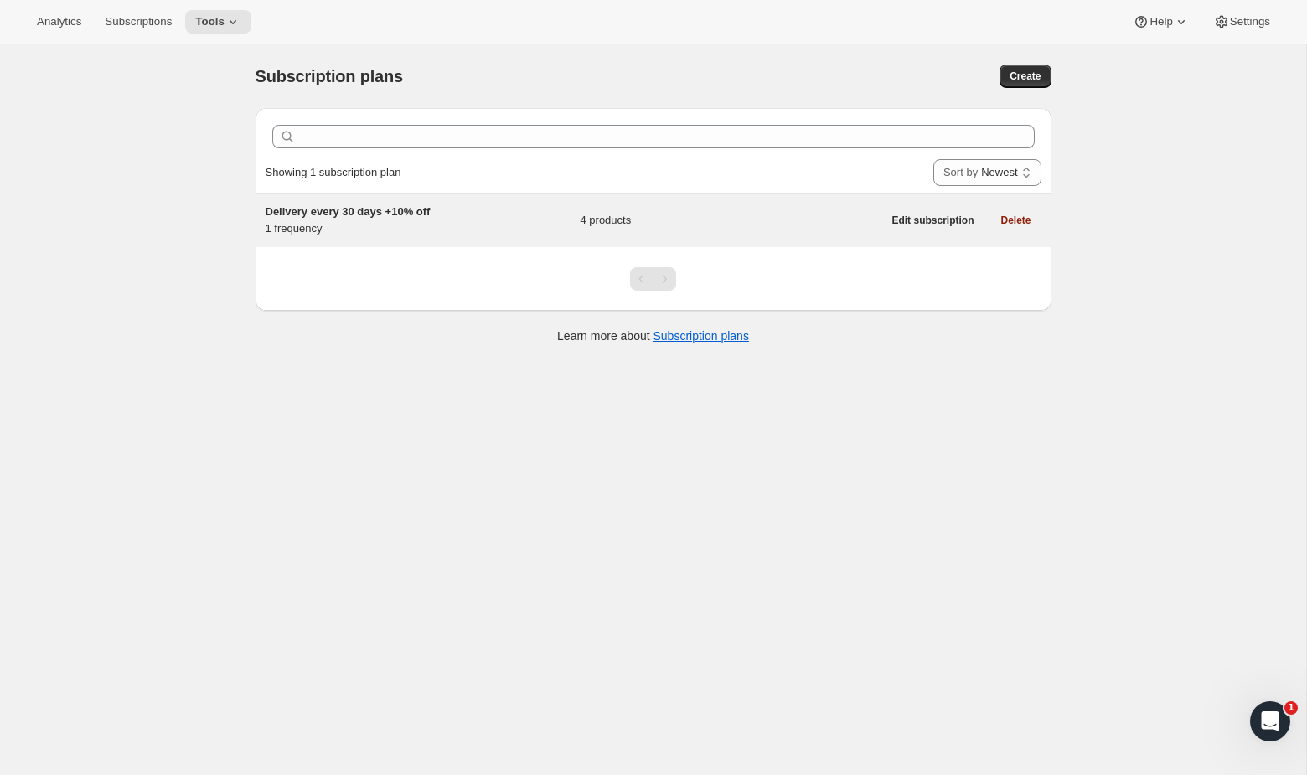
click at [334, 222] on div "Delivery every 30 days +10% off 1 frequency" at bounding box center [370, 221] width 209 height 34
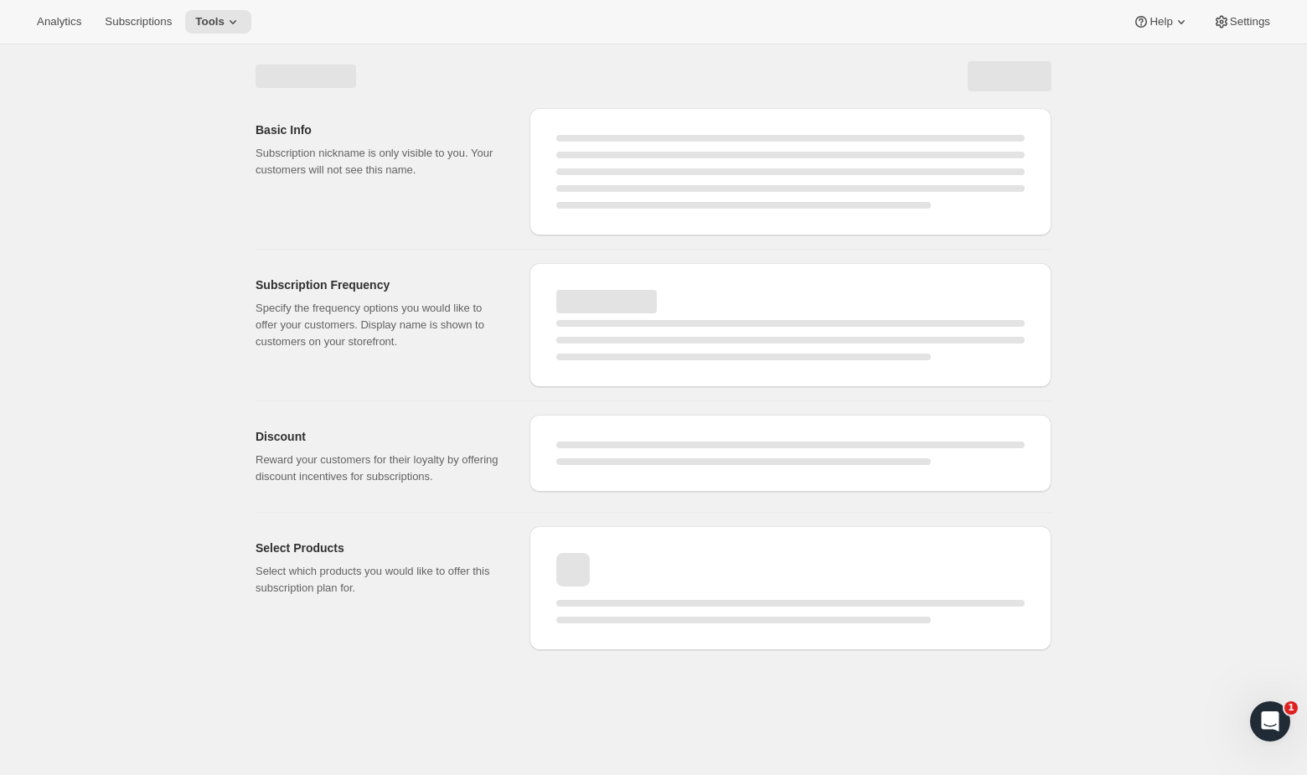
select select "WEEK"
select select "MONTH"
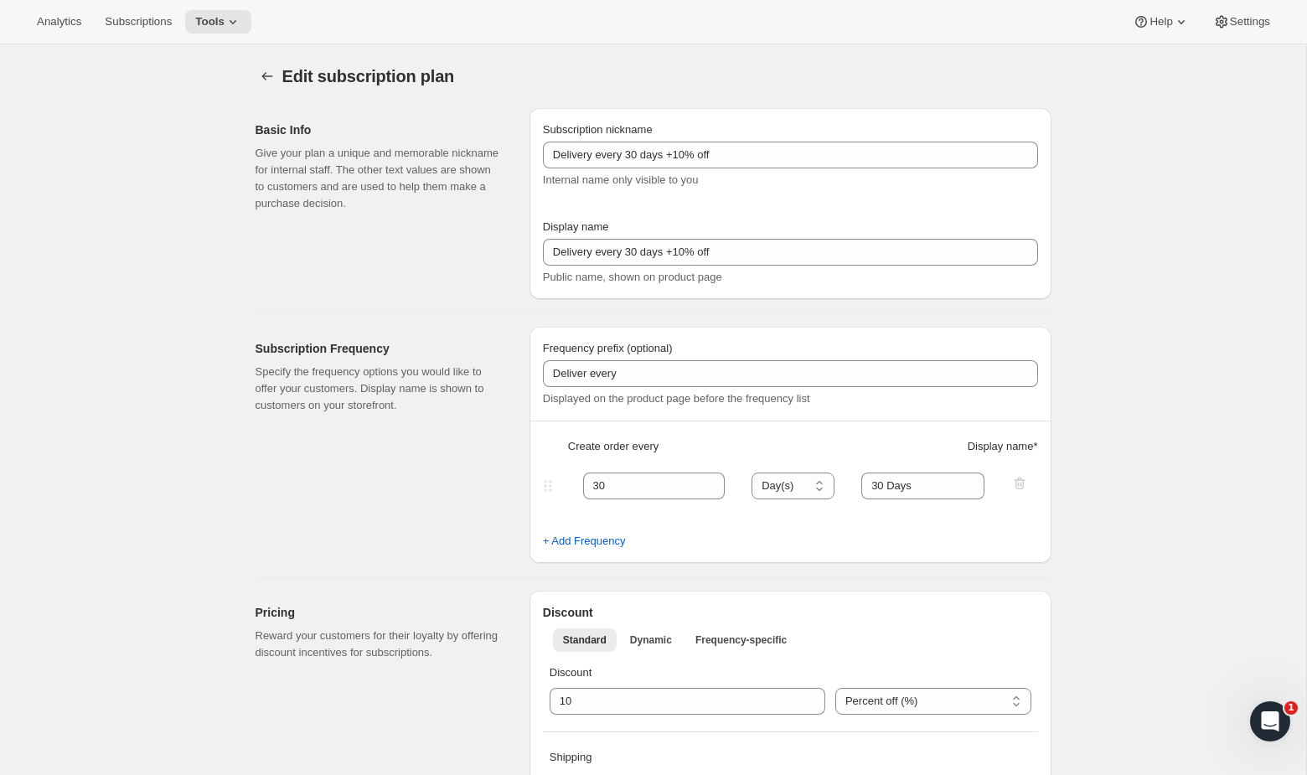
type input "Delivery every 30 days +10% off"
type input "30"
select select "DAY"
type input "30 Days"
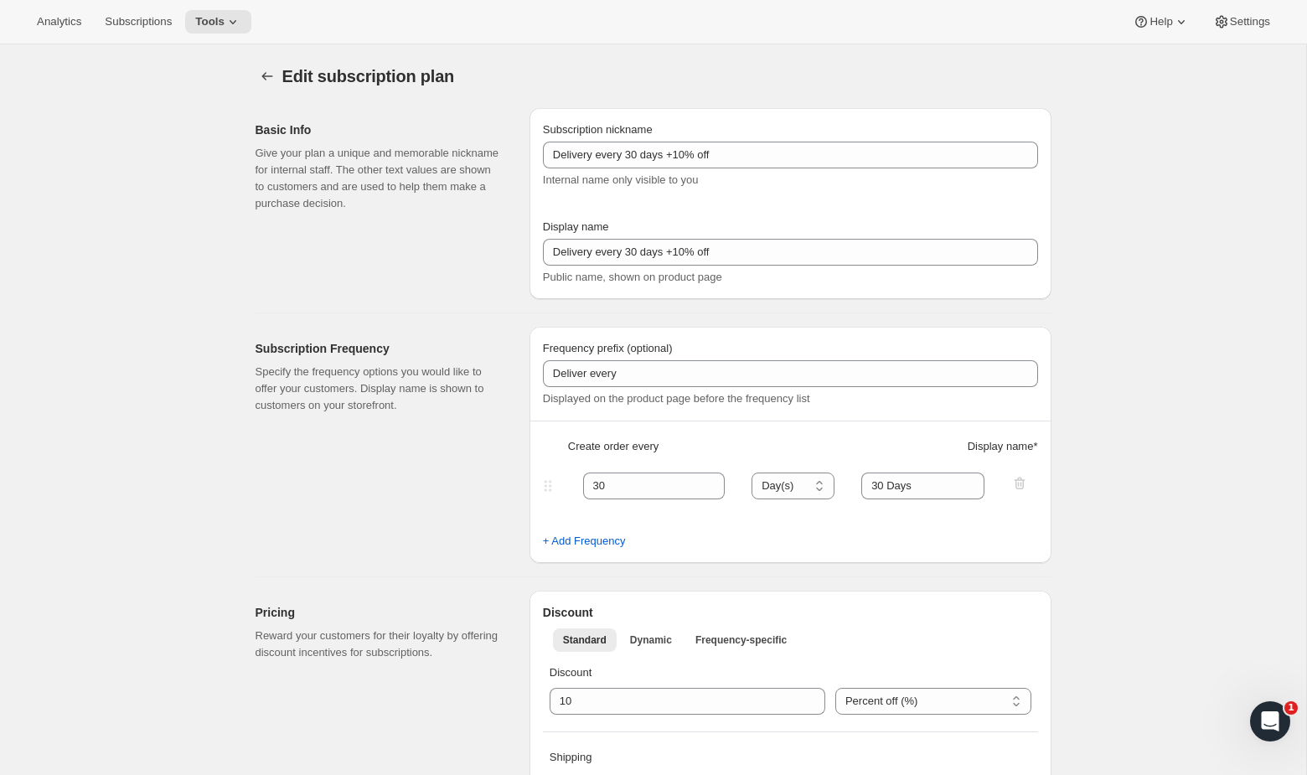
type input "10"
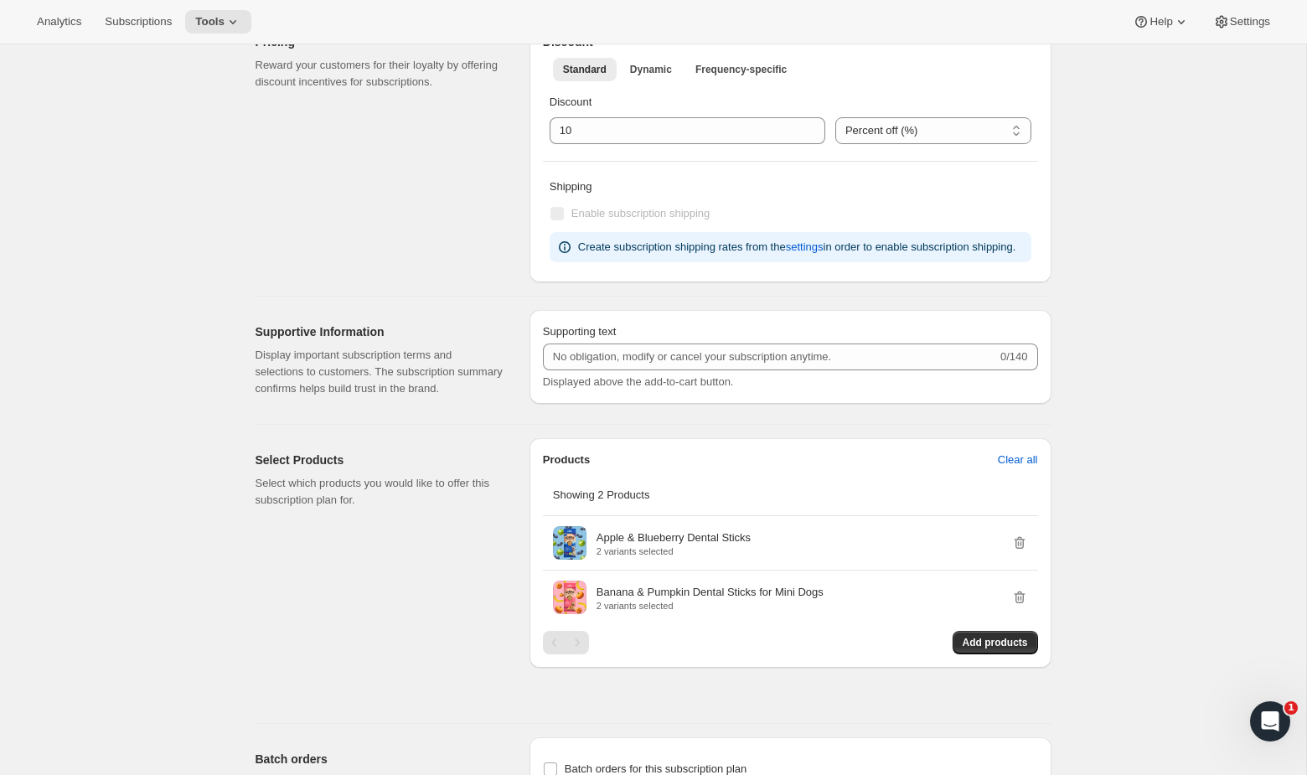
scroll to position [566, 0]
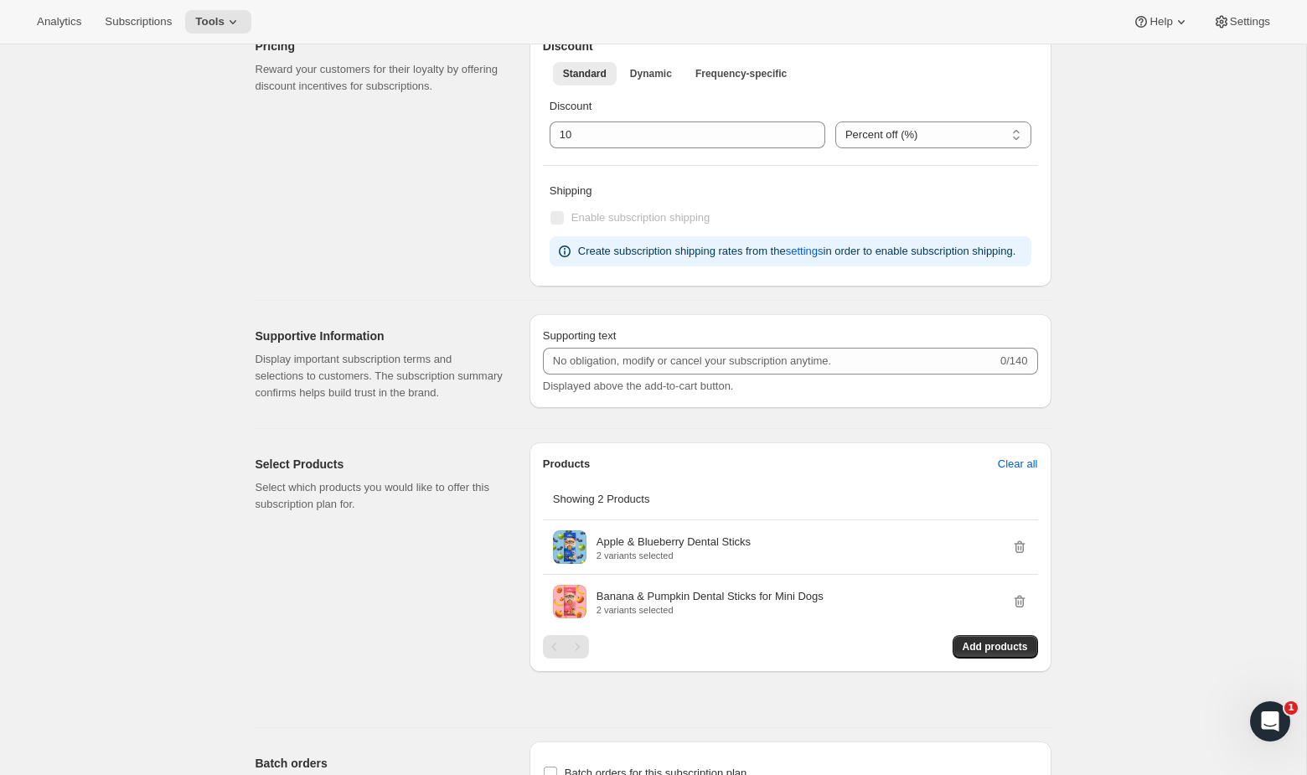
click at [572, 658] on div "Pagination" at bounding box center [576, 646] width 23 height 23
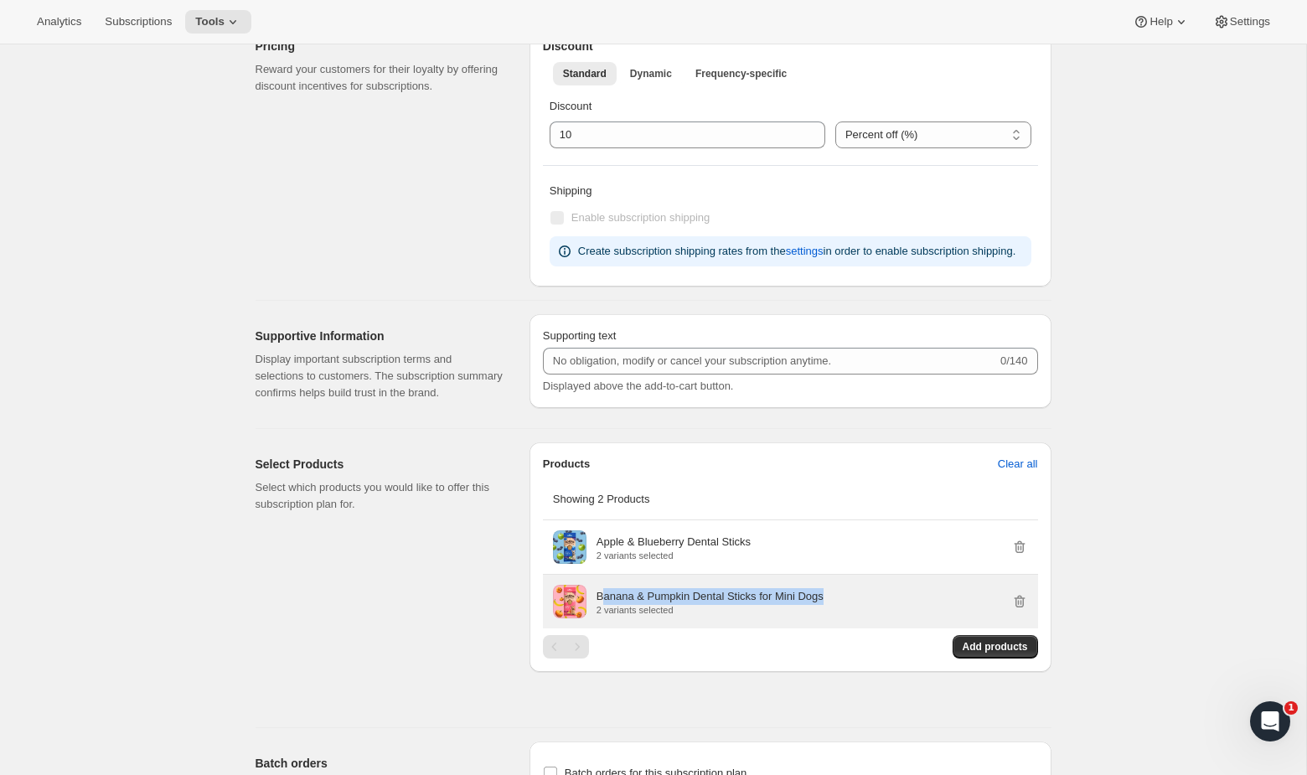
drag, startPoint x: 845, startPoint y: 626, endPoint x: 603, endPoint y: 627, distance: 242.1
click at [603, 615] on div "Banana & Pumpkin Dental Sticks for Mini Dogs 2 variants selected" at bounding box center [811, 601] width 431 height 27
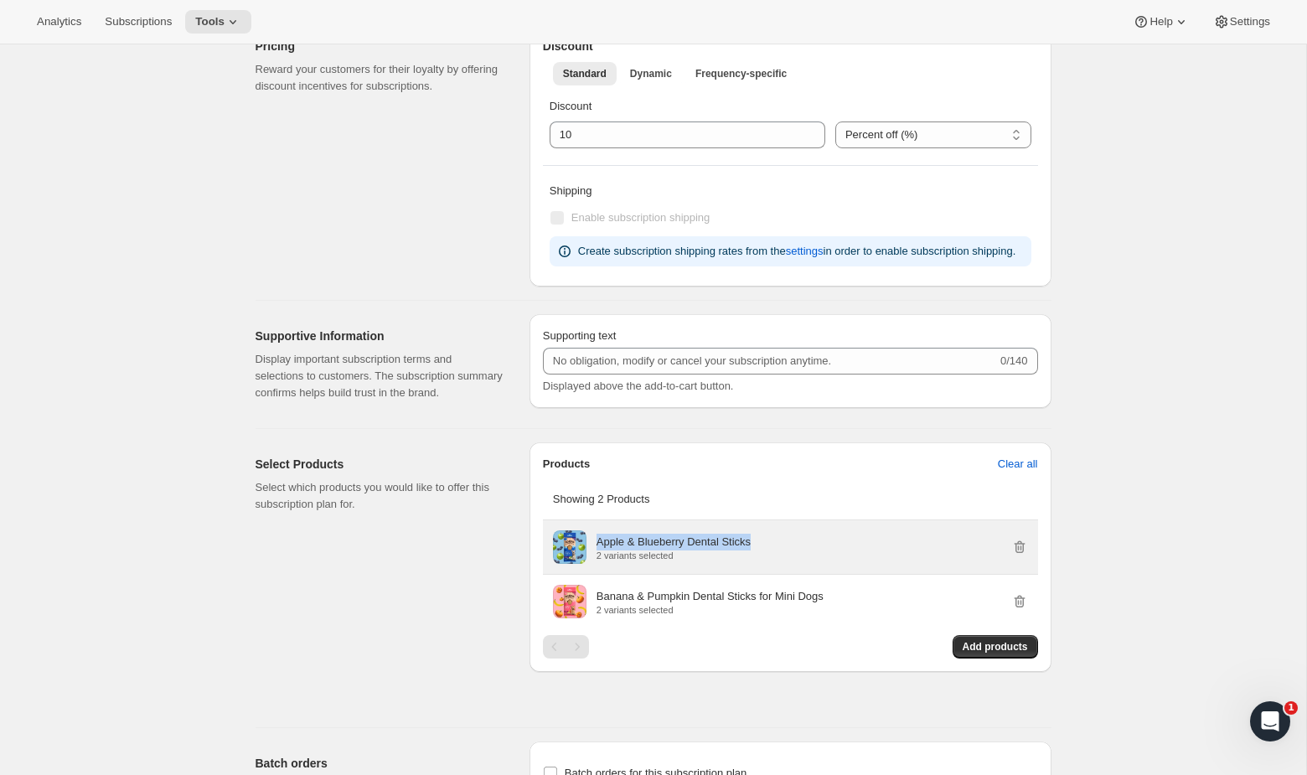
drag, startPoint x: 764, startPoint y: 577, endPoint x: 596, endPoint y: 576, distance: 168.4
click at [596, 560] on div "Apple & Blueberry Dental Sticks 2 variants selected" at bounding box center [811, 547] width 431 height 27
copy p "Apple & Blueberry Dental Sticks"
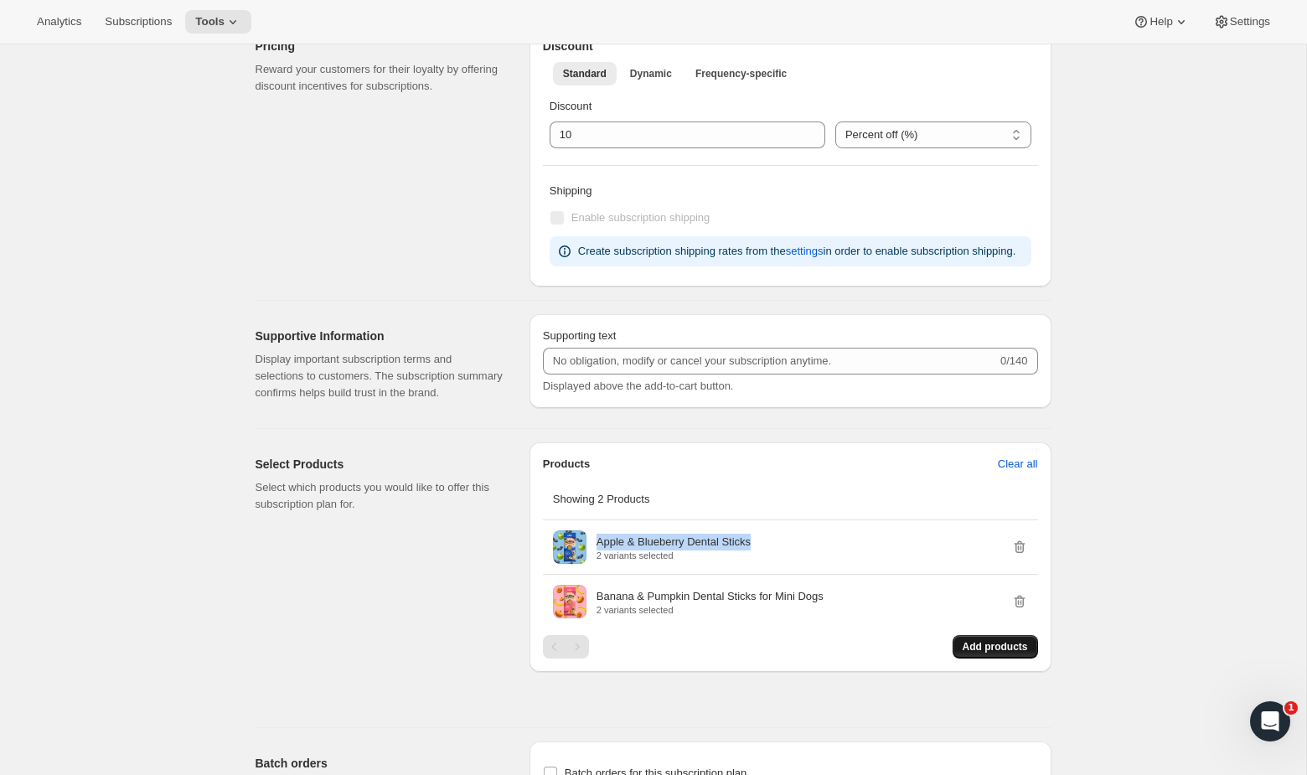
click at [997, 653] on span "Add products" at bounding box center [995, 646] width 65 height 13
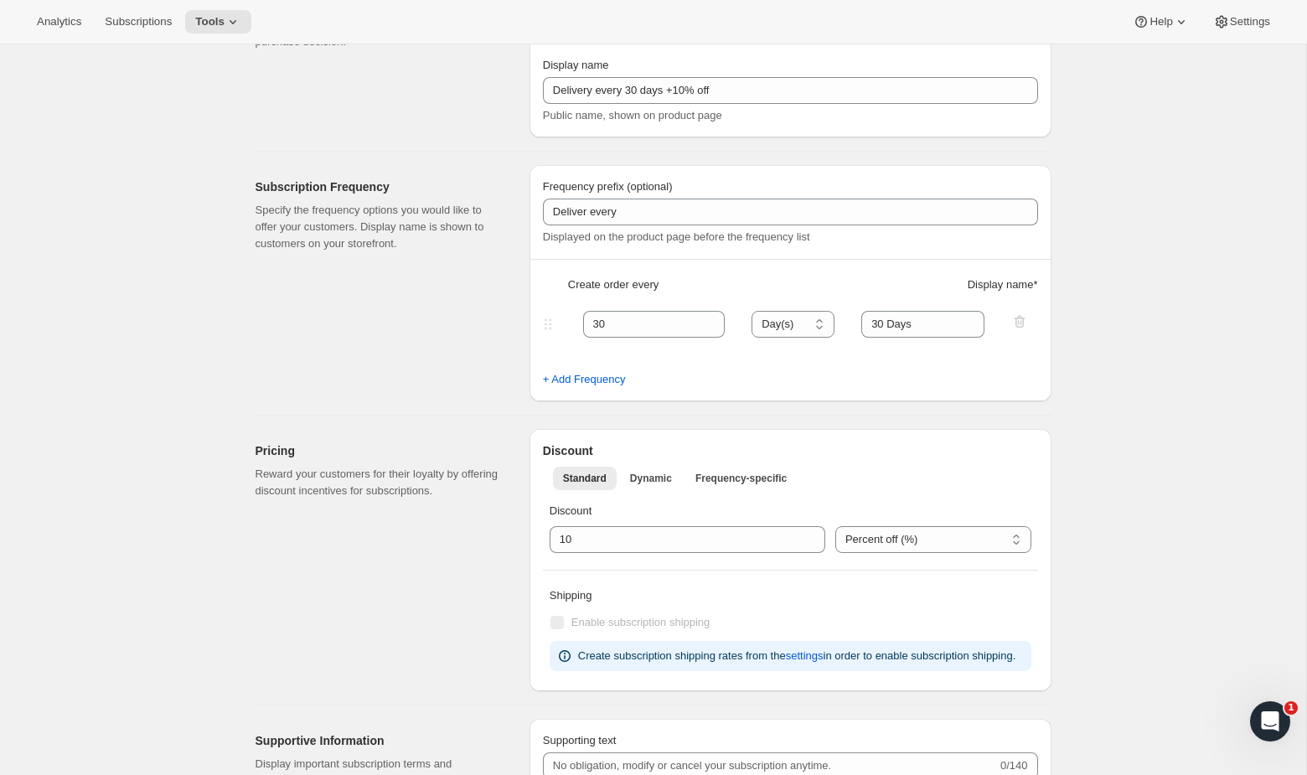
scroll to position [160, 0]
